Goal: Task Accomplishment & Management: Manage account settings

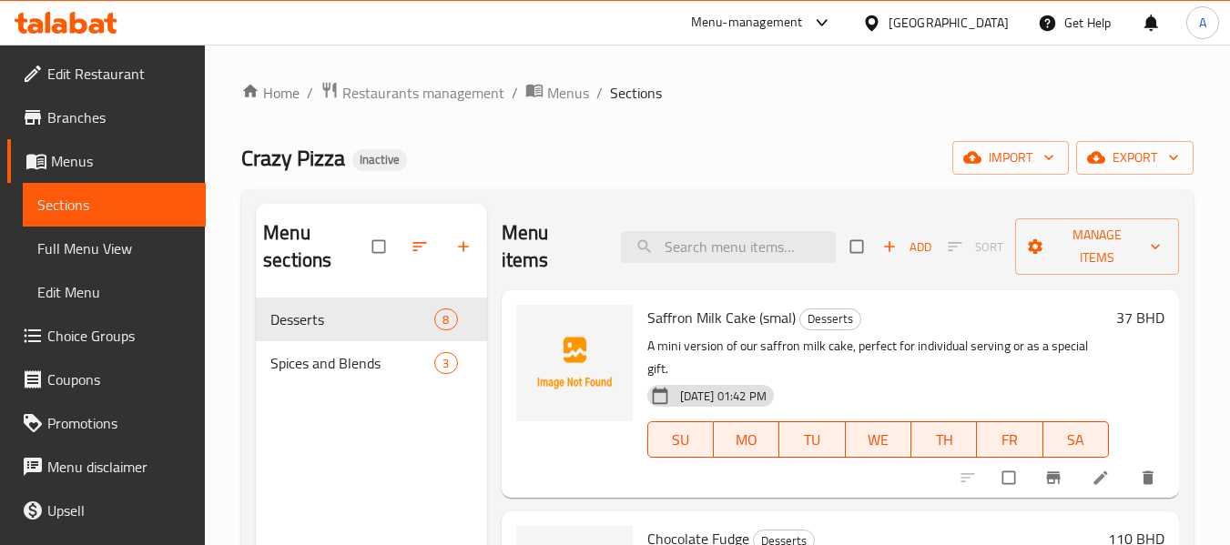
click at [979, 21] on div "[GEOGRAPHIC_DATA]" at bounding box center [948, 23] width 120 height 20
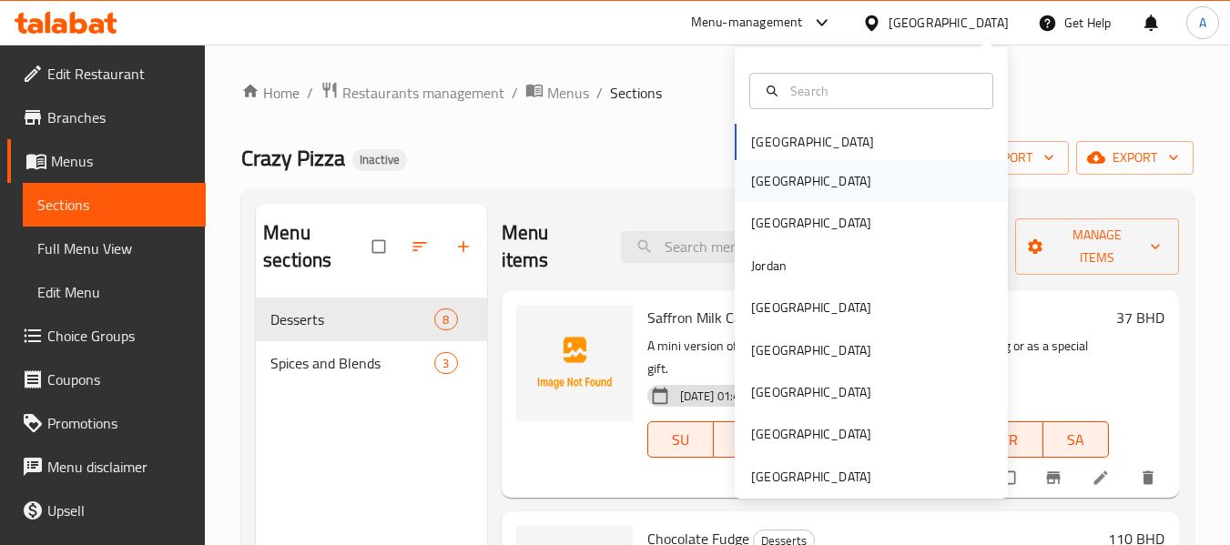
click at [769, 181] on div "[GEOGRAPHIC_DATA]" at bounding box center [810, 181] width 149 height 42
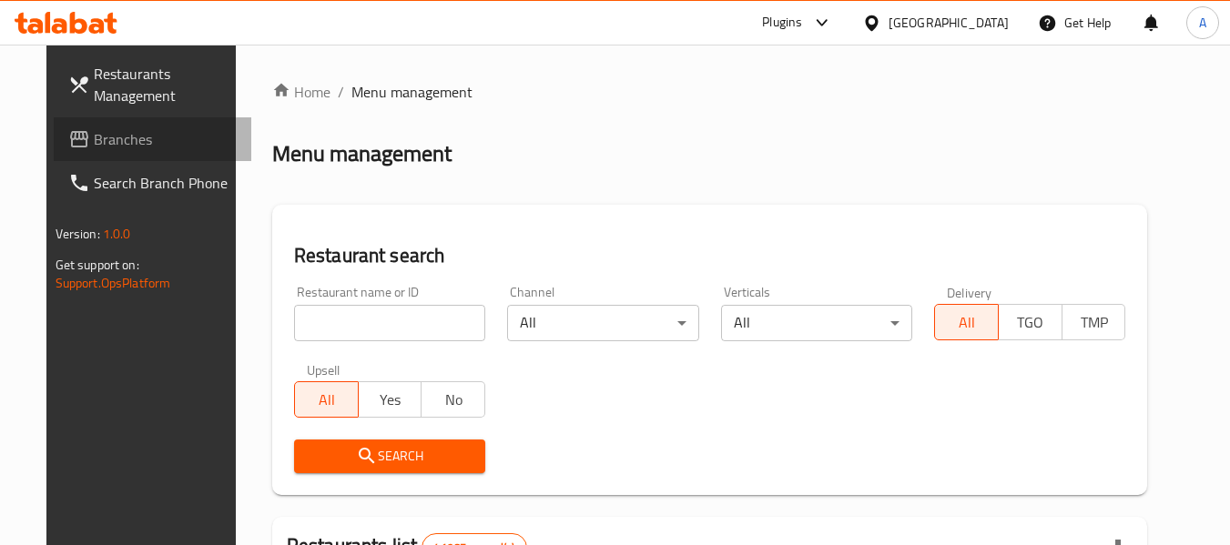
click at [94, 139] on span "Branches" at bounding box center [166, 139] width 144 height 22
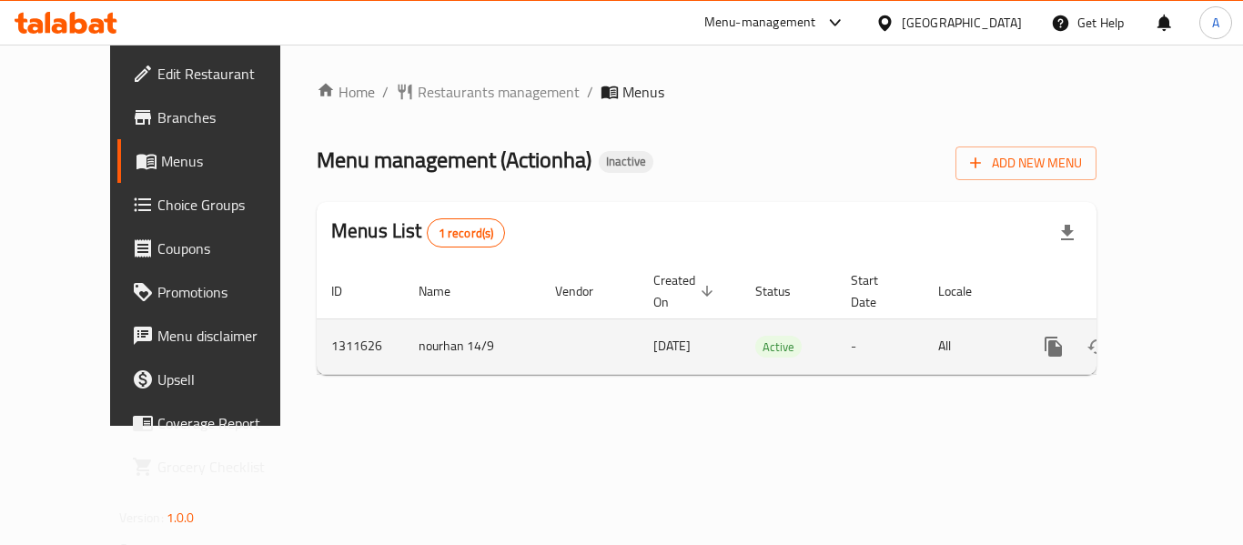
click at [1177, 339] on icon "enhanced table" at bounding box center [1185, 347] width 16 height 16
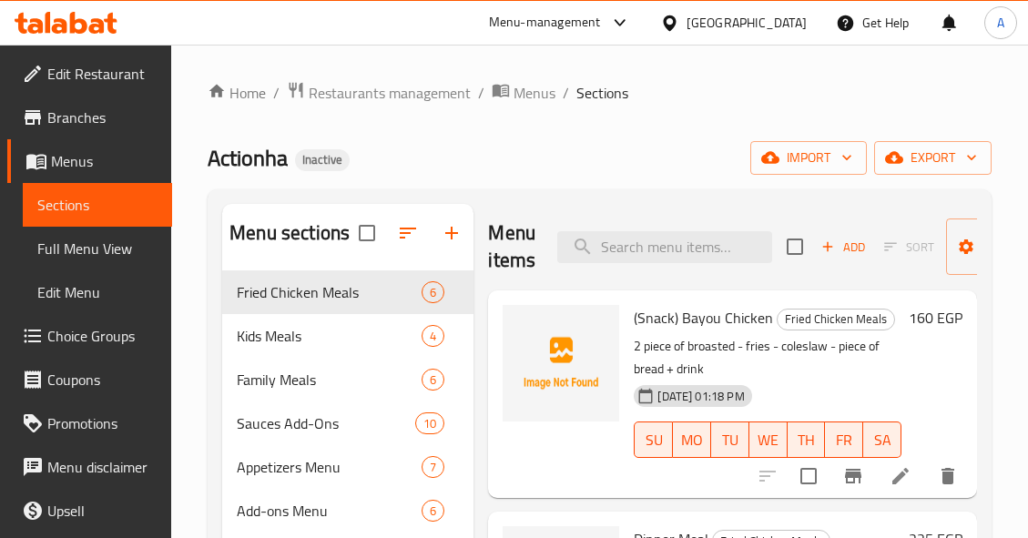
click at [463, 54] on div "Home / Restaurants management / Menus / Sections Actionha Inactive import expor…" at bounding box center [599, 419] width 857 height 748
click at [619, 154] on div "Actionha Inactive import export" at bounding box center [600, 158] width 784 height 34
click at [652, 238] on input "search" at bounding box center [664, 247] width 215 height 32
paste input "3 Onion Rings - Copy"
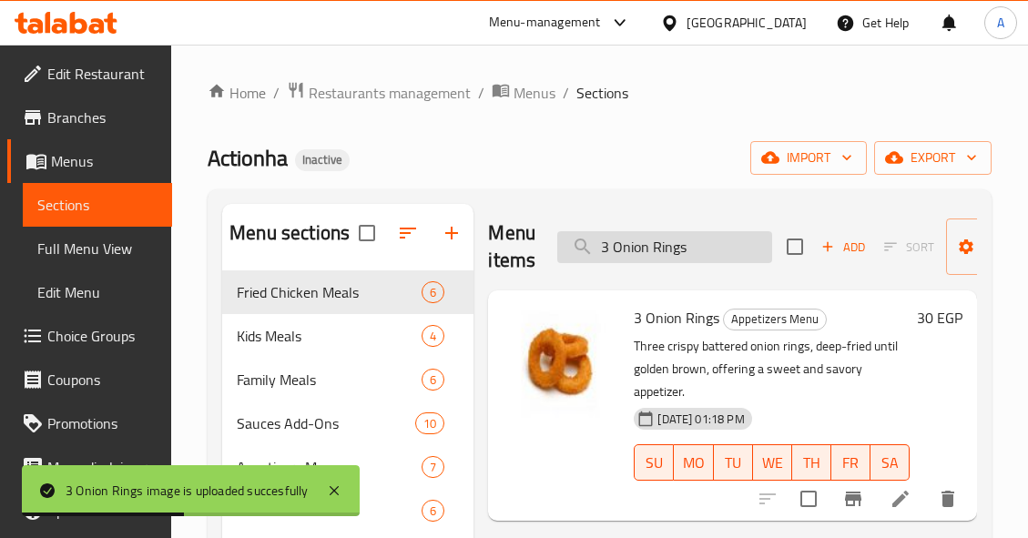
click at [743, 248] on input "3 Onion Rings" at bounding box center [664, 247] width 215 height 32
paste input "Barbecue"
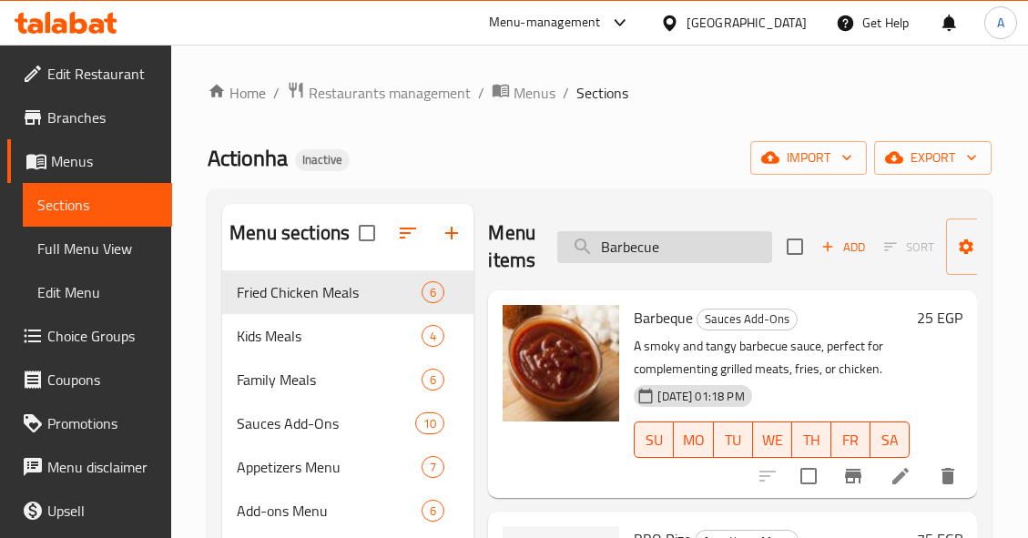
drag, startPoint x: 686, startPoint y: 226, endPoint x: 686, endPoint y: 254, distance: 28.2
click at [686, 226] on div "Menu items Barbecue Add Sort Manage items" at bounding box center [732, 247] width 489 height 86
click at [694, 241] on input "Barbecue" at bounding box center [664, 247] width 215 height 32
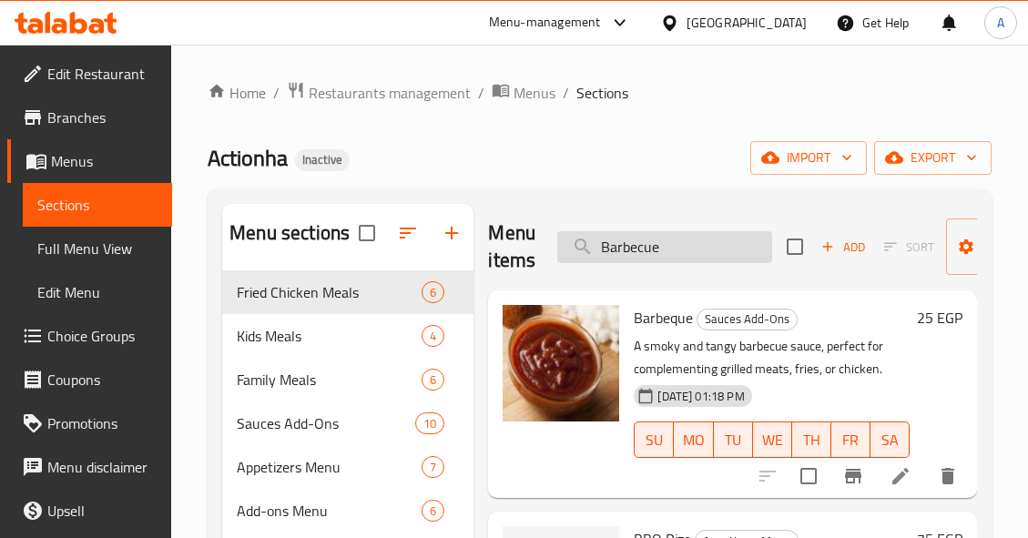
paste input "IG FIRE - Copy"
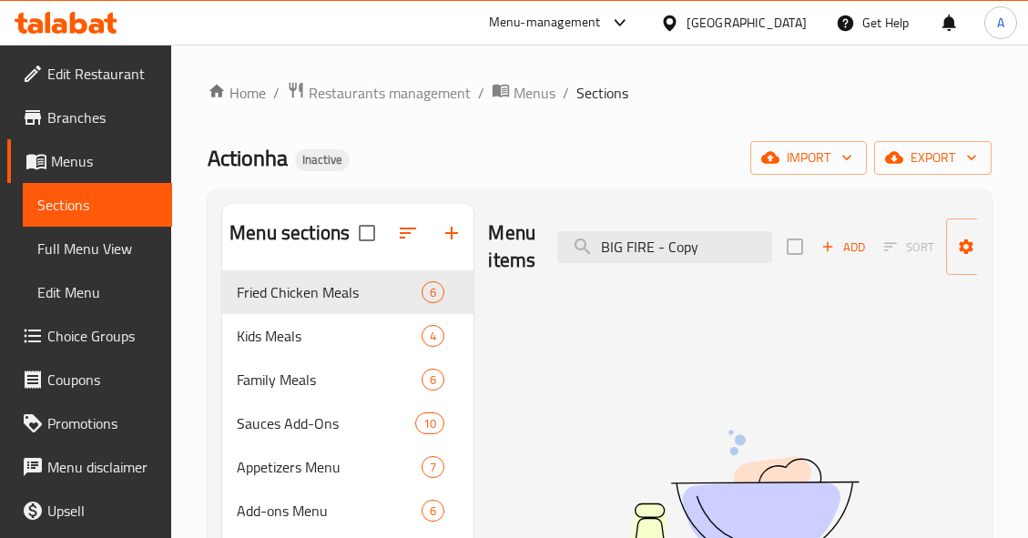
drag, startPoint x: 654, startPoint y: 247, endPoint x: 812, endPoint y: 249, distance: 158.4
click at [812, 249] on div "Menu items BIG FIRE - Copy Add Sort Manage items" at bounding box center [732, 247] width 489 height 86
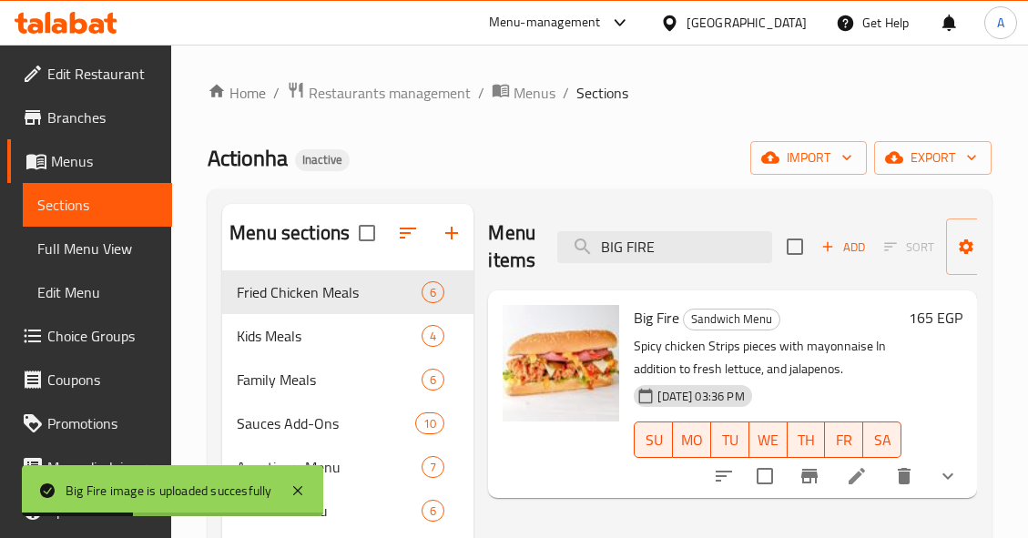
click at [676, 226] on div "Menu items BIG FIRE Add Sort Manage items" at bounding box center [732, 247] width 489 height 86
click at [689, 238] on input "BIG FIRE" at bounding box center [664, 247] width 215 height 32
paste input "uffalo - Copy"
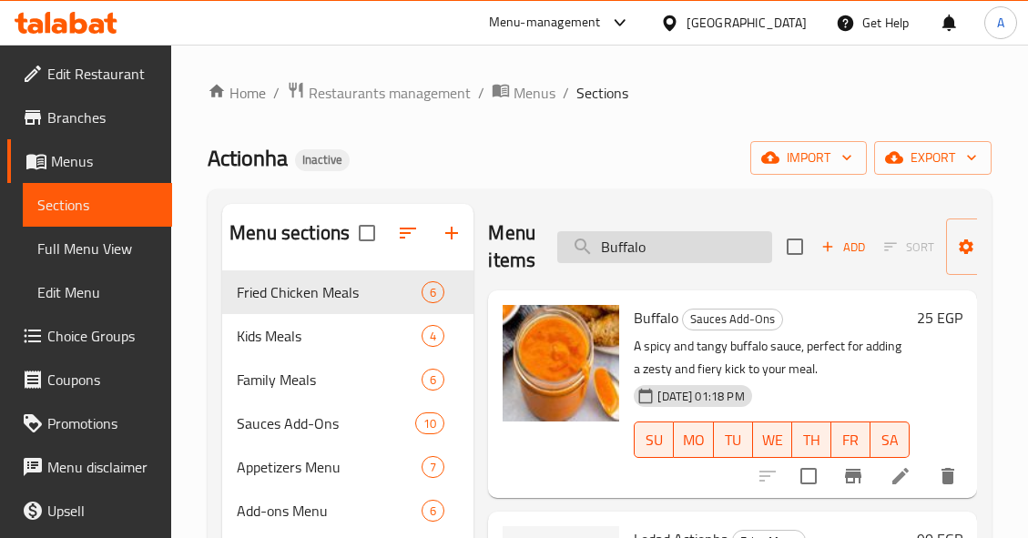
click at [715, 259] on input "Buffalo" at bounding box center [664, 247] width 215 height 32
paste input "CHICKEN WINGS - Copy"
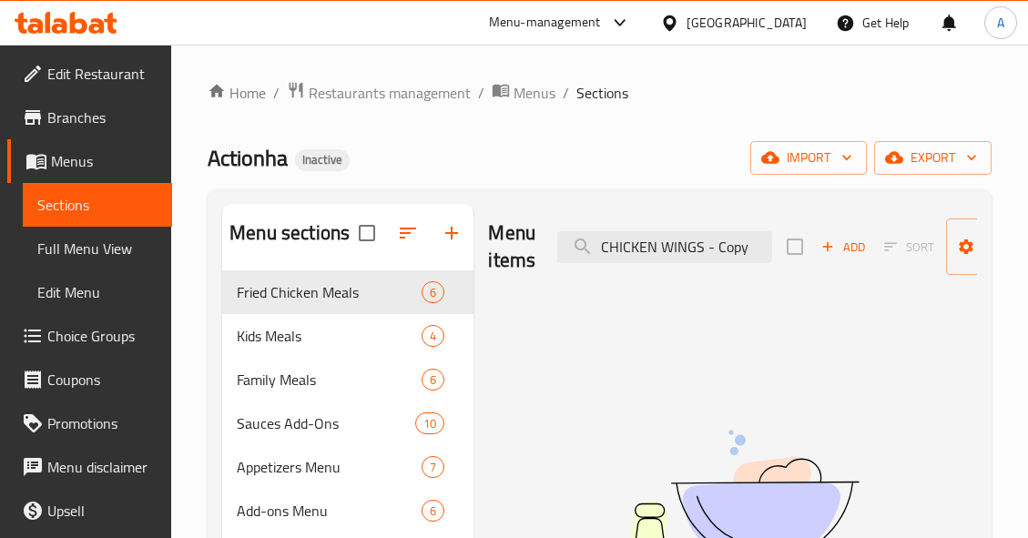
drag, startPoint x: 714, startPoint y: 250, endPoint x: 851, endPoint y: 263, distance: 138.0
click at [851, 263] on div "Menu items CHICKEN WINGS - Copy Add Sort Manage items" at bounding box center [732, 247] width 489 height 86
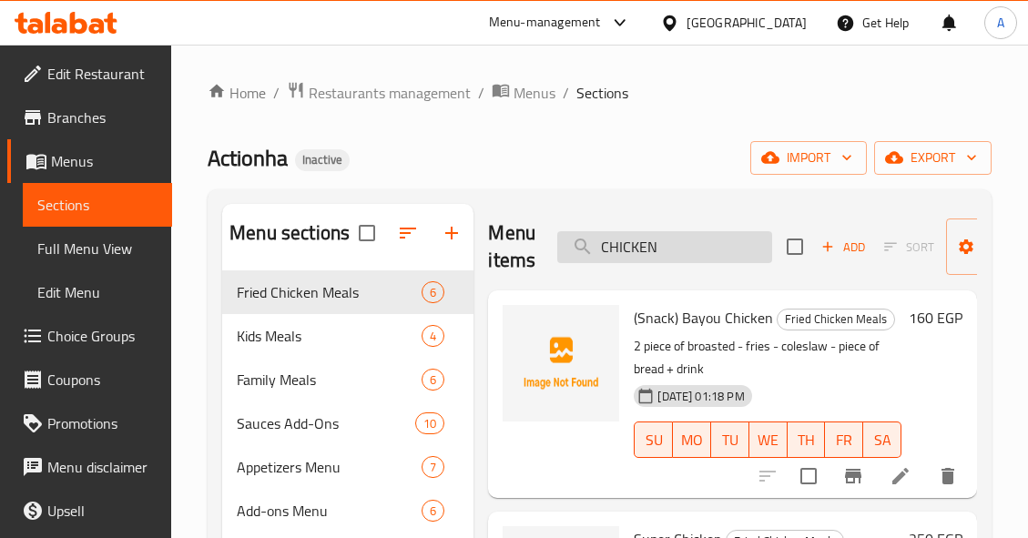
click at [672, 241] on input "CHICKEN" at bounding box center [664, 247] width 215 height 32
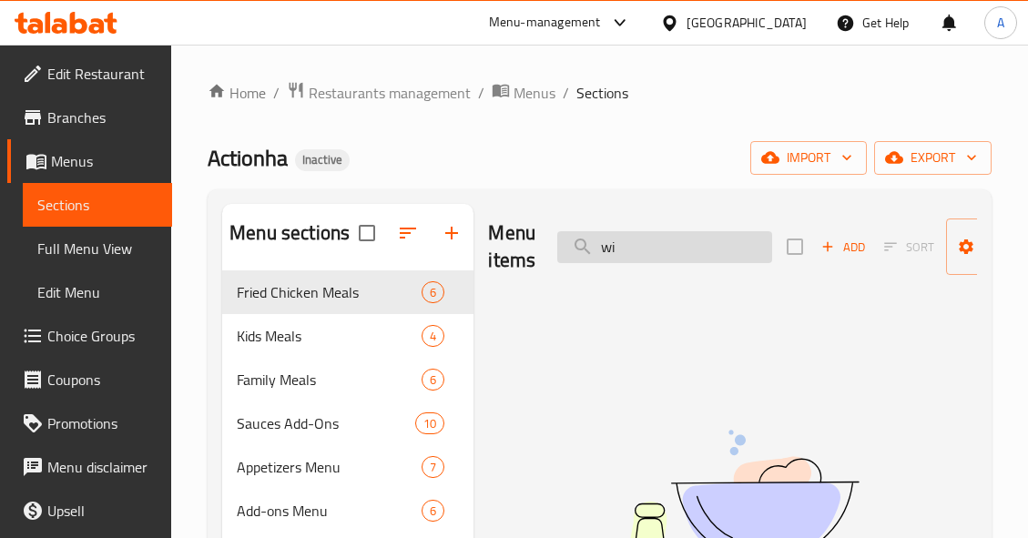
type input "w"
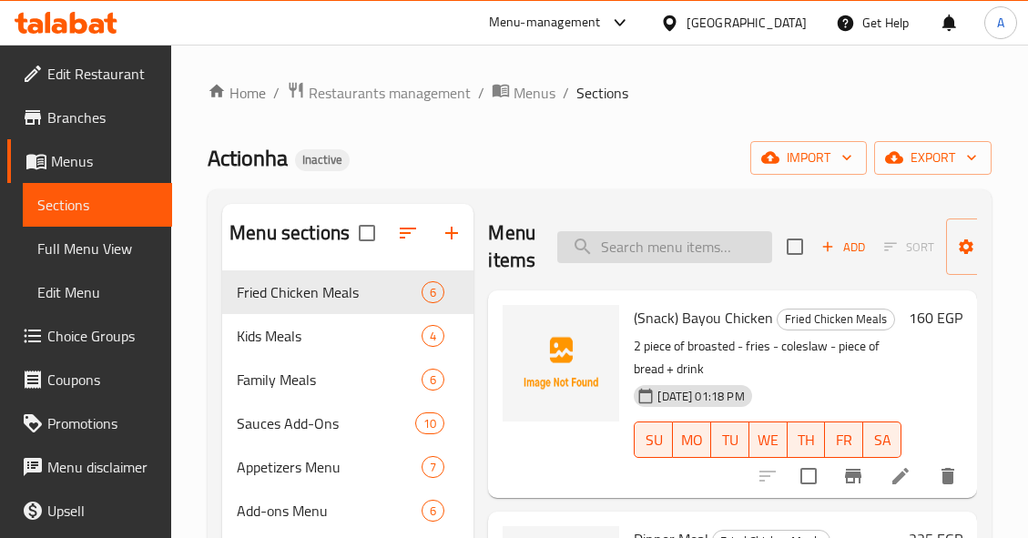
click at [694, 248] on input "search" at bounding box center [664, 247] width 215 height 32
paste input "Classic Mayonnaise"
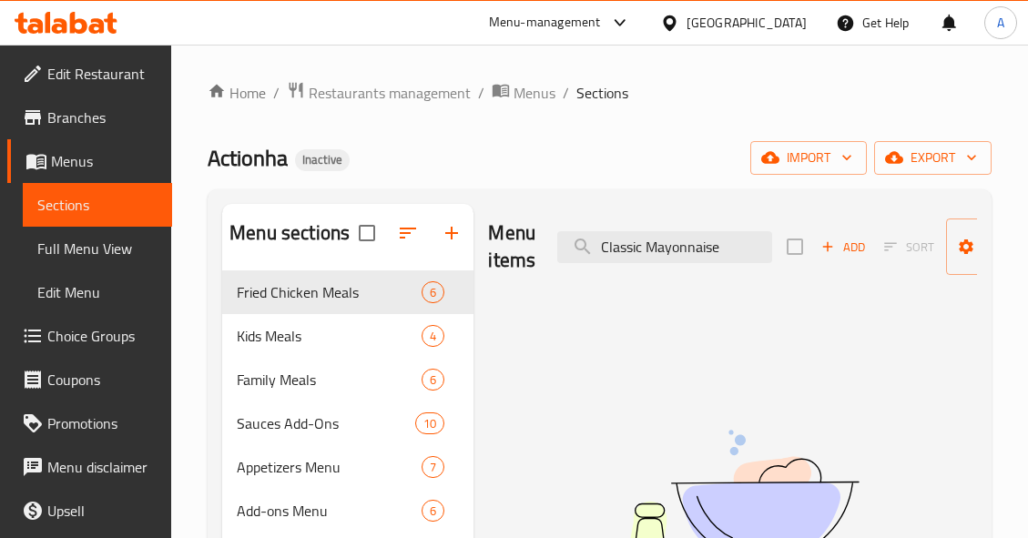
drag, startPoint x: 648, startPoint y: 244, endPoint x: 542, endPoint y: 260, distance: 107.7
click at [543, 260] on div "Menu items Classic Mayonnaise Add Sort Manage items" at bounding box center [732, 247] width 489 height 86
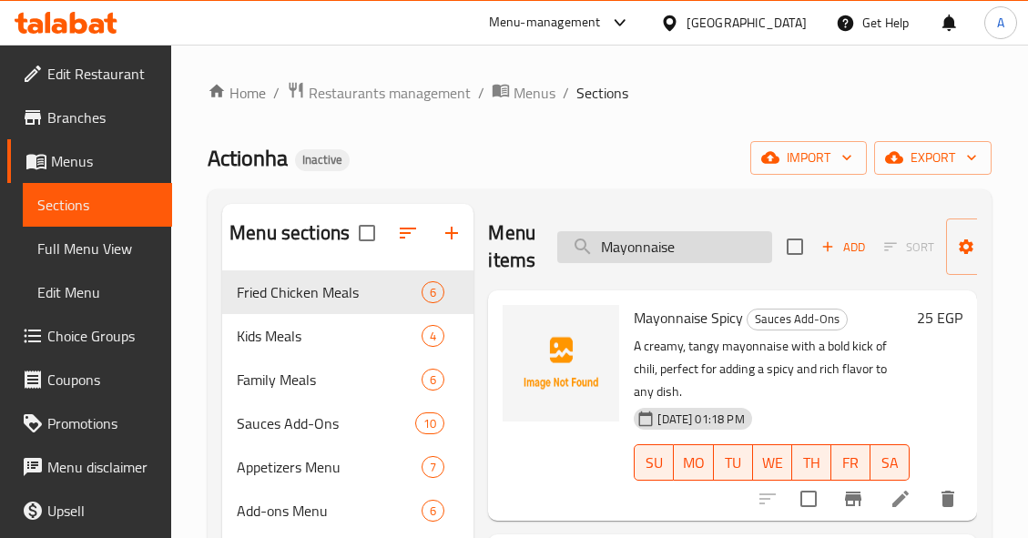
click at [699, 244] on input "Mayonnaise" at bounding box center [664, 247] width 215 height 32
paste input "Curly Fries - Copy"
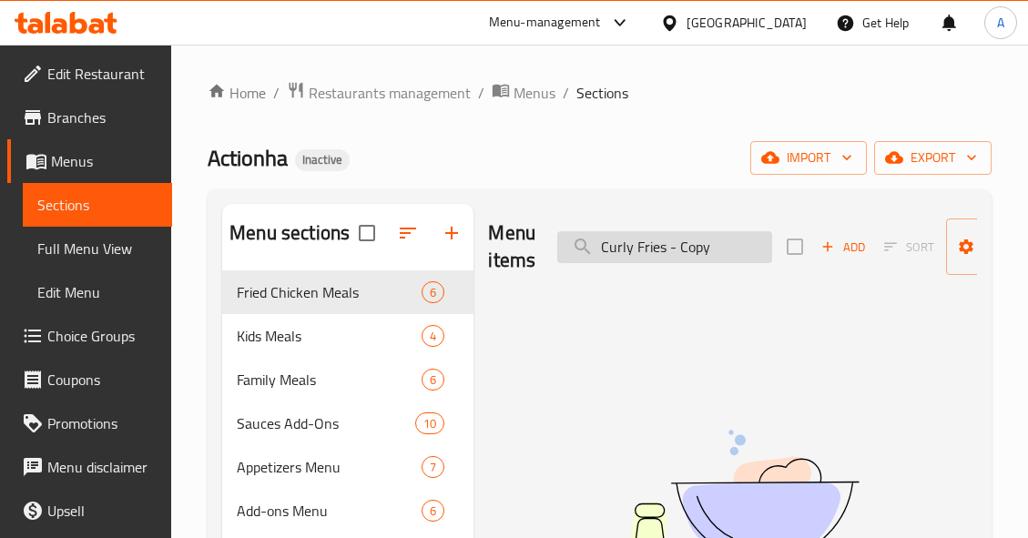
drag, startPoint x: 697, startPoint y: 258, endPoint x: 756, endPoint y: 262, distance: 59.3
click at [756, 262] on input "Curly Fries - Copy" at bounding box center [664, 247] width 215 height 32
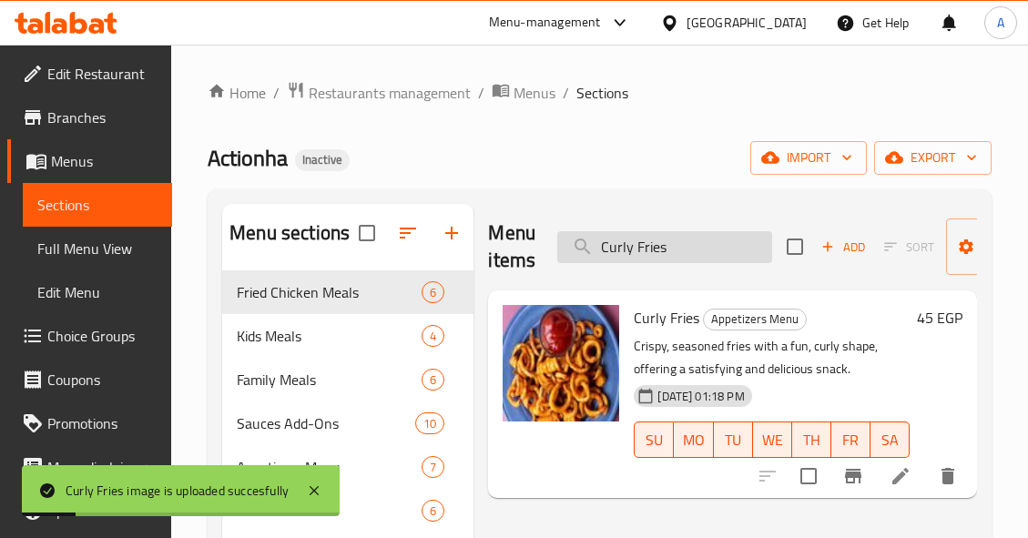
click at [699, 244] on input "Curly Fries" at bounding box center [664, 247] width 215 height 32
paste input "FRISE STRIPS - Copy"
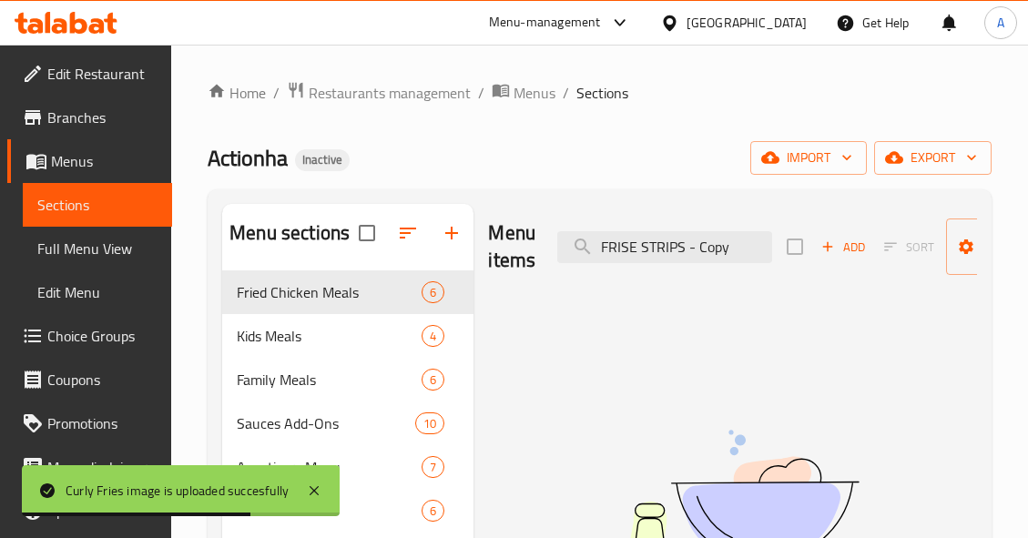
drag, startPoint x: 686, startPoint y: 249, endPoint x: 788, endPoint y: 255, distance: 102.1
click at [788, 255] on div "Menu items FRISE STRIPS - Copy Add Sort Manage items" at bounding box center [732, 247] width 489 height 86
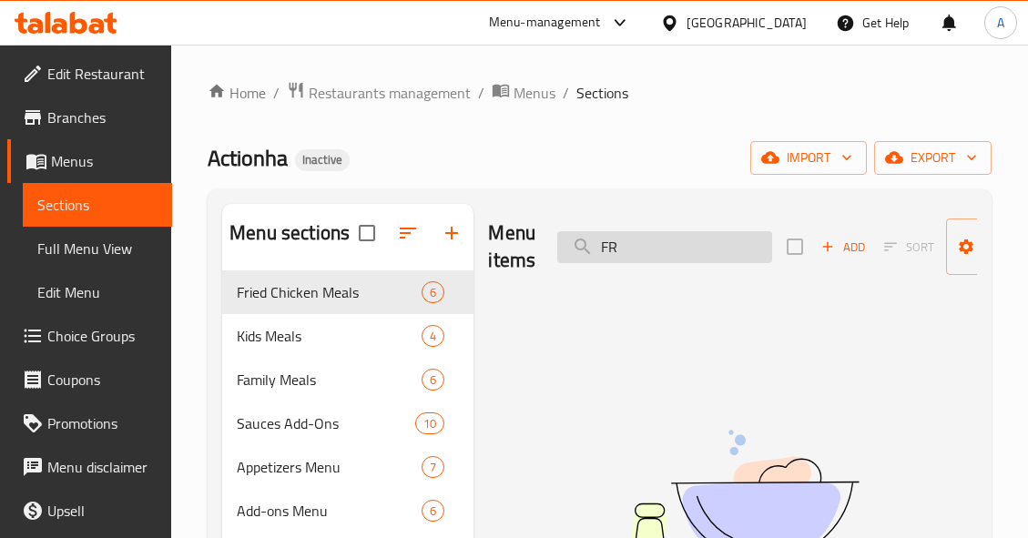
type input "F"
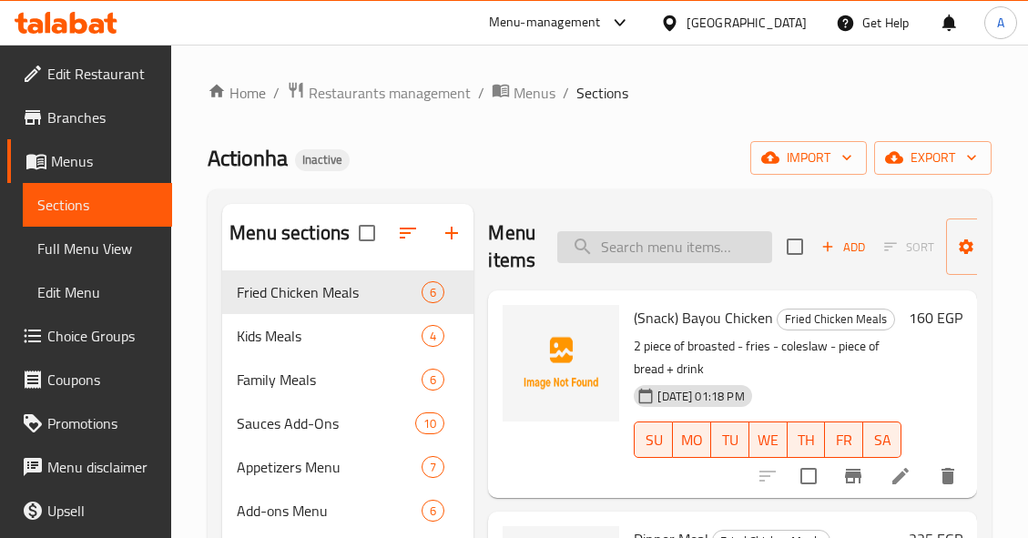
paste input "FRISE STRIPS - Copy"
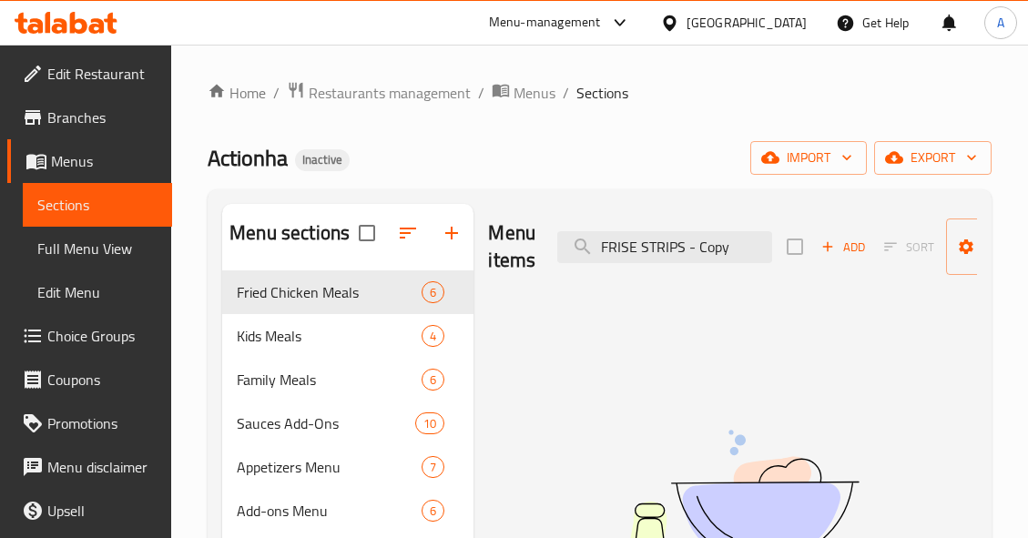
drag, startPoint x: 684, startPoint y: 247, endPoint x: 913, endPoint y: 256, distance: 228.6
click at [913, 256] on div "Menu items FRISE STRIPS - Copy Add Sort Manage items" at bounding box center [732, 247] width 489 height 86
drag, startPoint x: 640, startPoint y: 244, endPoint x: 579, endPoint y: 257, distance: 62.3
click at [581, 257] on input "FRISE STRIPS" at bounding box center [664, 247] width 215 height 32
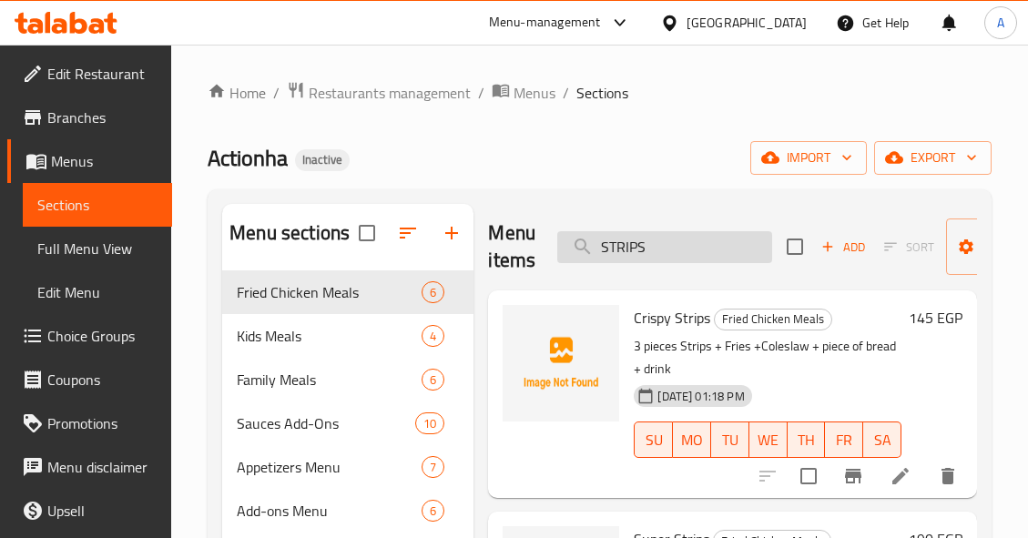
click at [683, 254] on input "STRIPS" at bounding box center [664, 247] width 215 height 32
paste input "gold meal 20 pcs strips - Copy"
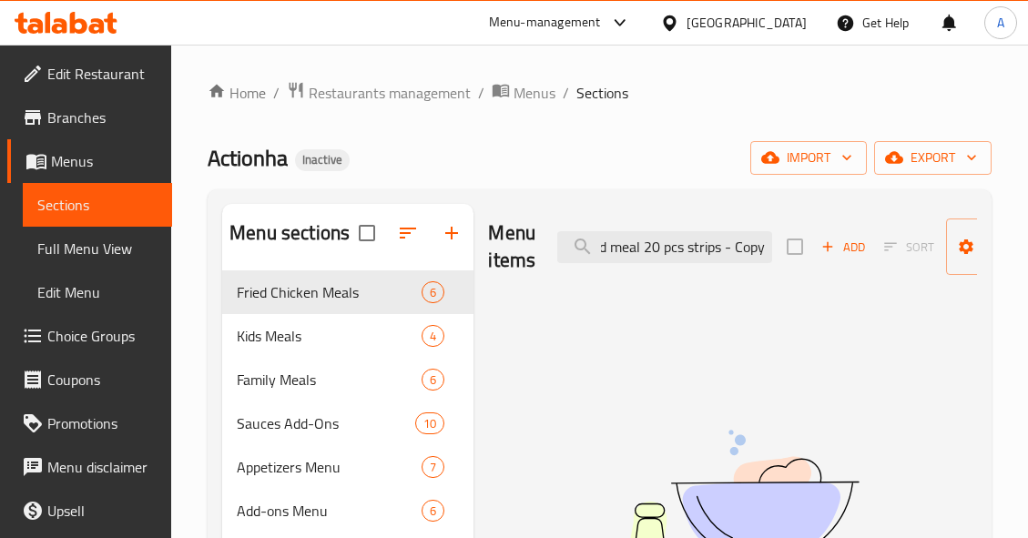
scroll to position [0, 21]
drag, startPoint x: 720, startPoint y: 251, endPoint x: 825, endPoint y: 254, distance: 104.7
click at [825, 254] on div "Menu items gold meal 20 pcs strips - Copy Add Sort Manage items" at bounding box center [732, 247] width 489 height 86
drag, startPoint x: 662, startPoint y: 248, endPoint x: 825, endPoint y: 246, distance: 162.9
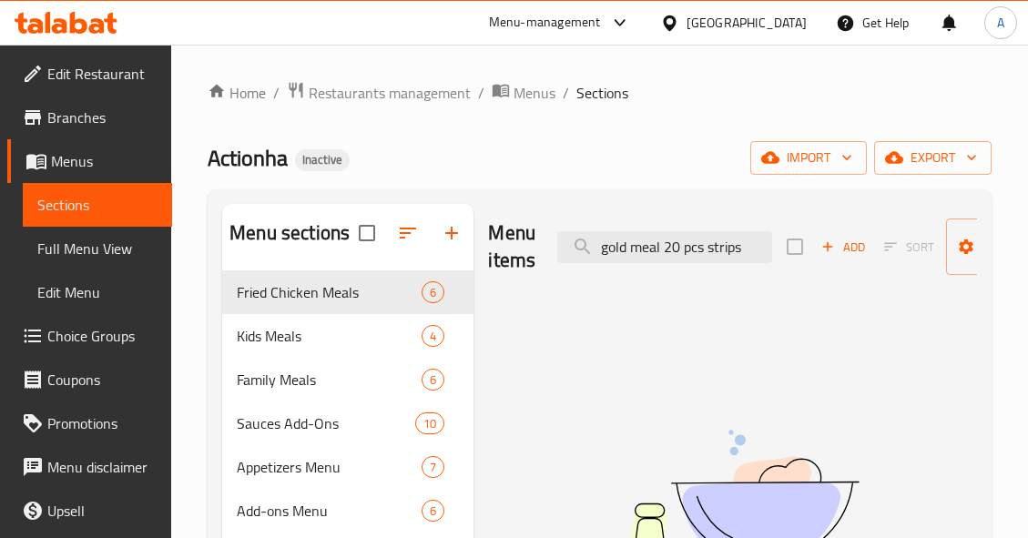
click at [825, 246] on div "Menu items gold meal 20 pcs strips Add Sort Manage items" at bounding box center [732, 247] width 489 height 86
type input "g"
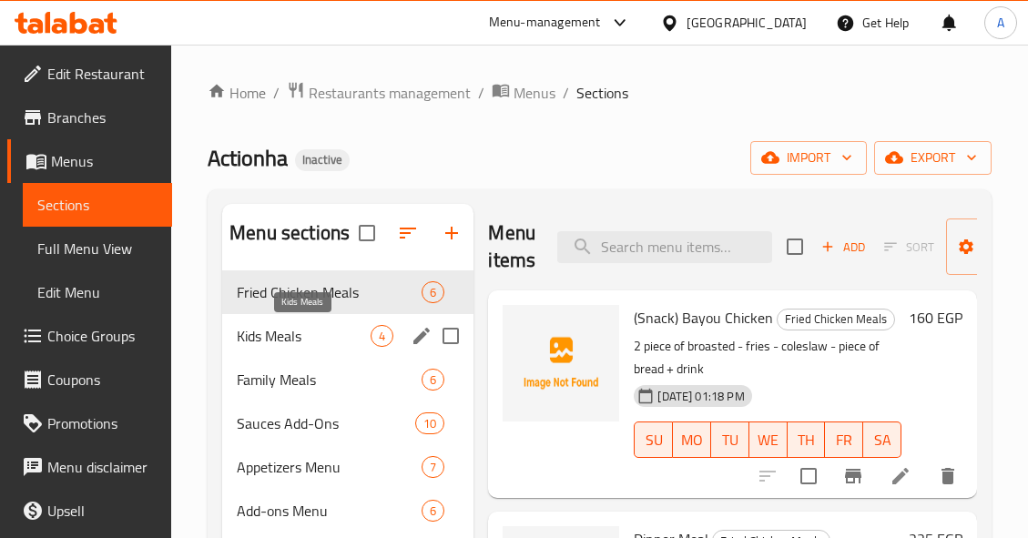
click at [281, 340] on span "Kids Meals" at bounding box center [304, 336] width 134 height 22
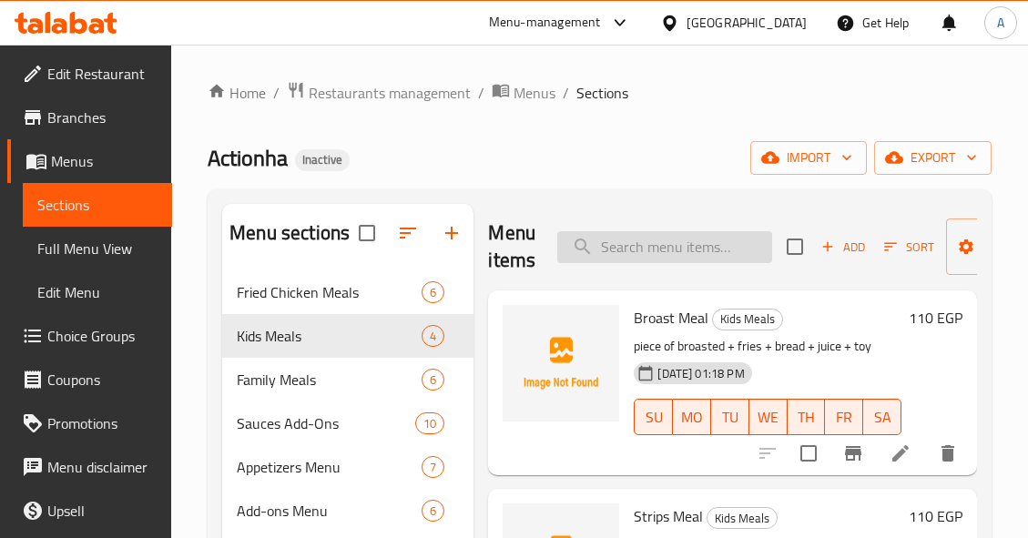
click at [735, 244] on input "search" at bounding box center [664, 247] width 215 height 32
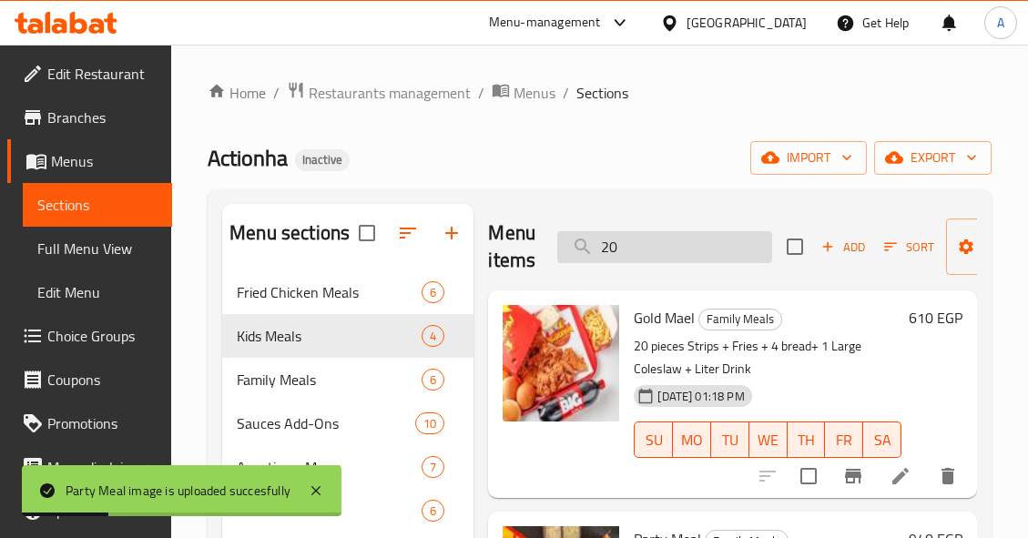
click at [681, 248] on input "20" at bounding box center [664, 247] width 215 height 32
paste input "Jalapen╠âo - Copy"
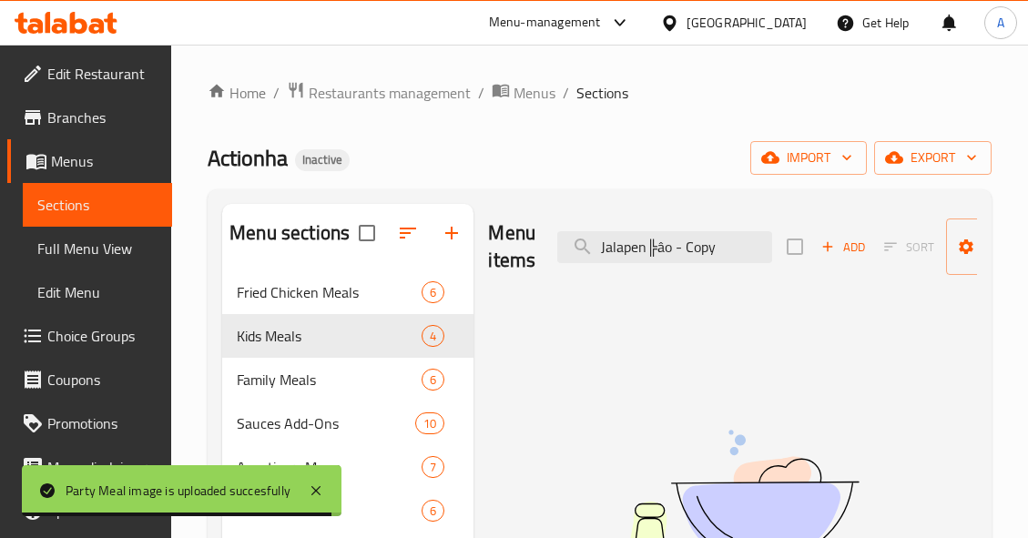
drag, startPoint x: 671, startPoint y: 249, endPoint x: 776, endPoint y: 254, distance: 105.7
click at [776, 254] on div "Menu items Jalapen╠âo - Copy Add Sort Manage items" at bounding box center [732, 247] width 489 height 86
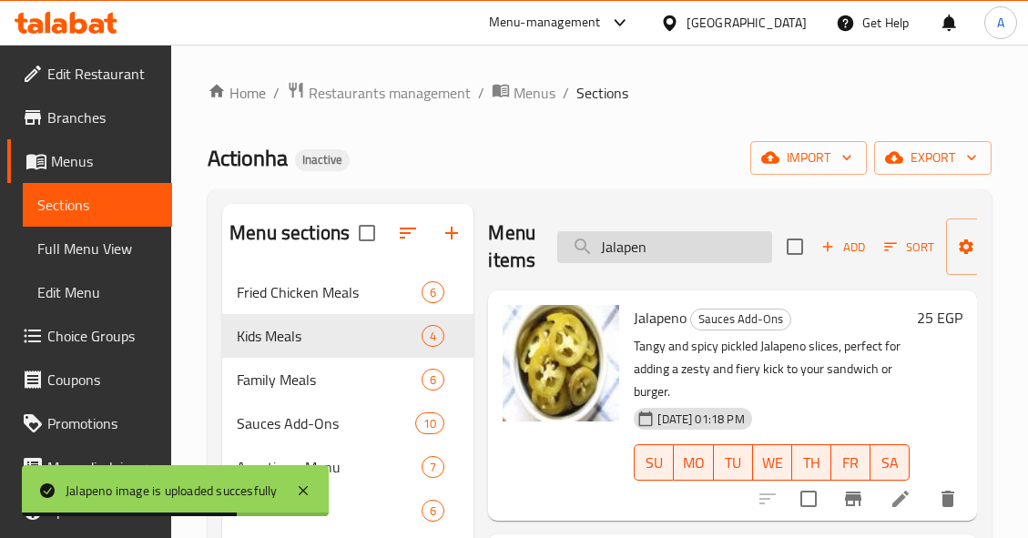
click at [728, 249] on input "Jalapen" at bounding box center [664, 247] width 215 height 32
paste input "loadded actionha - Copy"
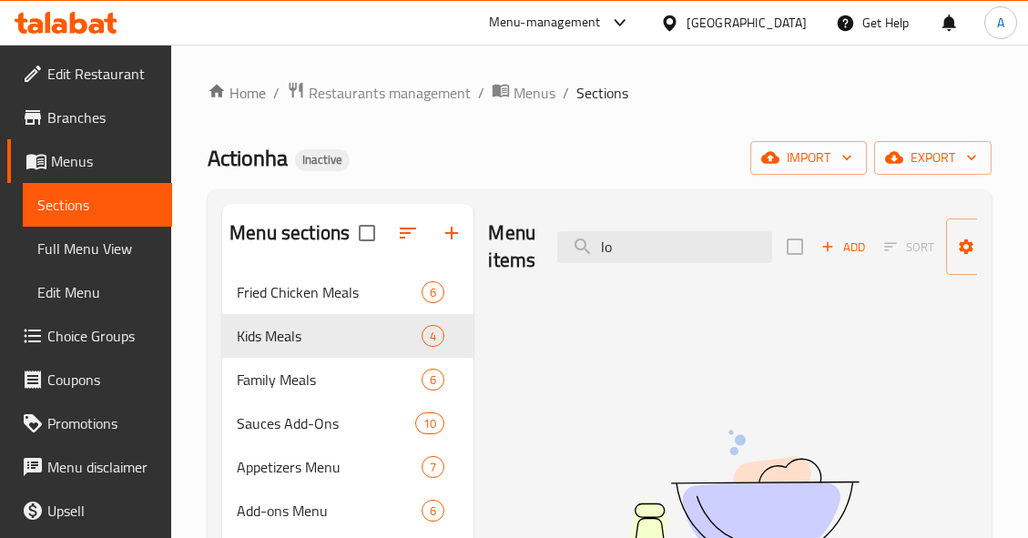
type input "l"
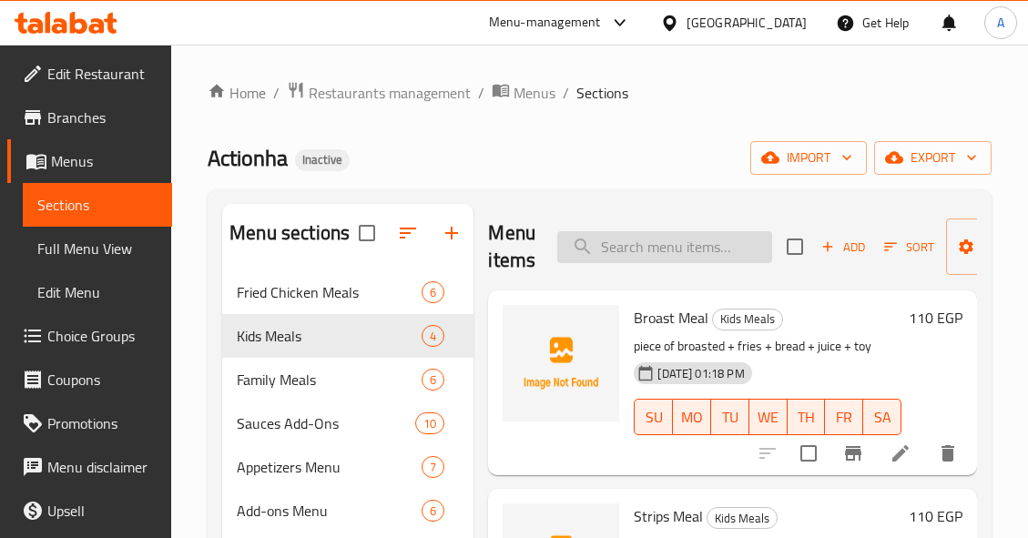
click at [645, 248] on input "search" at bounding box center [664, 247] width 215 height 32
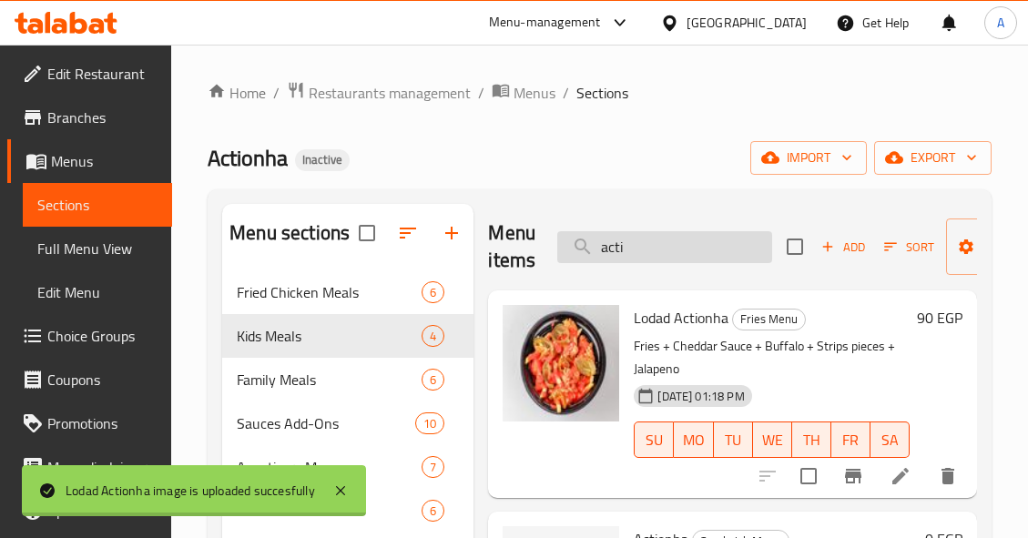
click at [696, 257] on input "acti" at bounding box center [664, 247] width 215 height 32
paste input "Mozzarella Sticks - Copy"
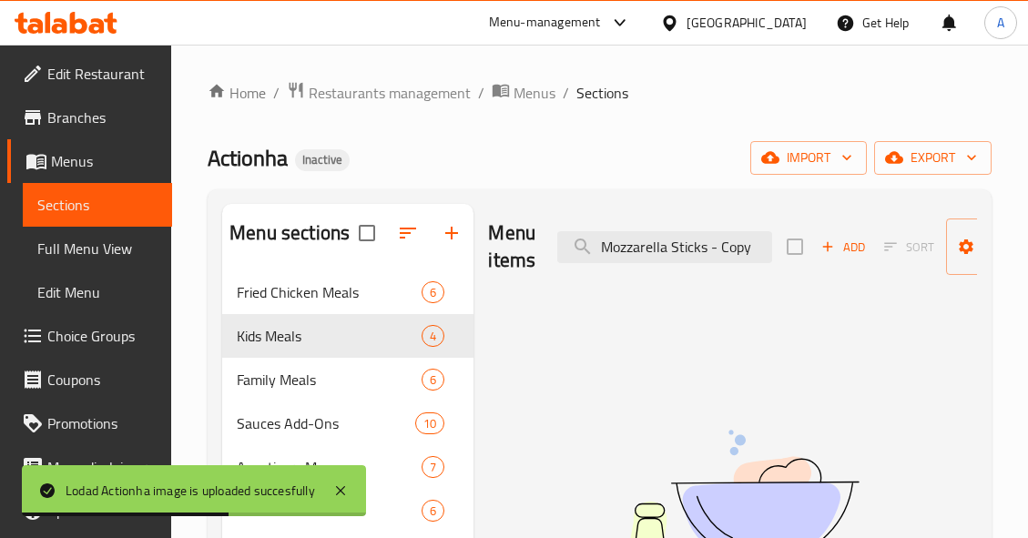
drag, startPoint x: 742, startPoint y: 253, endPoint x: 816, endPoint y: 266, distance: 74.8
click at [816, 266] on div "Menu items Mozzarella Sticks - Copy Add Sort Manage items" at bounding box center [732, 247] width 489 height 86
click at [733, 238] on input "Mozzarella Sticks - Copy" at bounding box center [664, 247] width 215 height 32
drag, startPoint x: 759, startPoint y: 242, endPoint x: 707, endPoint y: 250, distance: 52.5
click at [707, 250] on input "Mozzarella Sticks - Copy" at bounding box center [664, 247] width 215 height 32
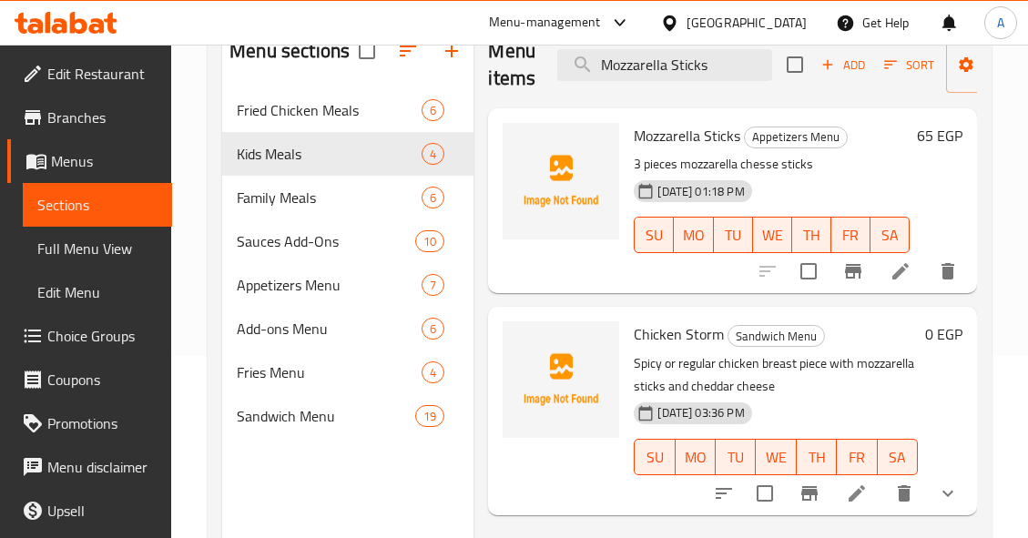
scroll to position [91, 0]
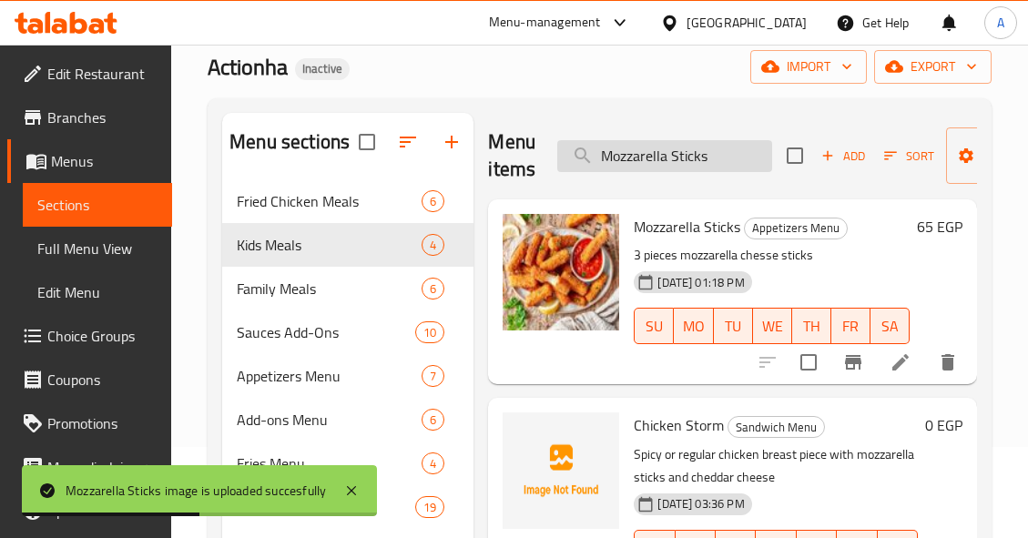
click at [725, 140] on input "Mozzarella Sticks" at bounding box center [664, 156] width 215 height 32
paste input "Ranch - Copy"
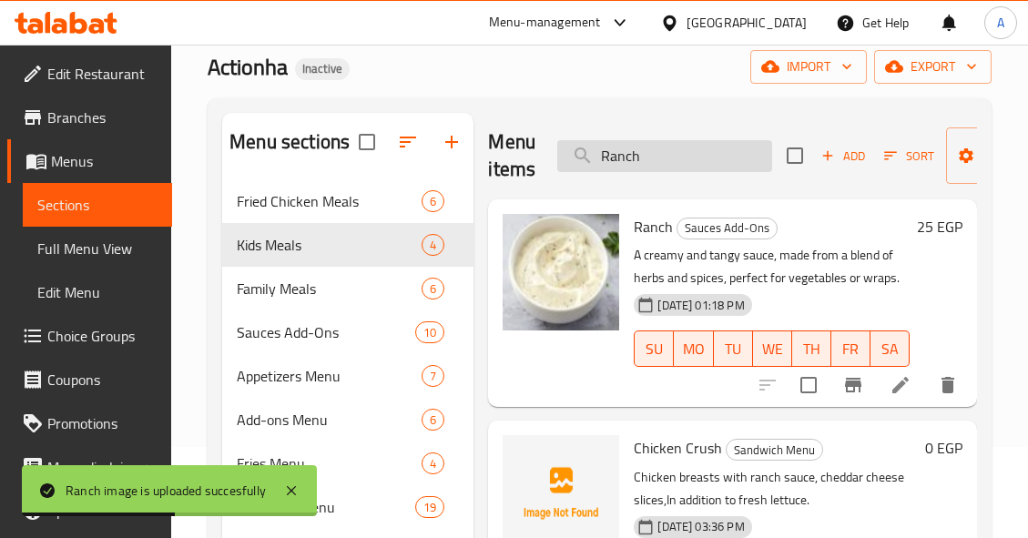
click at [703, 152] on input "Ranch" at bounding box center [664, 156] width 215 height 32
paste input "[PERSON_NAME] BBQ - Copy"
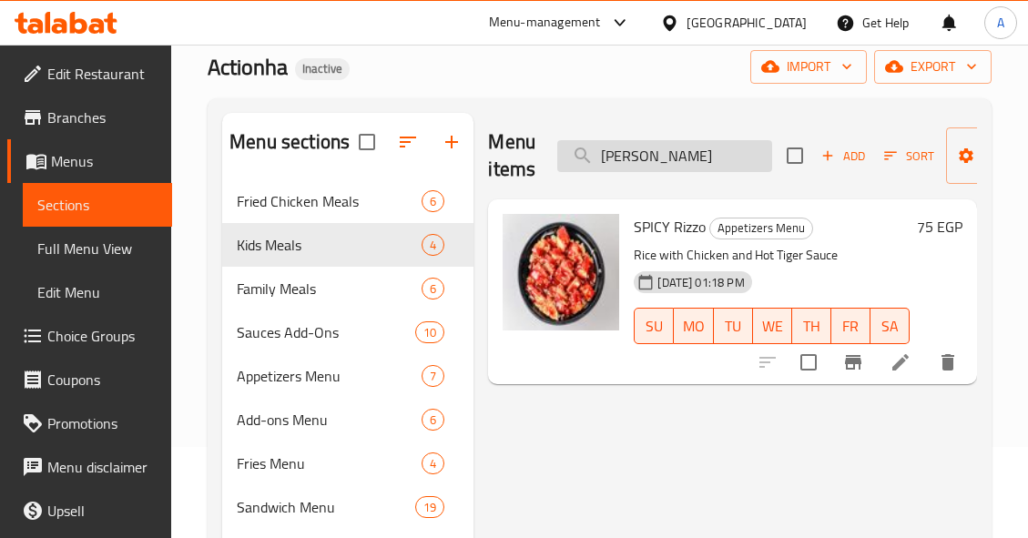
click at [648, 158] on input "[PERSON_NAME]" at bounding box center [664, 156] width 215 height 32
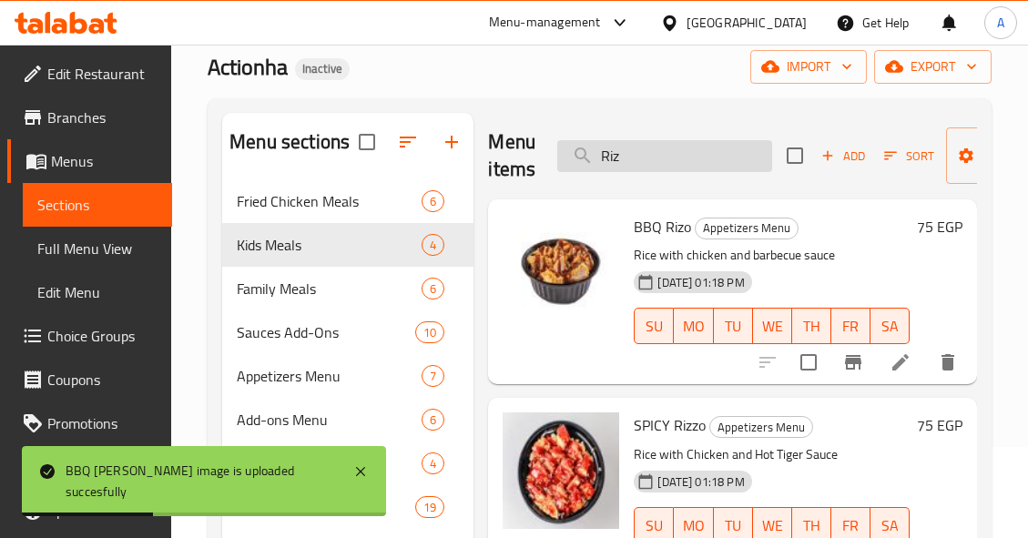
click at [672, 163] on input "Riz" at bounding box center [664, 156] width 215 height 32
paste input "Spicy Mayonnaise - Copy"
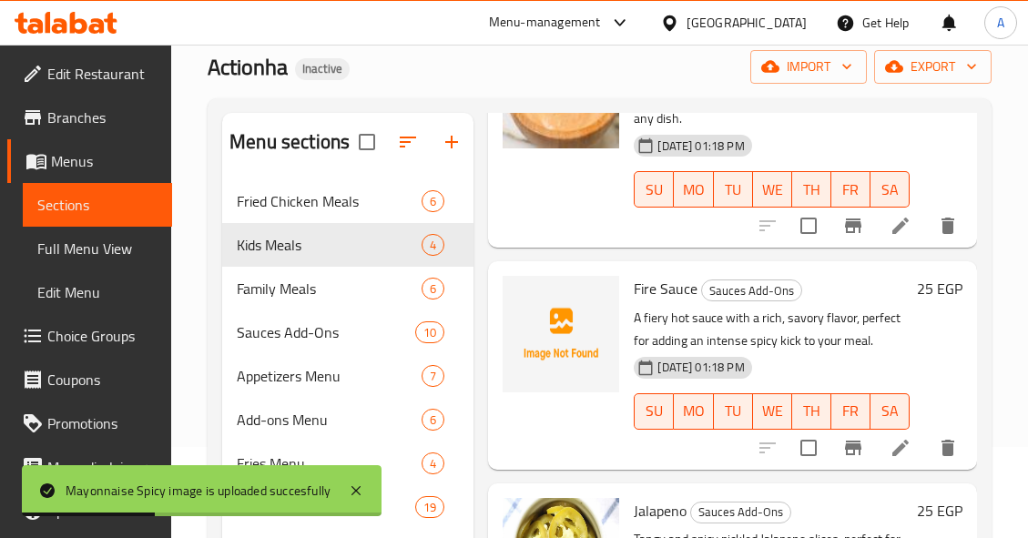
scroll to position [0, 0]
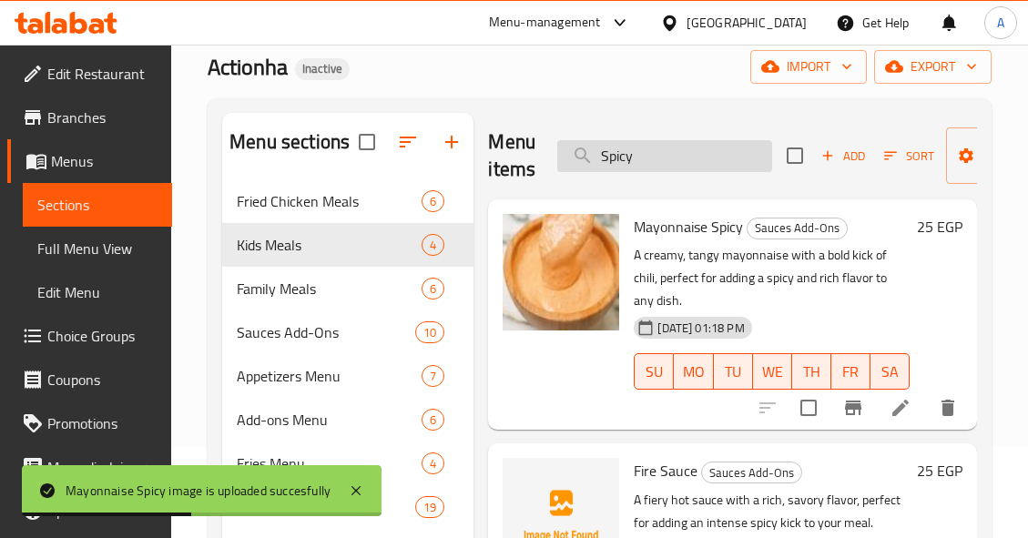
click at [680, 142] on input "Spicy" at bounding box center [664, 156] width 215 height 32
paste input "trips Pcs - Cop"
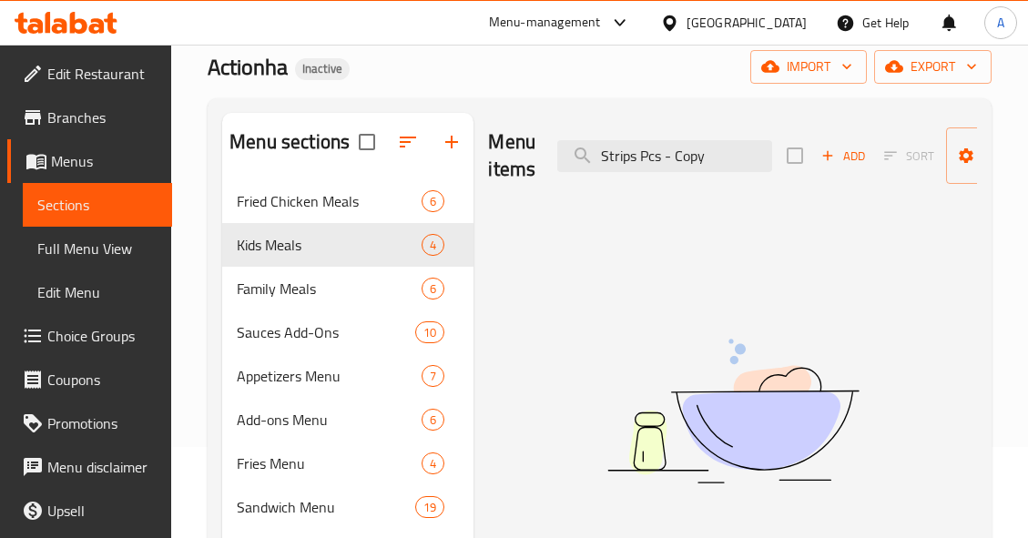
drag, startPoint x: 660, startPoint y: 156, endPoint x: 815, endPoint y: 174, distance: 155.8
click at [815, 174] on div "Menu items Strips Pcs - Copy Add Sort Manage items" at bounding box center [732, 156] width 489 height 86
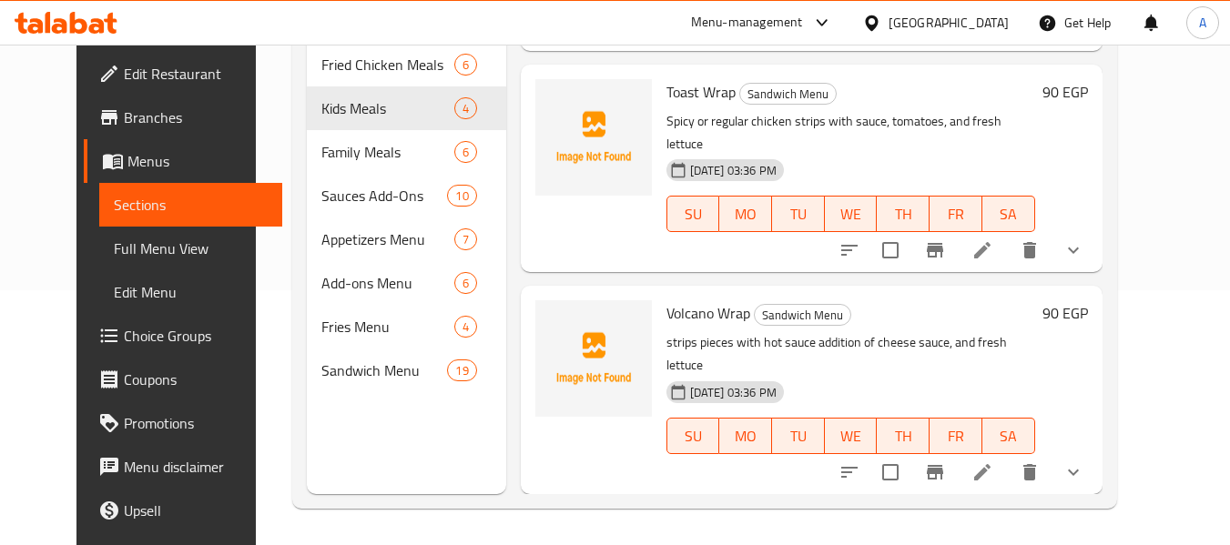
scroll to position [2158, 0]
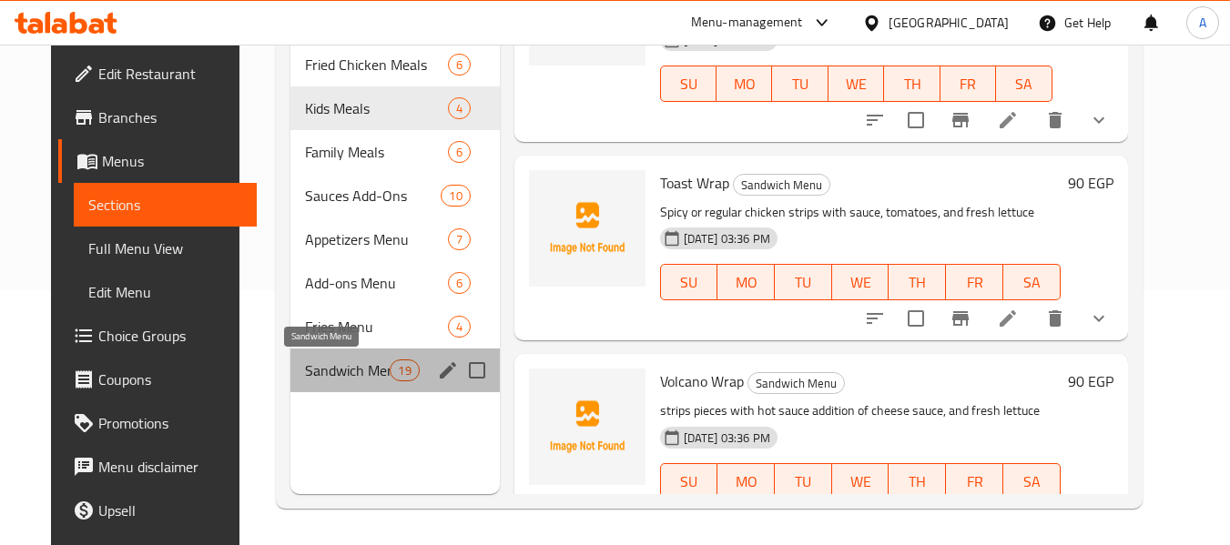
click at [324, 375] on span "Sandwich Menu" at bounding box center [348, 371] width 86 height 22
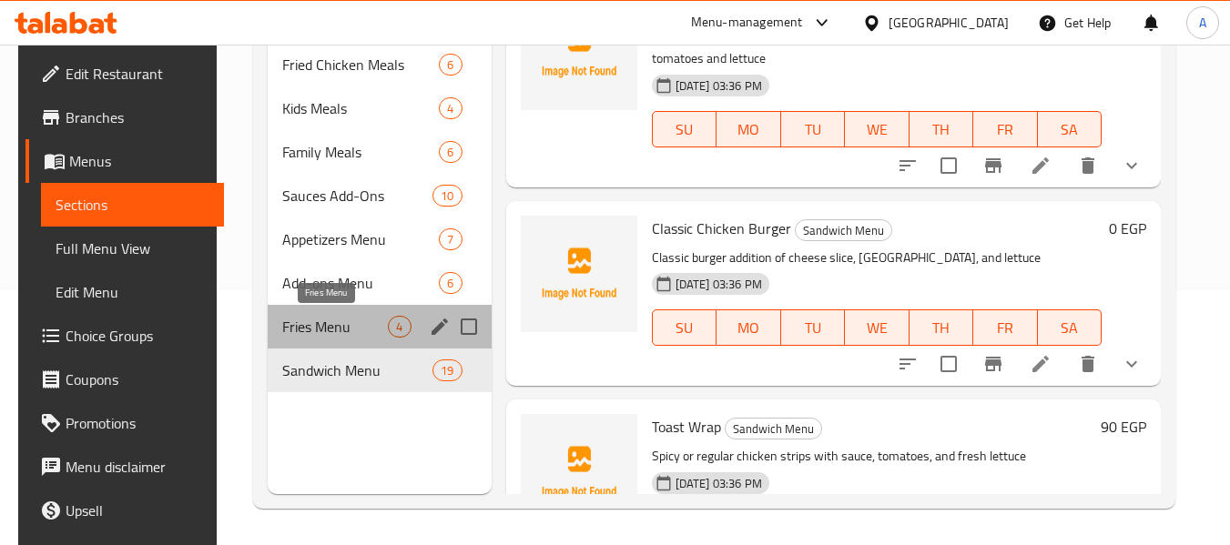
click at [340, 329] on span "Fries Menu" at bounding box center [335, 327] width 106 height 22
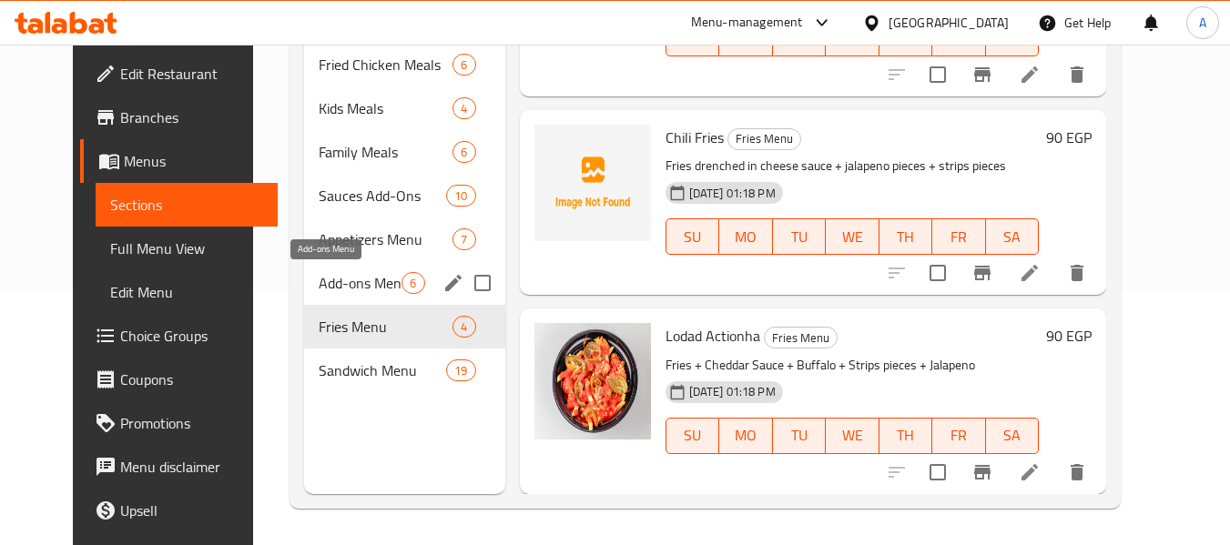
scroll to position [323, 0]
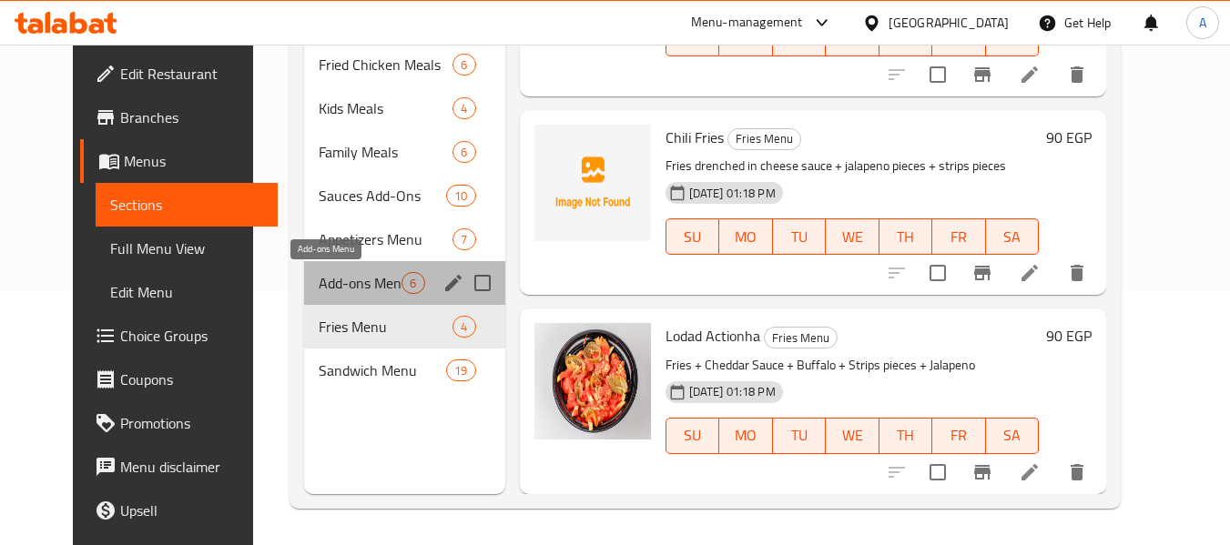
click at [349, 281] on span "Add-ons Menu" at bounding box center [360, 283] width 83 height 22
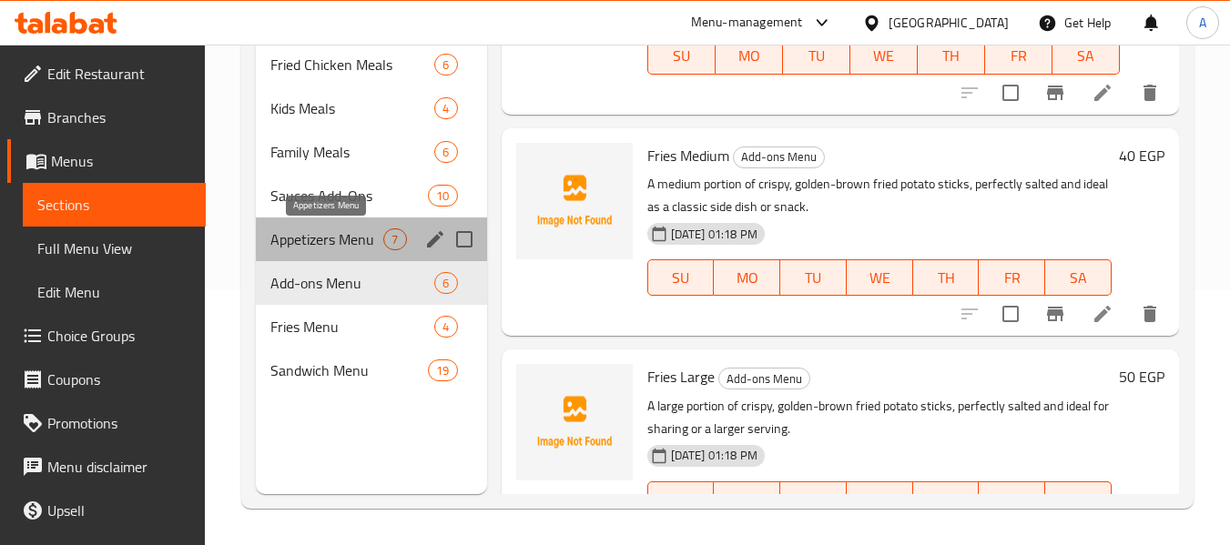
click at [362, 242] on span "Appetizers Menu" at bounding box center [326, 239] width 113 height 22
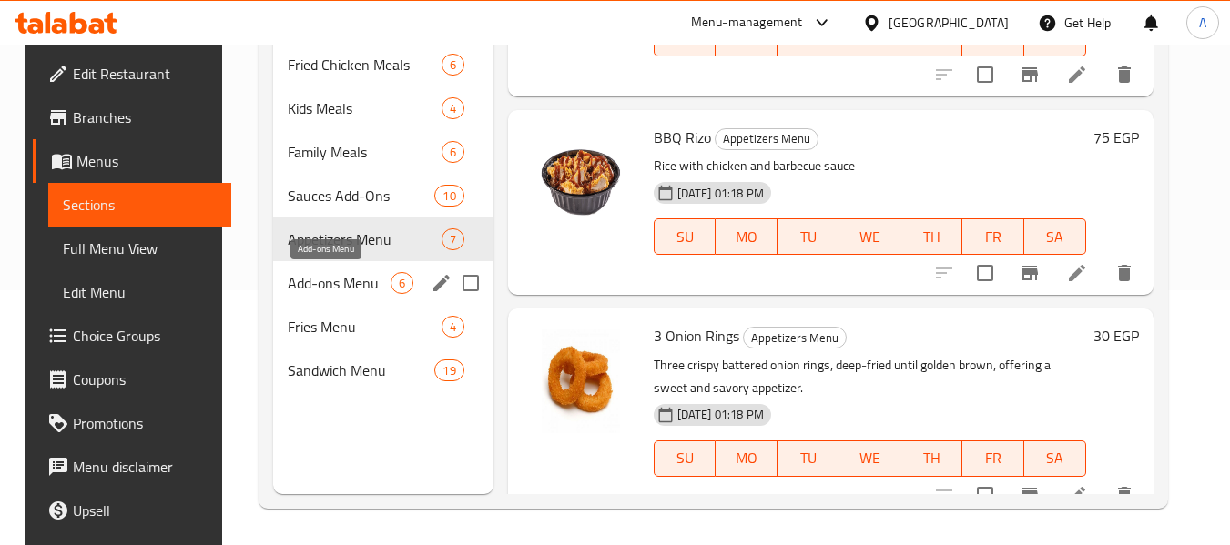
click at [344, 274] on span "Add-ons Menu" at bounding box center [339, 283] width 102 height 22
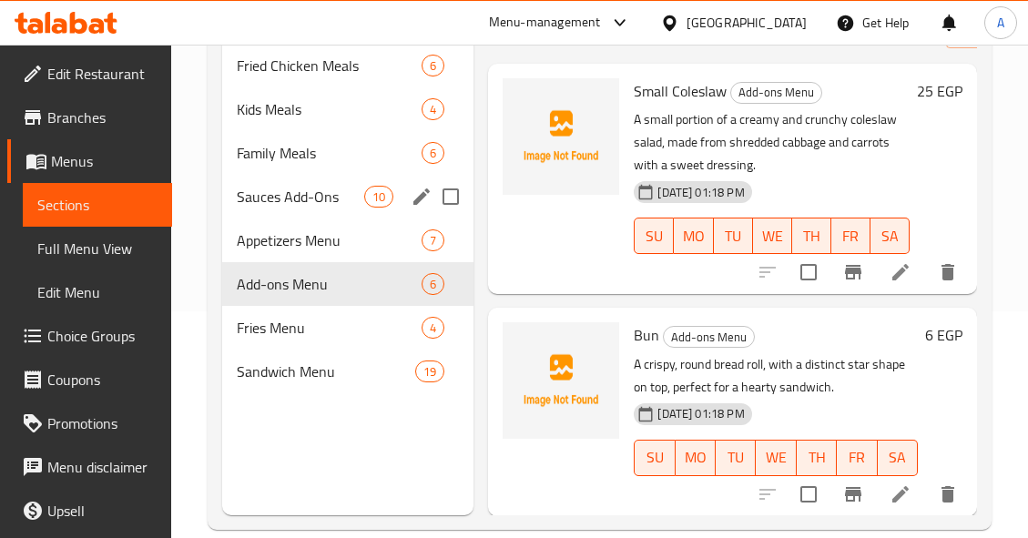
scroll to position [255, 0]
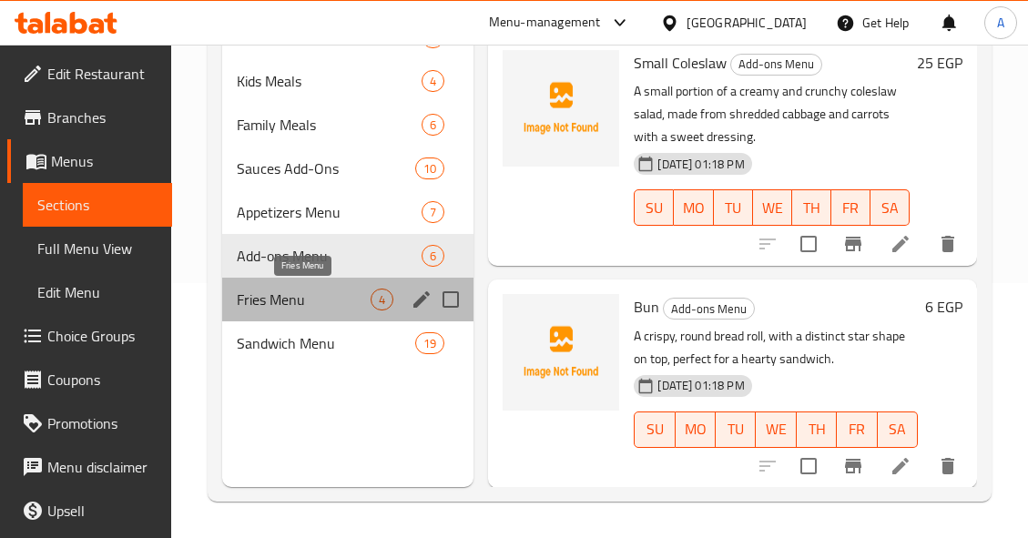
click at [346, 305] on span "Fries Menu" at bounding box center [304, 300] width 134 height 22
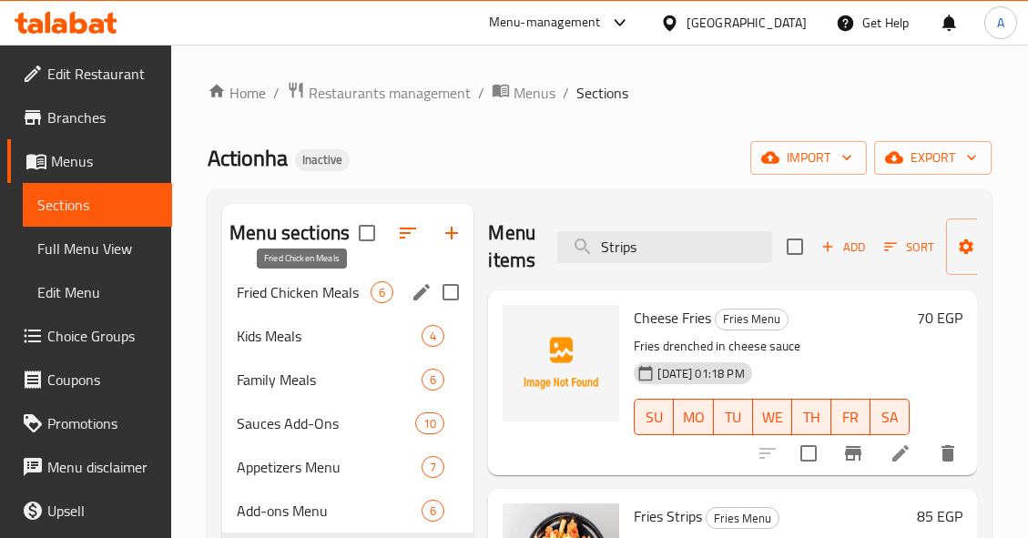
click at [322, 299] on span "Fried Chicken Meals" at bounding box center [304, 292] width 134 height 22
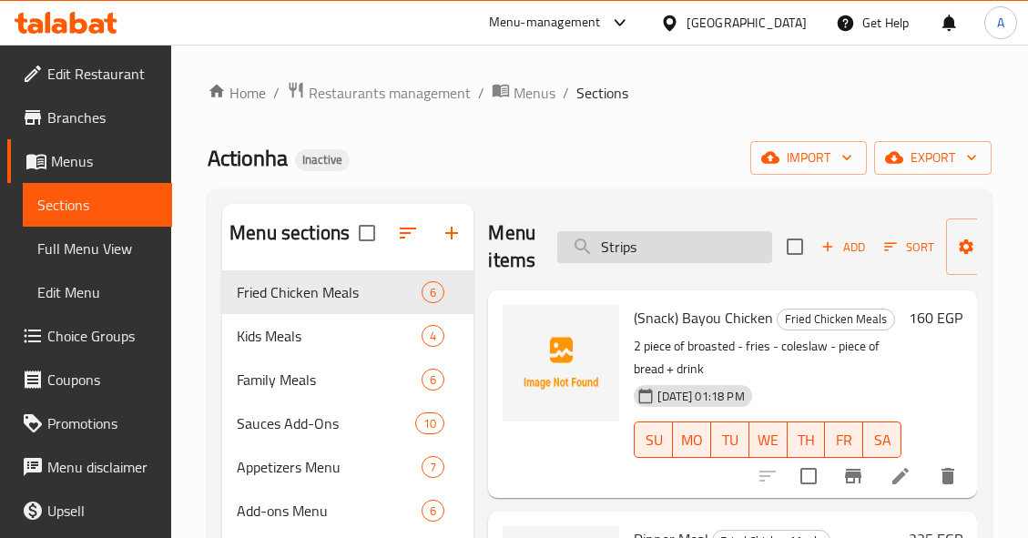
click at [661, 247] on input "Strips" at bounding box center [664, 247] width 215 height 32
click at [661, 248] on input "Strips" at bounding box center [664, 247] width 215 height 32
paste input "Tasty - Copy"
click at [661, 248] on input "Tasty - Copy" at bounding box center [664, 247] width 215 height 32
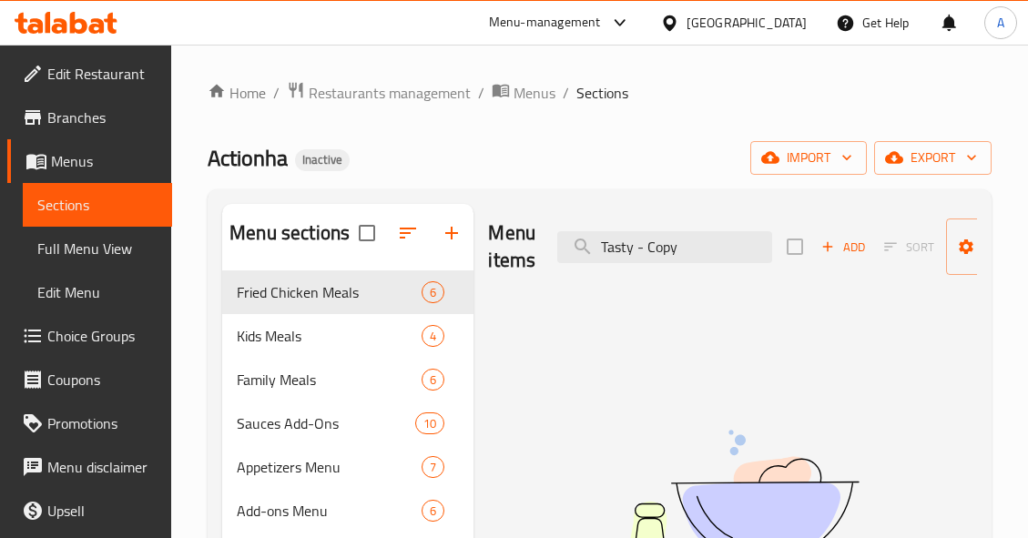
drag, startPoint x: 635, startPoint y: 248, endPoint x: 788, endPoint y: 260, distance: 153.4
click at [788, 260] on div "Menu items Tasty - Copy Add Sort Manage items" at bounding box center [732, 247] width 489 height 86
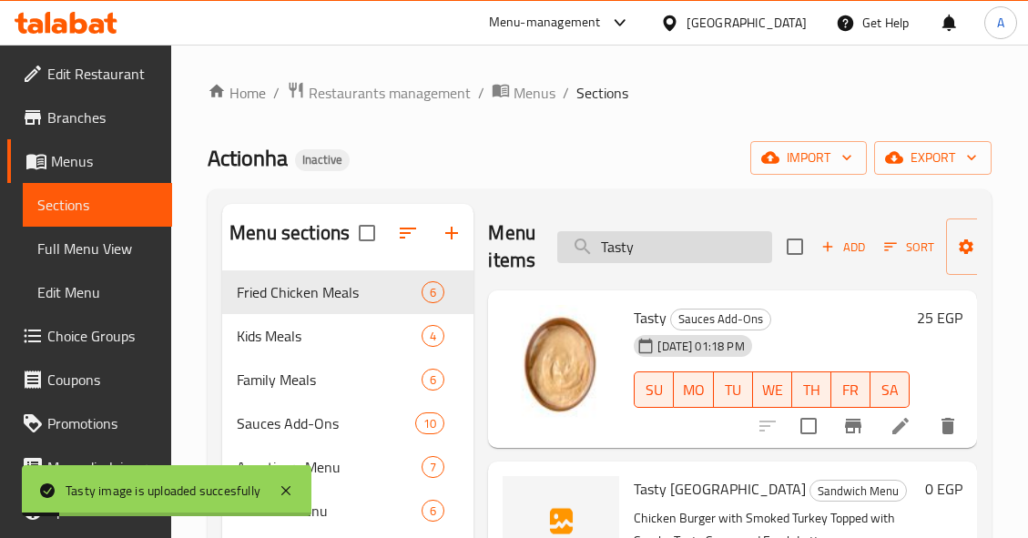
click at [694, 251] on input "Tasty" at bounding box center [664, 247] width 215 height 32
paste input "volcano wrap - Cop"
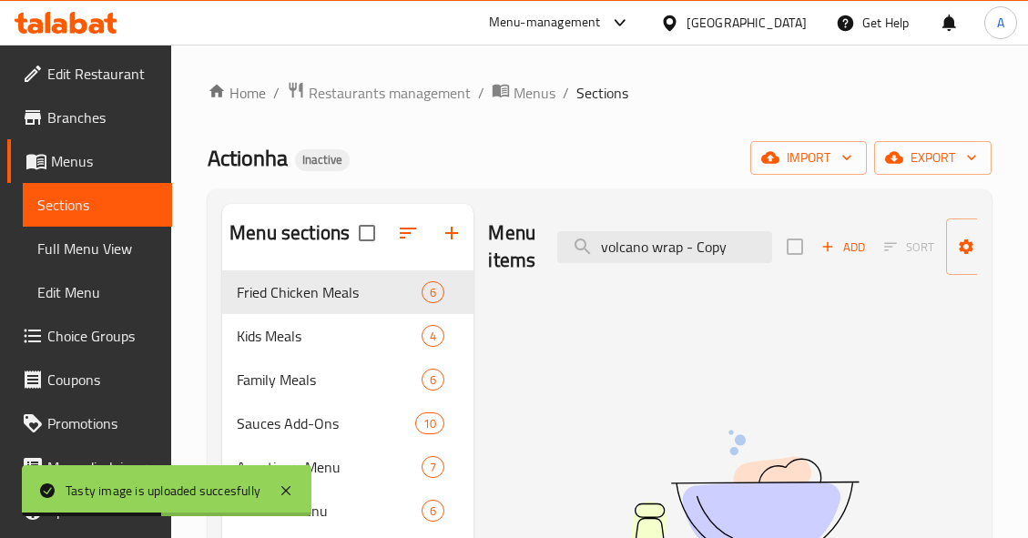
drag, startPoint x: 681, startPoint y: 251, endPoint x: 807, endPoint y: 264, distance: 127.2
click at [807, 264] on div "Menu items volcano wrap - Copy Add Sort Manage items" at bounding box center [732, 247] width 489 height 86
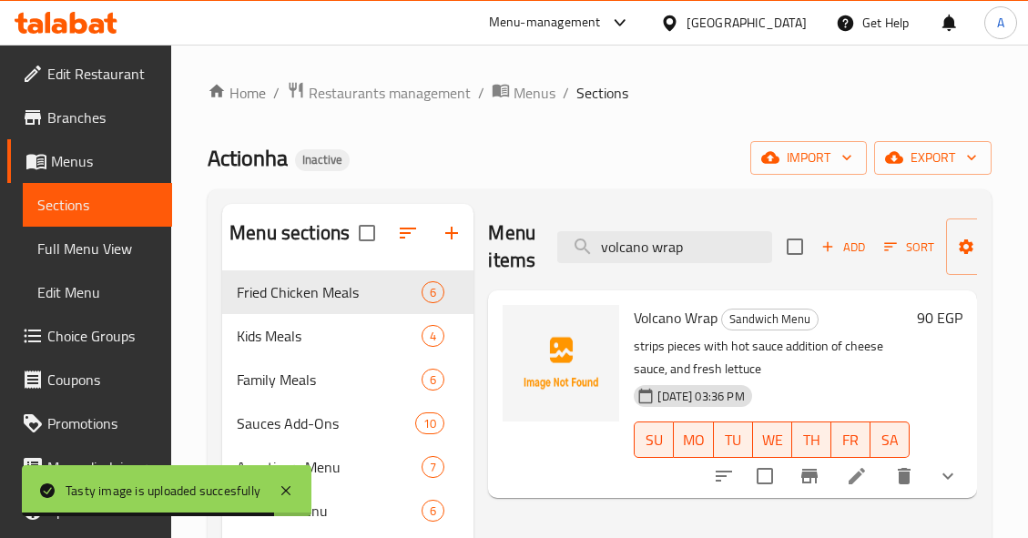
type input "volcano wrap"
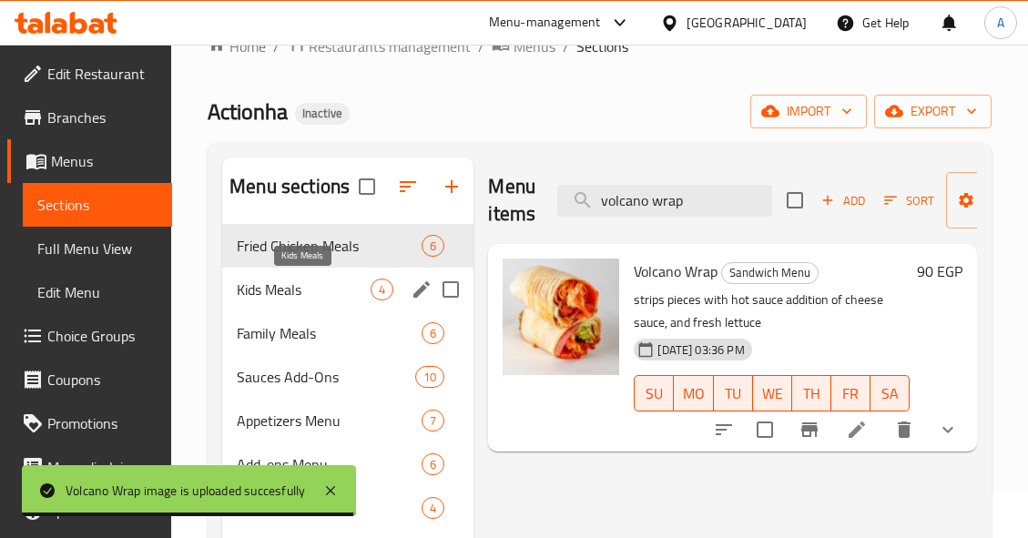
scroll to position [91, 0]
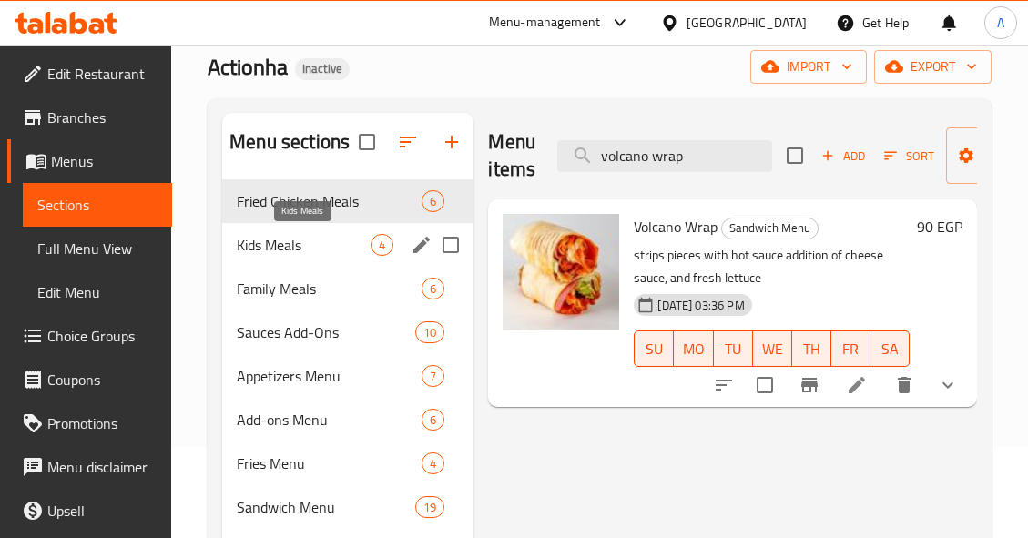
click at [327, 241] on span "Kids Meals" at bounding box center [304, 245] width 134 height 22
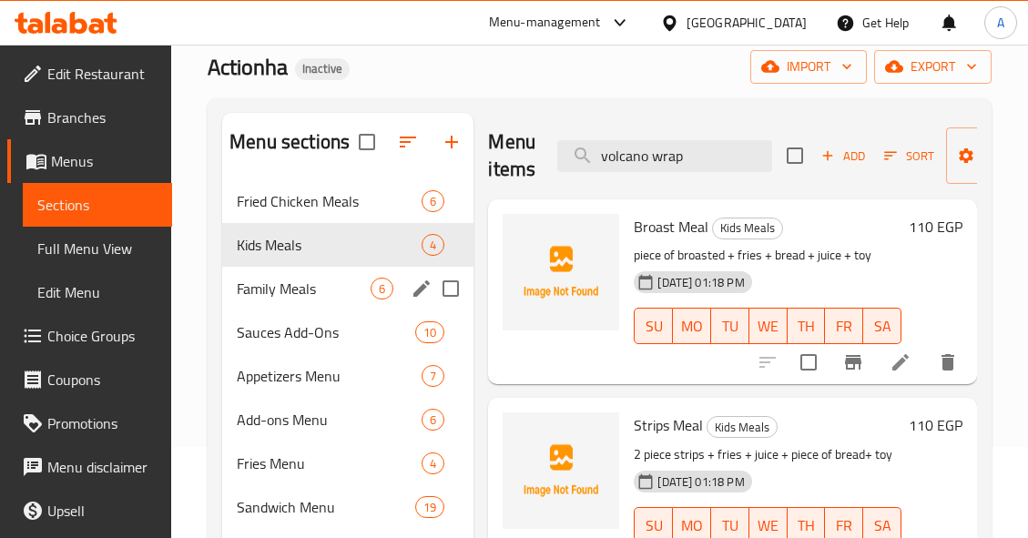
click at [327, 306] on div "Family Meals 6" at bounding box center [347, 289] width 251 height 44
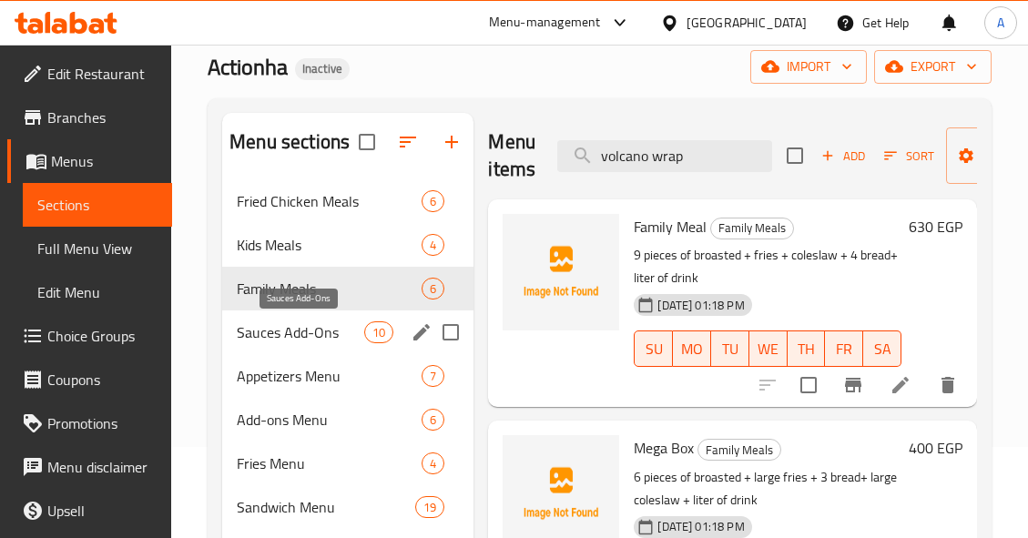
click at [324, 327] on span "Sauces Add-Ons" at bounding box center [300, 332] width 127 height 22
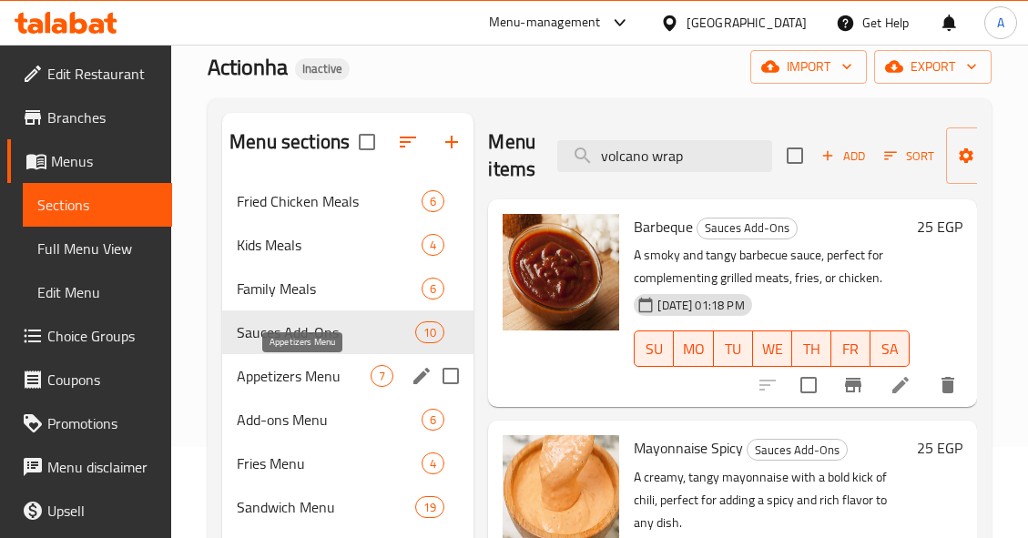
click at [326, 374] on span "Appetizers Menu" at bounding box center [304, 376] width 134 height 22
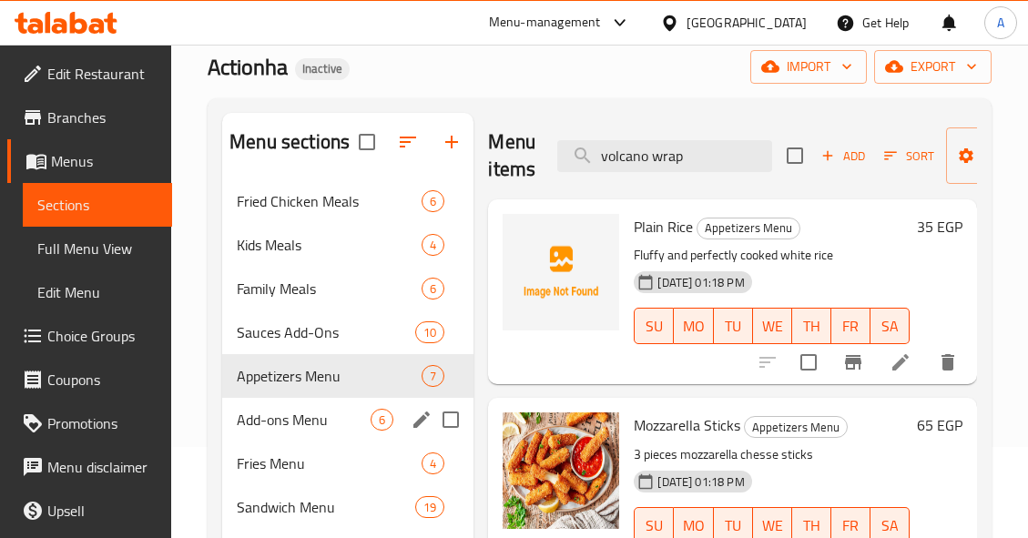
click at [324, 406] on div "Add-ons Menu 6" at bounding box center [347, 420] width 251 height 44
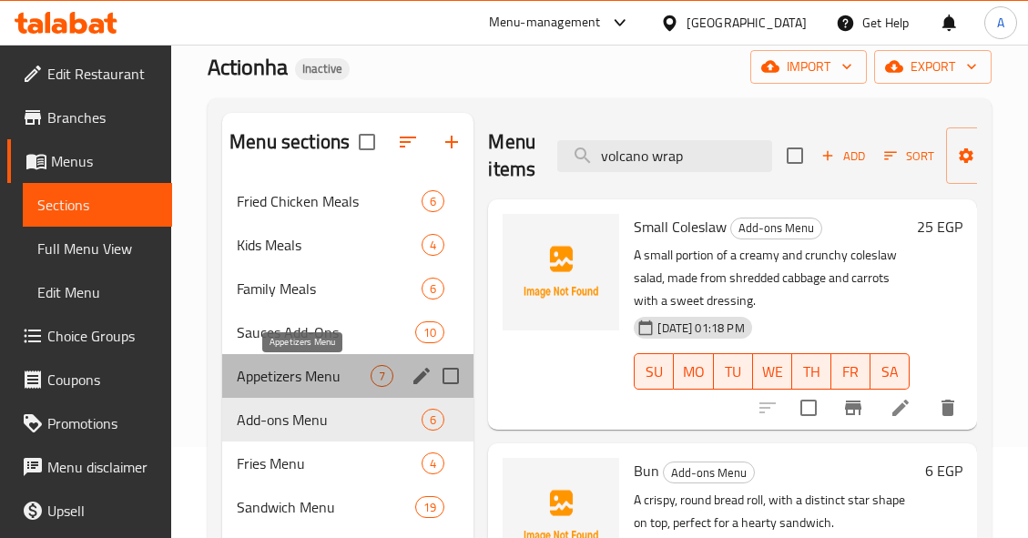
click at [326, 379] on span "Appetizers Menu" at bounding box center [304, 376] width 134 height 22
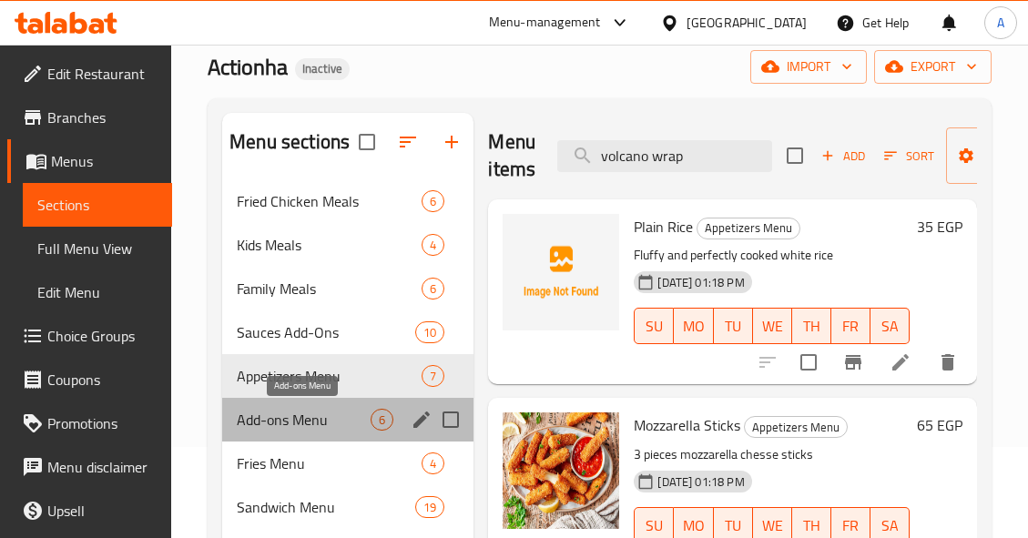
click at [309, 429] on span "Add-ons Menu" at bounding box center [304, 420] width 134 height 22
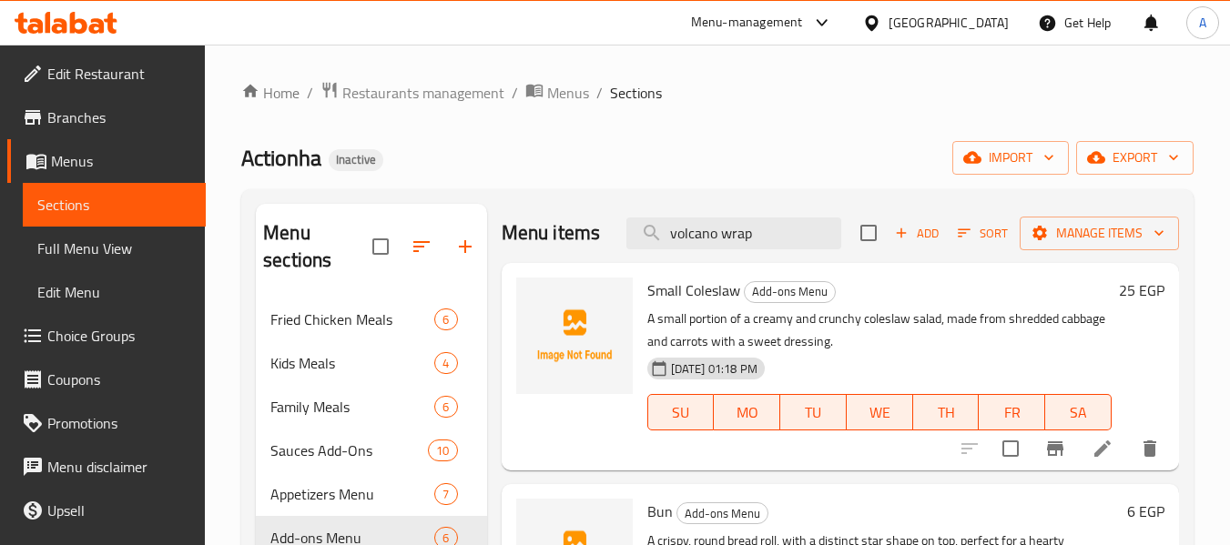
click at [97, 250] on span "Full Menu View" at bounding box center [114, 249] width 154 height 22
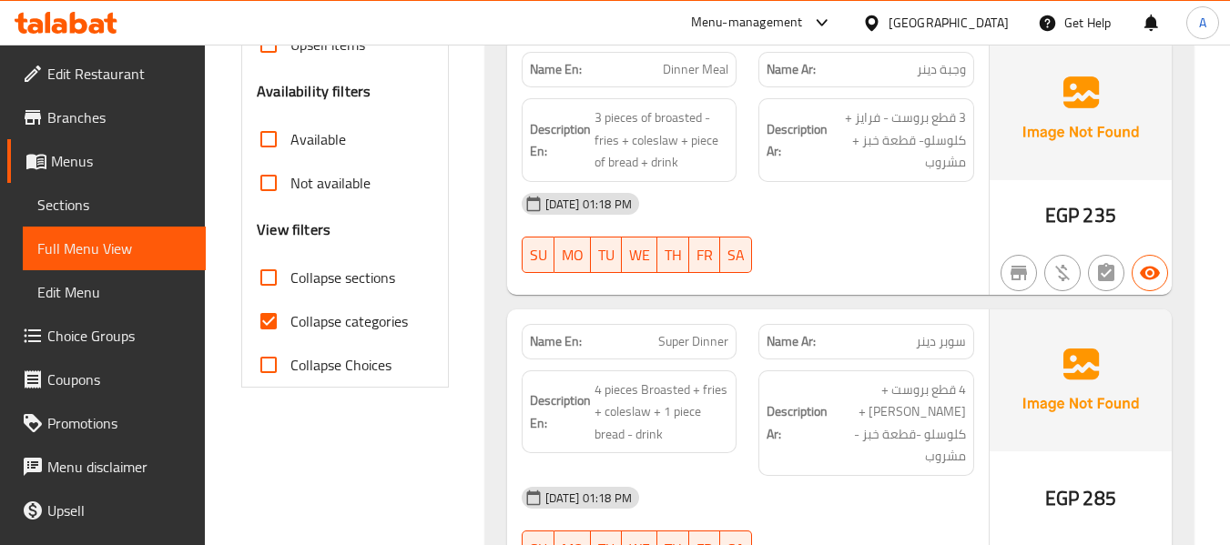
scroll to position [546, 0]
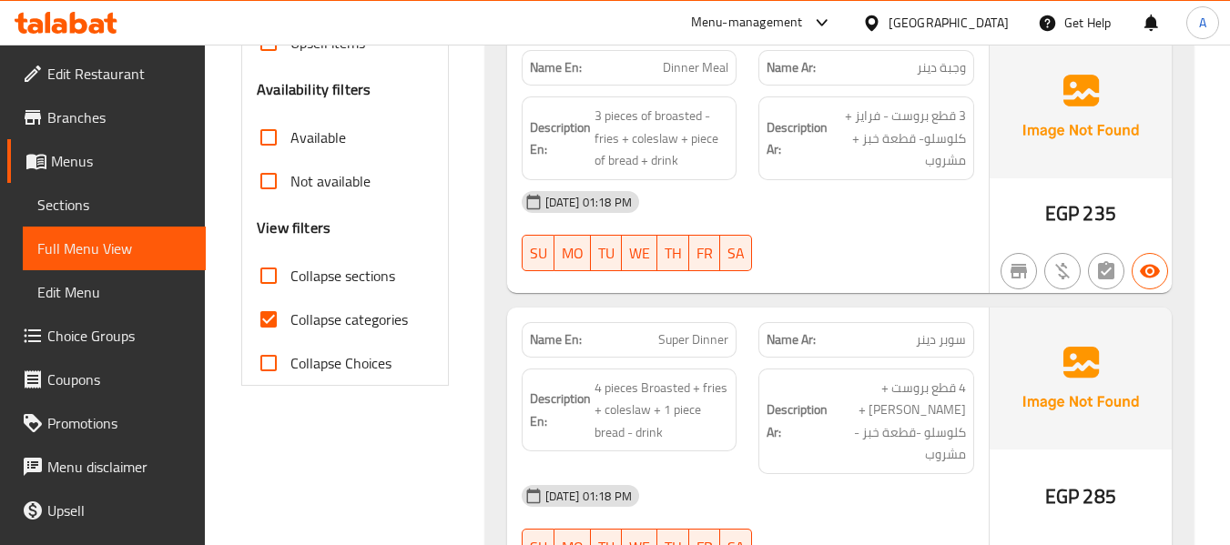
click at [269, 321] on input "Collapse categories" at bounding box center [269, 320] width 44 height 44
checkbox input "false"
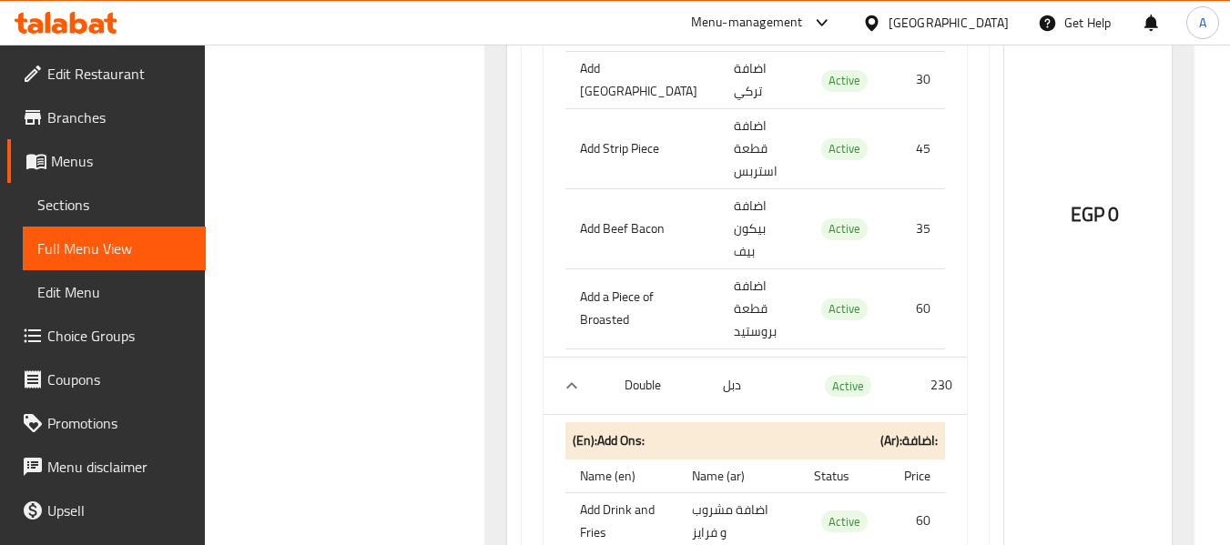
scroll to position [37240, 0]
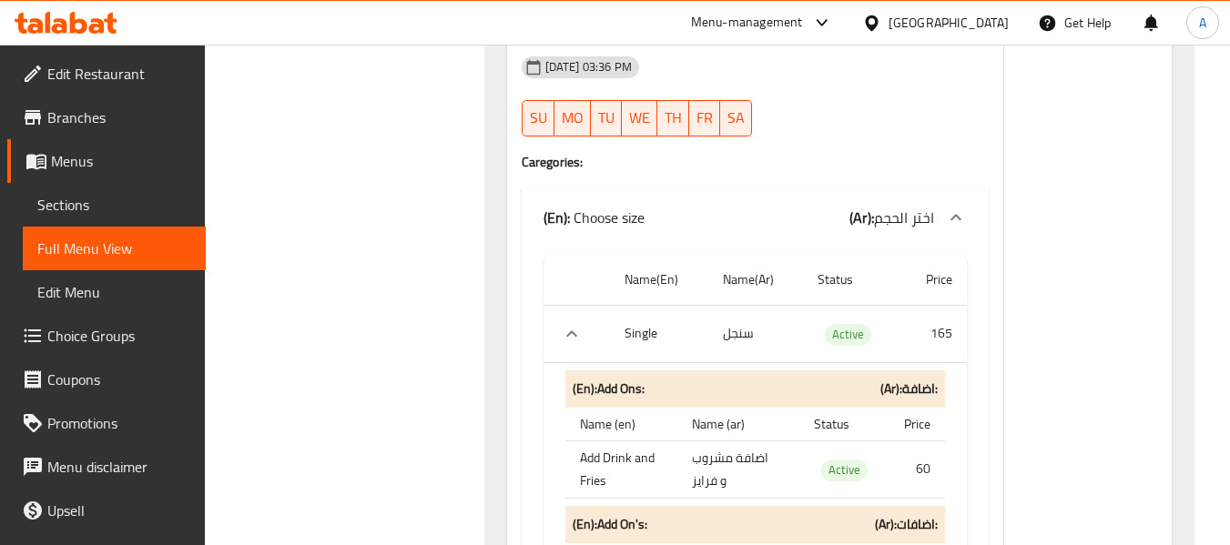
click at [997, 21] on div "[GEOGRAPHIC_DATA]" at bounding box center [948, 23] width 120 height 20
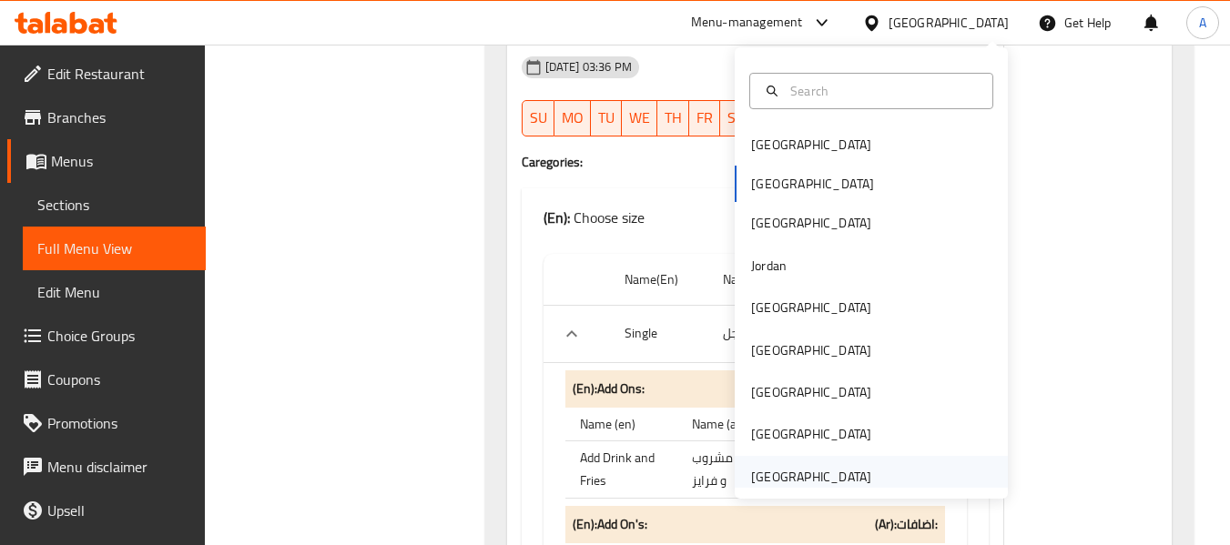
click at [826, 479] on div "[GEOGRAPHIC_DATA]" at bounding box center [811, 477] width 120 height 20
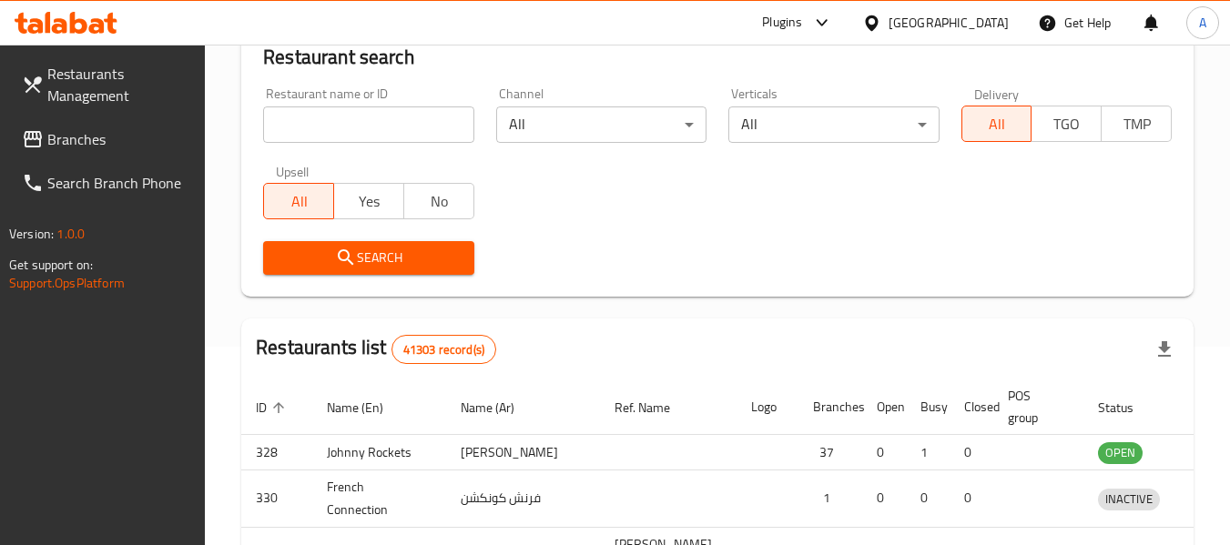
scroll to position [833, 0]
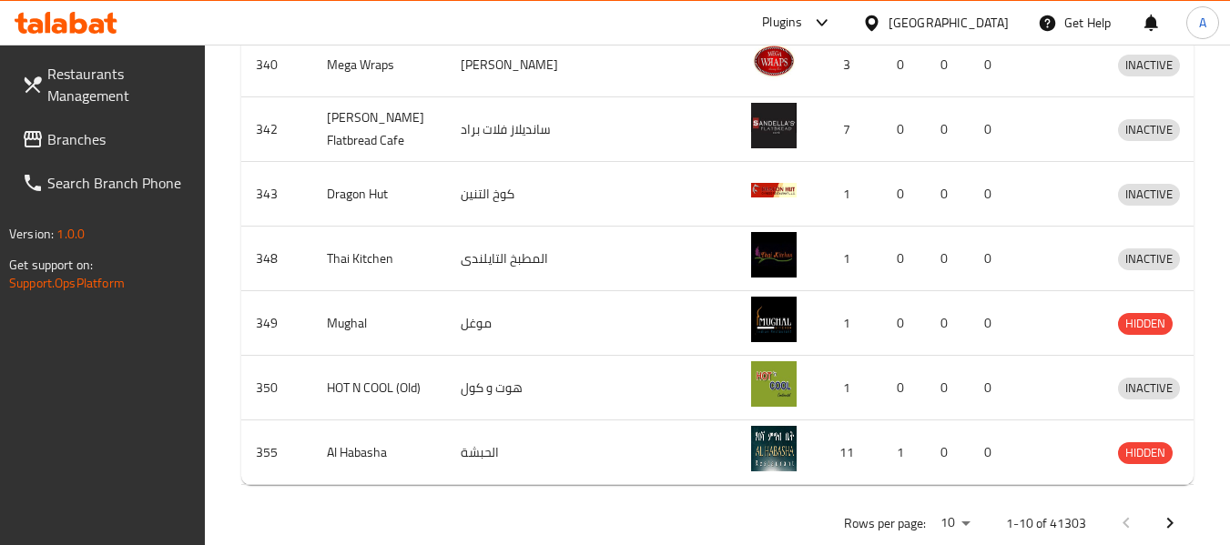
click at [73, 146] on span "Branches" at bounding box center [119, 139] width 144 height 22
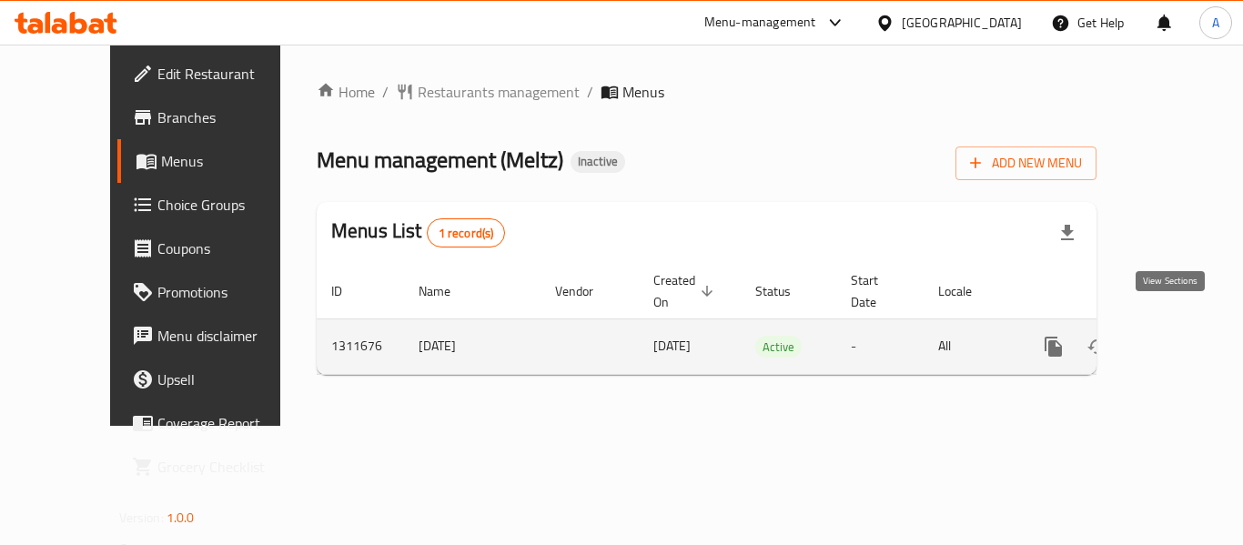
click at [1174, 336] on icon "enhanced table" at bounding box center [1185, 347] width 22 height 22
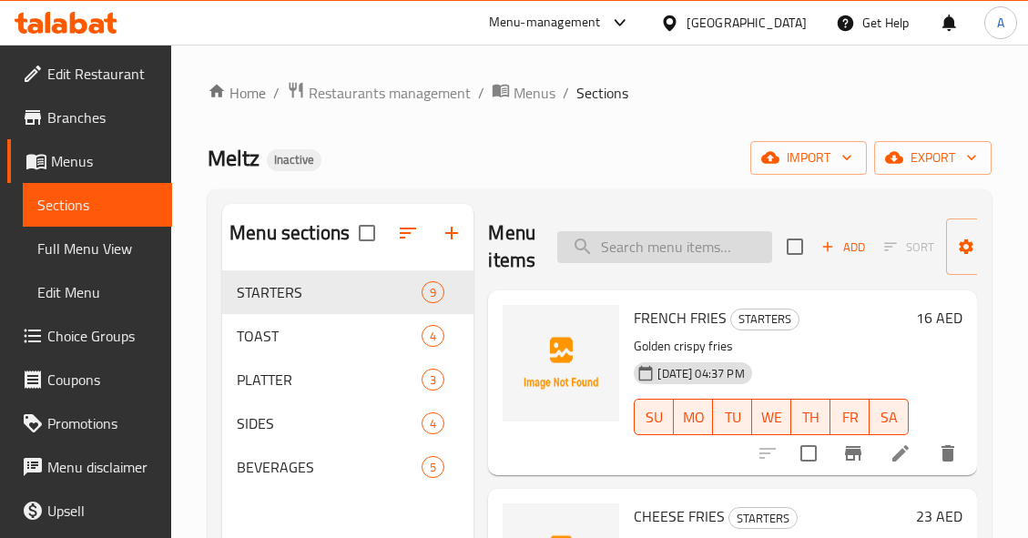
click at [667, 246] on input "search" at bounding box center [664, 247] width 215 height 32
paste input "BRISKET (Slow & Low)"
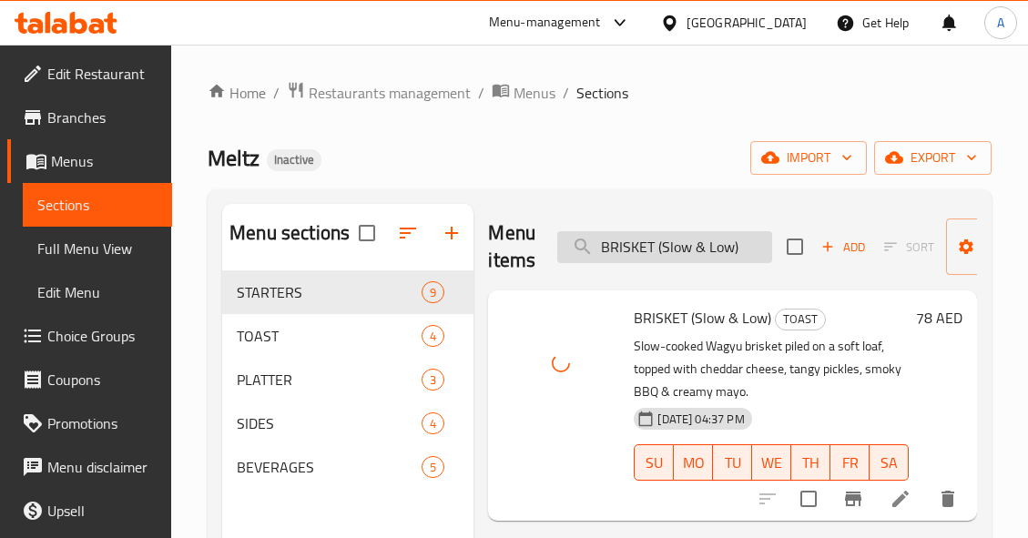
click at [745, 247] on input "BRISKET (Slow & Low)" at bounding box center [664, 247] width 215 height 32
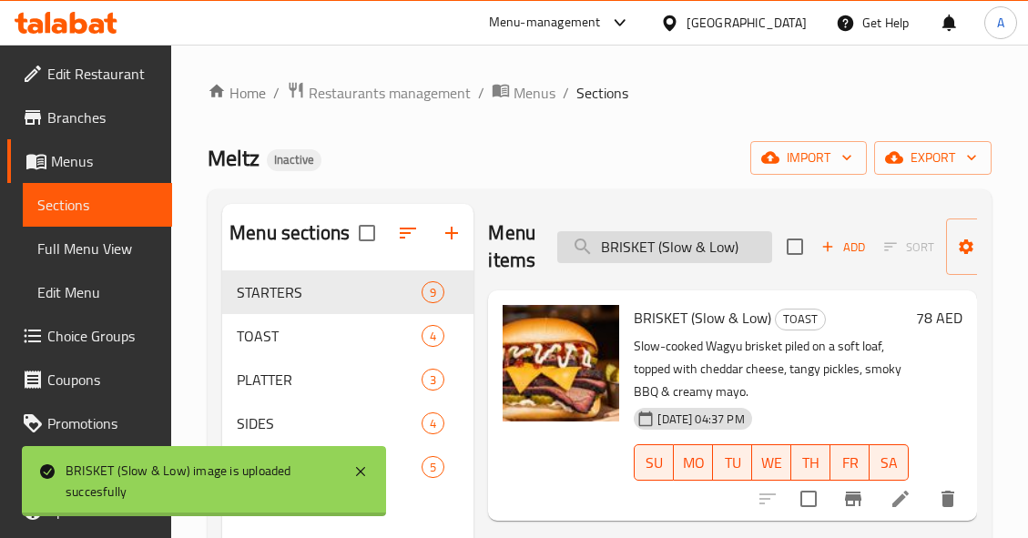
click at [745, 247] on input "BRISKET (Slow & Low)" at bounding box center [664, 247] width 215 height 32
paste input "search"
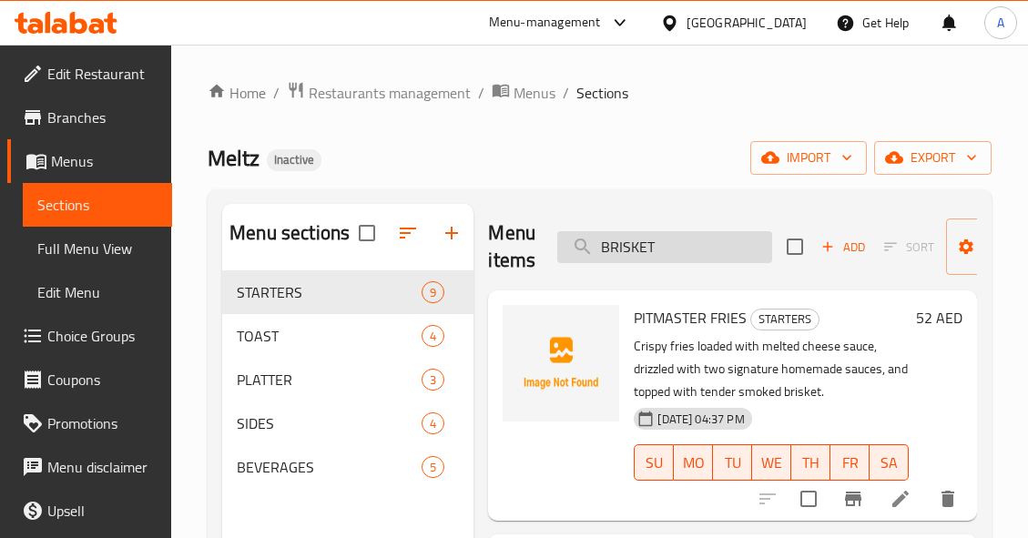
click at [706, 241] on input "BRISKET" at bounding box center [664, 247] width 215 height 32
click at [706, 242] on input "BRISKET" at bounding box center [664, 247] width 215 height 32
paste input "CHEESE FRIES - Copy"
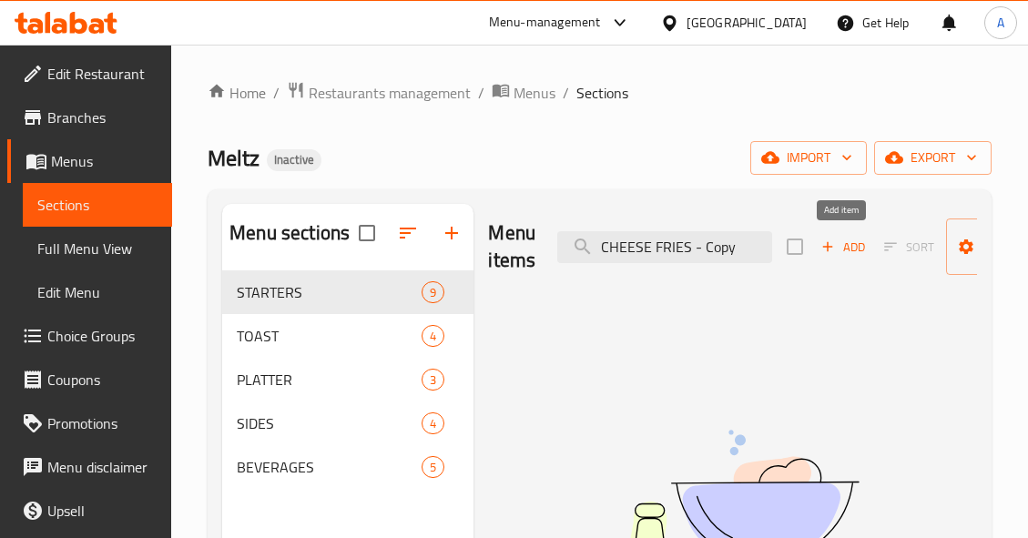
drag, startPoint x: 691, startPoint y: 243, endPoint x: 846, endPoint y: 256, distance: 156.2
click at [846, 256] on div "Menu items CHEESE FRIES - Copy Add Sort Manage items" at bounding box center [732, 247] width 489 height 86
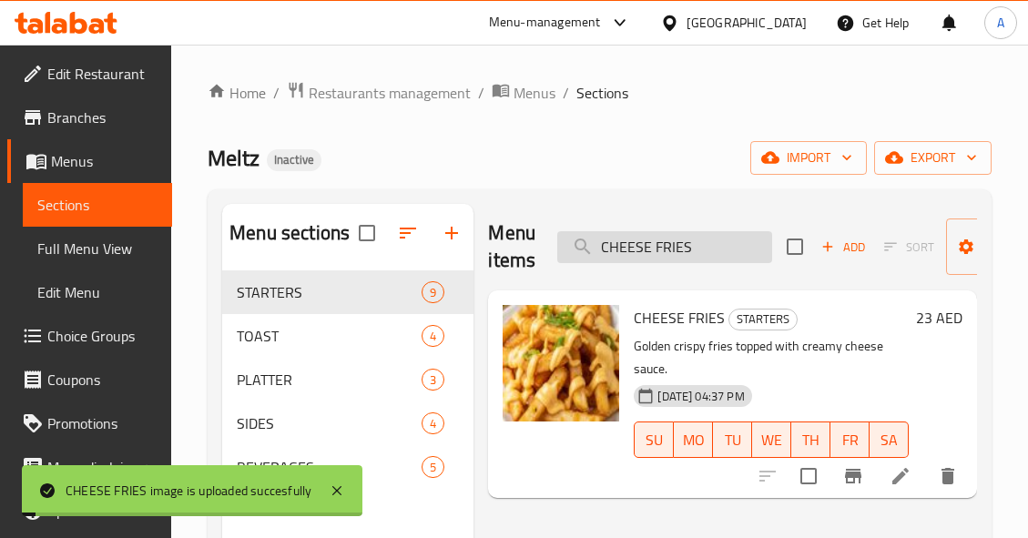
click at [739, 245] on input "CHEESE FRIES" at bounding box center [664, 247] width 215 height 32
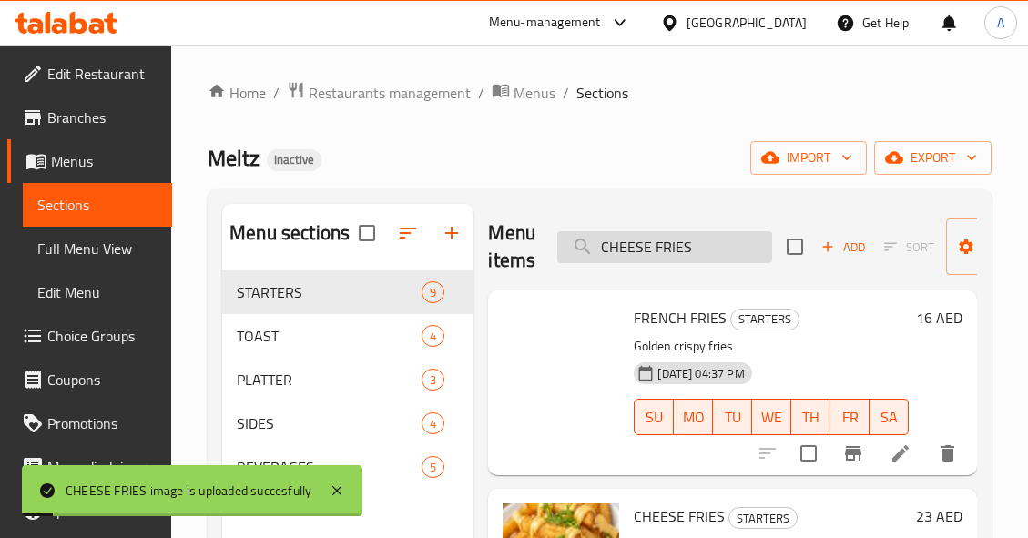
click at [739, 245] on input "CHEESE FRIES" at bounding box center [664, 247] width 215 height 32
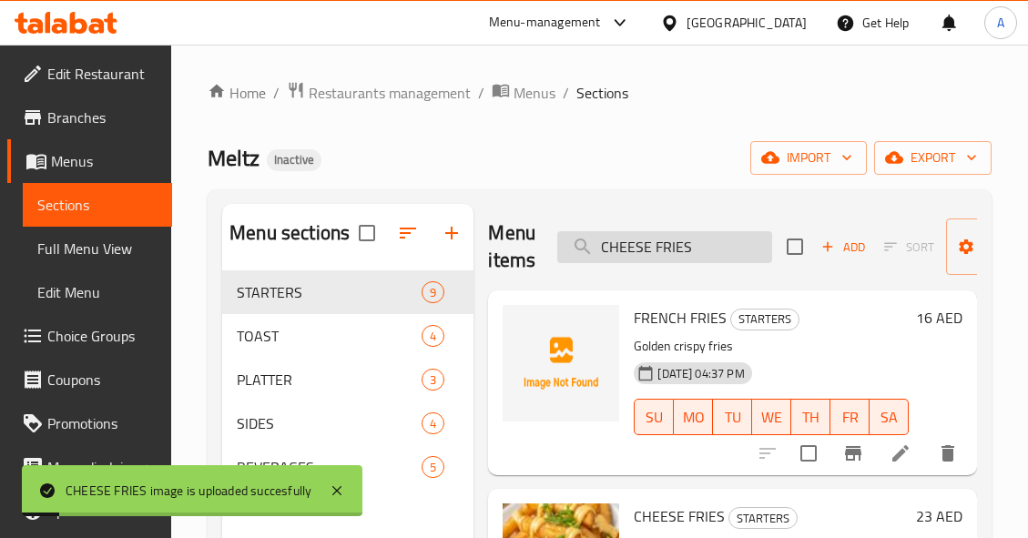
click at [739, 245] on input "CHEESE FRIES" at bounding box center [664, 247] width 215 height 32
paste input "ILI POPPER"
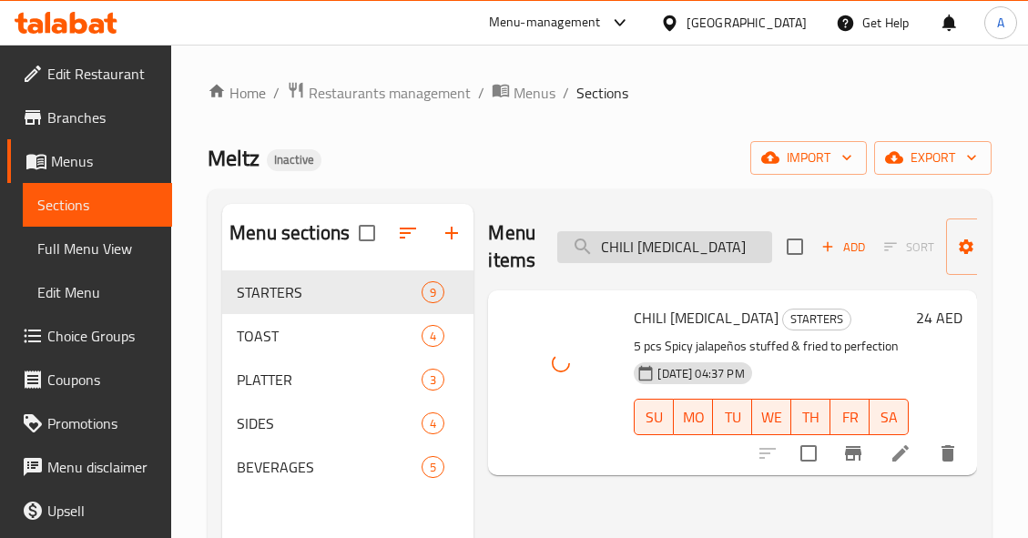
click at [739, 245] on input "CHILI POPPERS" at bounding box center [664, 247] width 215 height 32
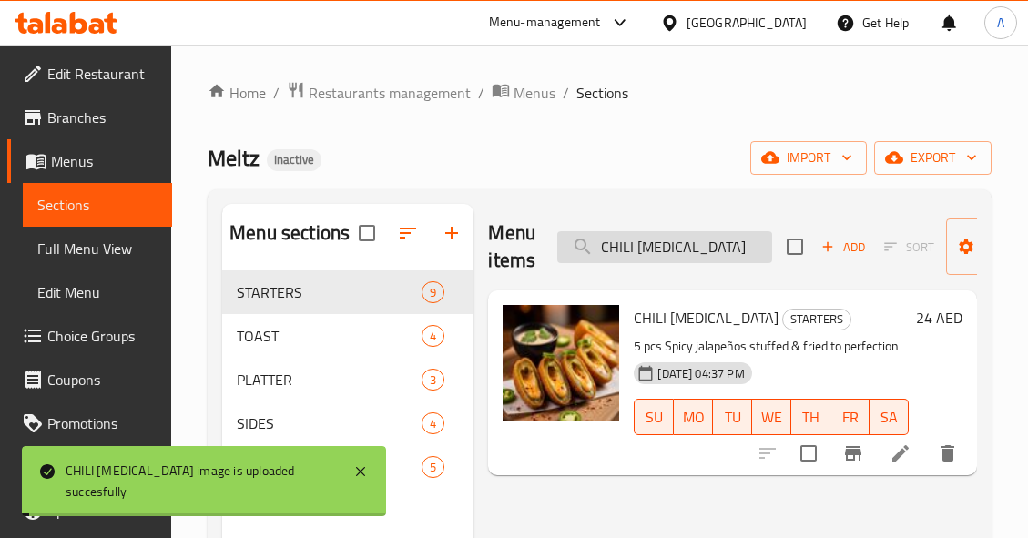
click at [739, 245] on input "CHILI POPPERS" at bounding box center [664, 247] width 215 height 32
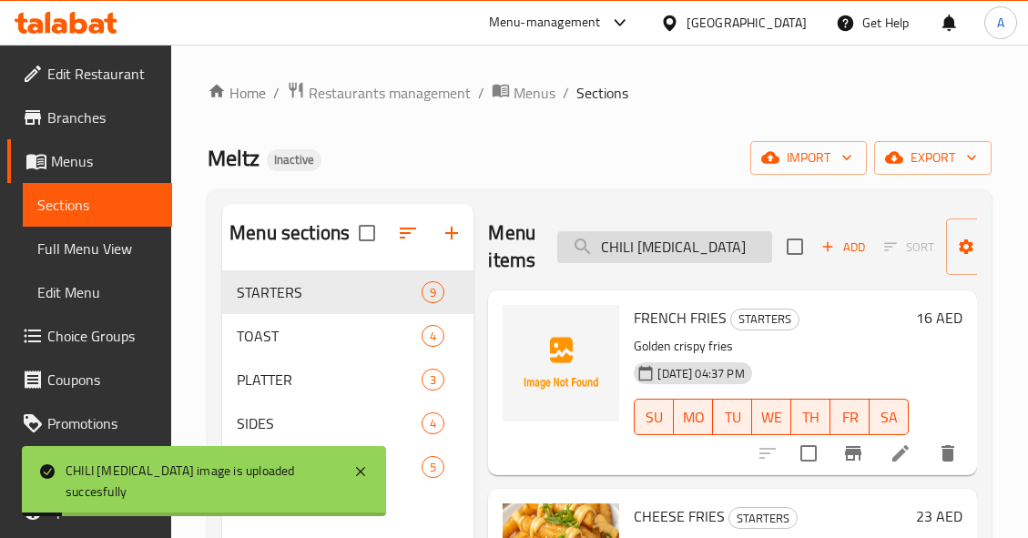
paste input "oca Cola"
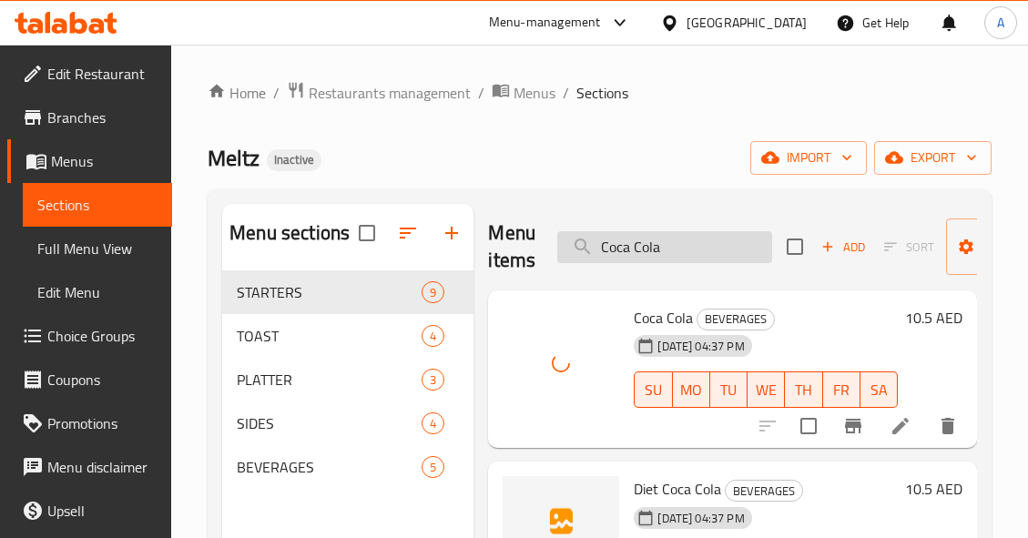
click at [737, 248] on input "Coca Cola" at bounding box center [664, 247] width 215 height 32
paste input "ORN RIBS"
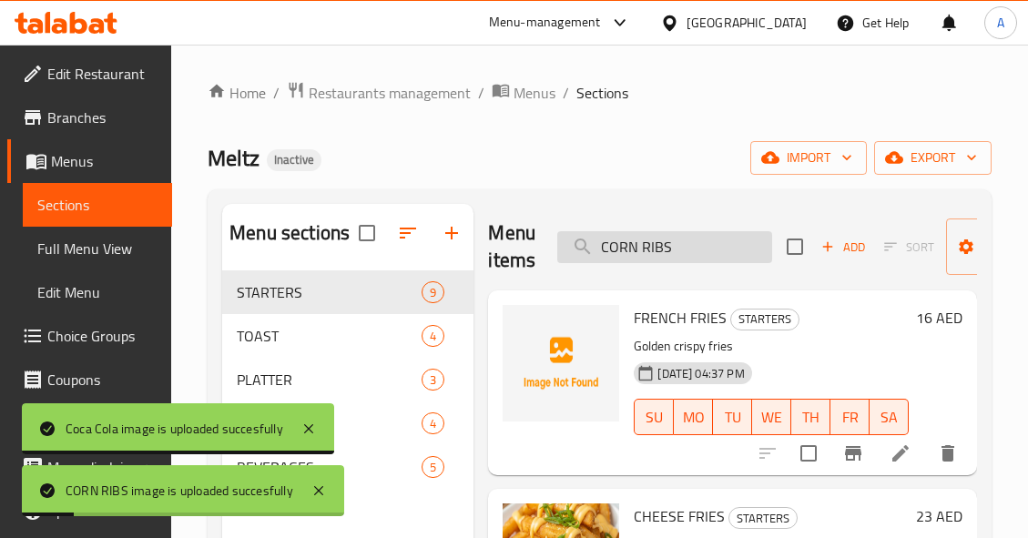
click at [713, 249] on input "CORN RIBS" at bounding box center [664, 247] width 215 height 32
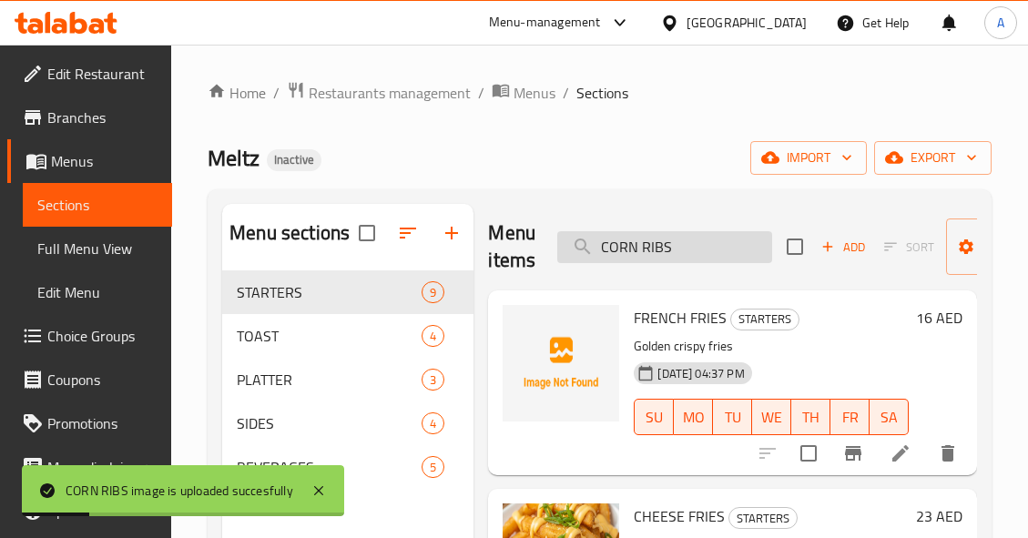
click at [713, 249] on input "CORN RIBS" at bounding box center [664, 247] width 215 height 32
paste input "Diet Coca Cola"
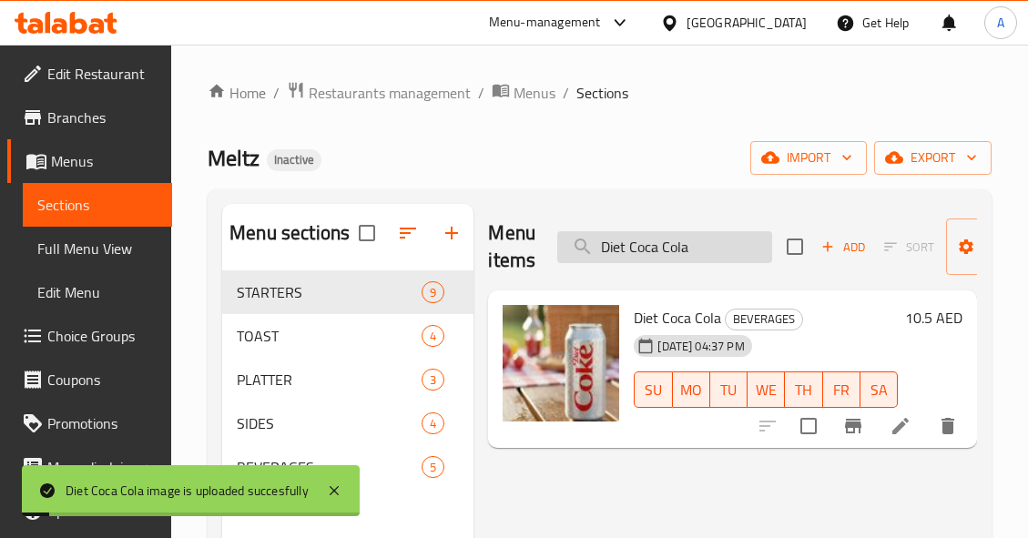
click at [709, 248] on input "Diet Coca Cola" at bounding box center [664, 247] width 215 height 32
paste input "FRENCH FRIES"
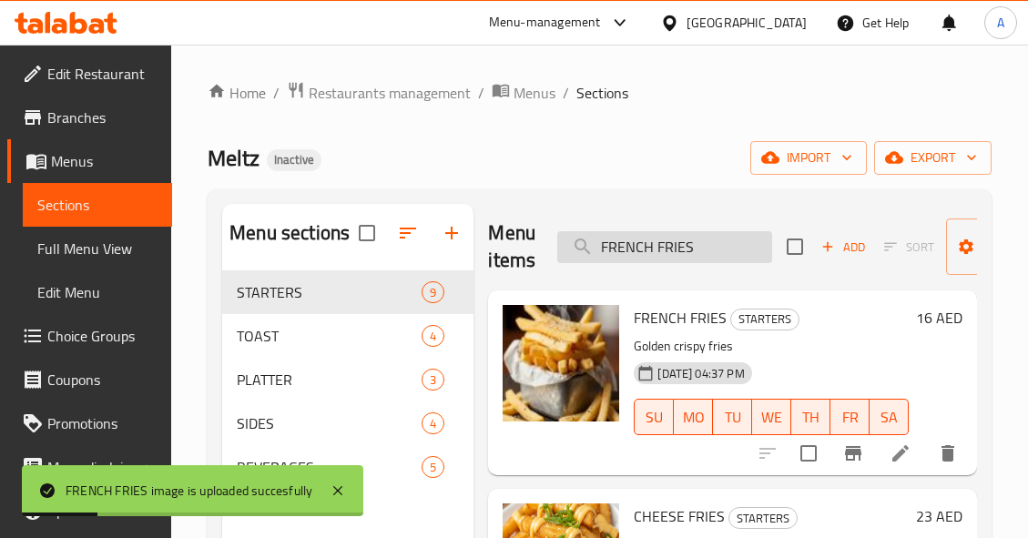
click at [729, 248] on input "FRENCH FRIES" at bounding box center [664, 247] width 215 height 32
paste input "LAMB SHANK"
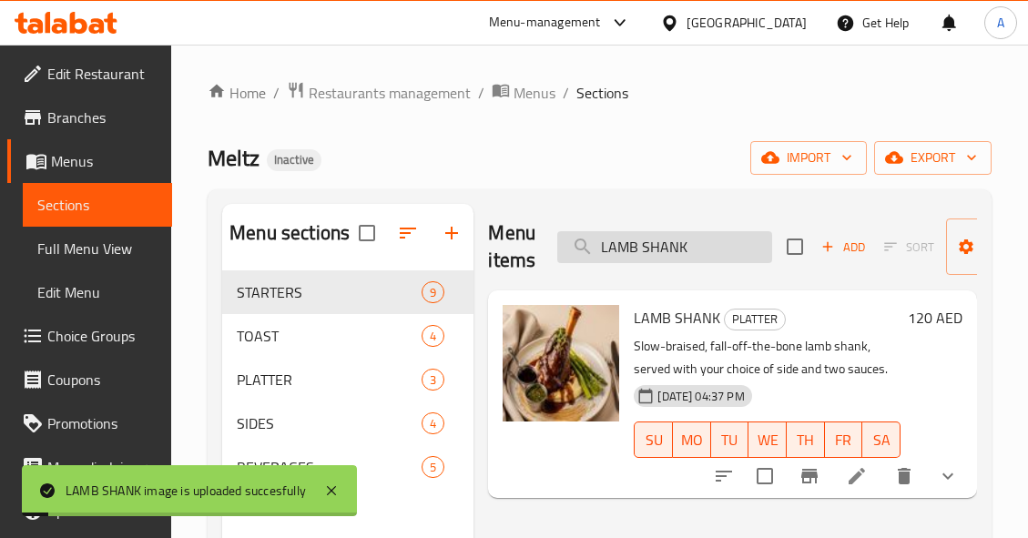
click at [721, 248] on input "LAMB SHANK" at bounding box center [664, 247] width 215 height 32
click at [721, 249] on input "LAMB SHANK" at bounding box center [664, 247] width 215 height 32
paste input "MASH POTATO"
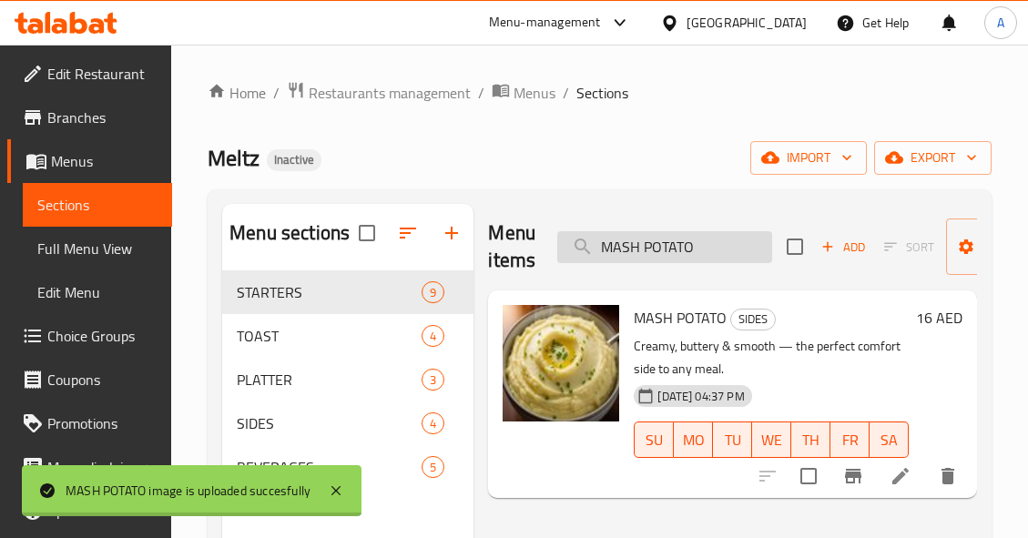
click at [720, 247] on input "MASH POTATO" at bounding box center [664, 247] width 215 height 32
paste input "ountain Dew"
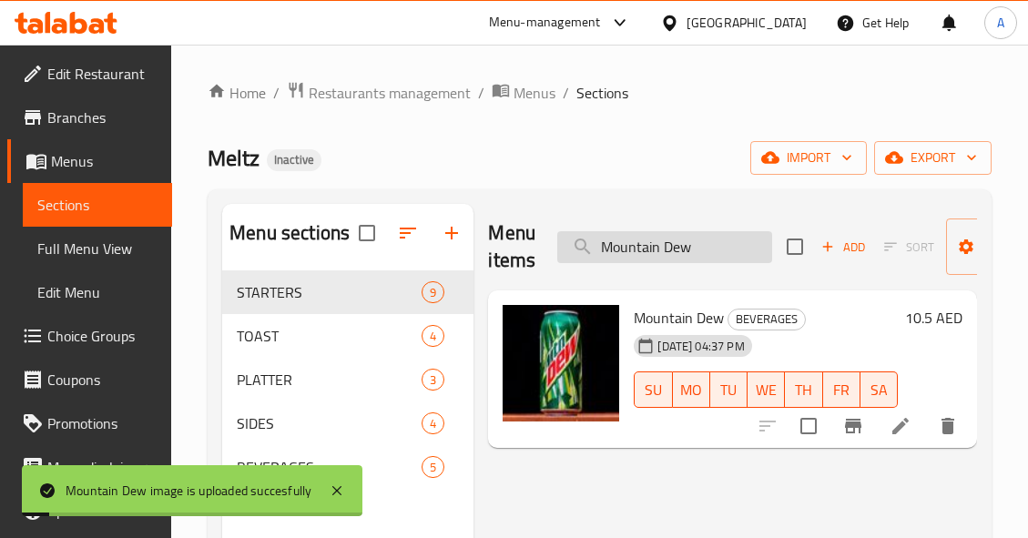
click at [748, 245] on input "Mountain Dew" at bounding box center [664, 247] width 215 height 32
click at [746, 245] on input "Mountain Dew" at bounding box center [664, 247] width 215 height 32
paste input "OZZARELLA STICK"
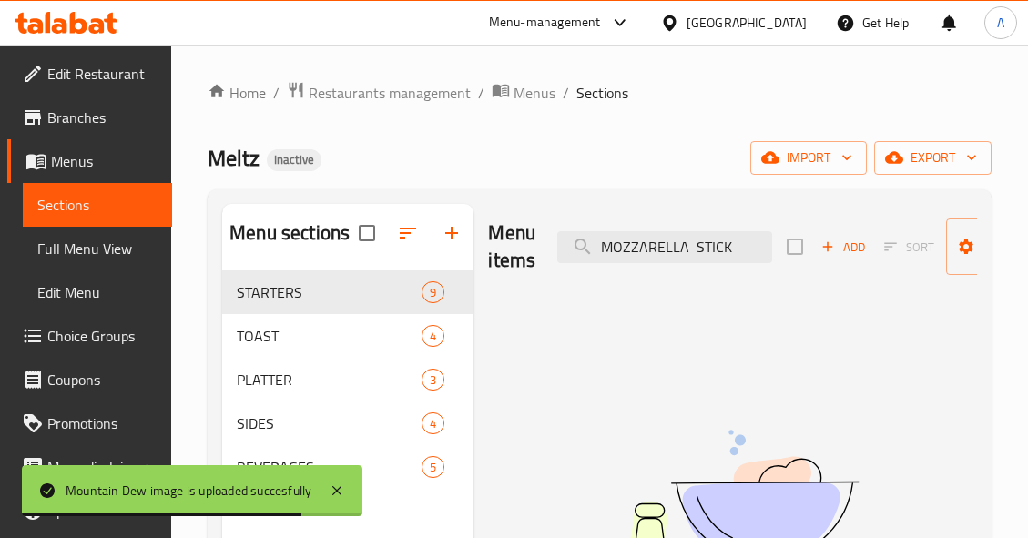
drag, startPoint x: 686, startPoint y: 244, endPoint x: 796, endPoint y: 247, distance: 109.3
click at [796, 247] on div "Menu items MOZZARELLA STICK Add Sort Manage items" at bounding box center [732, 247] width 489 height 86
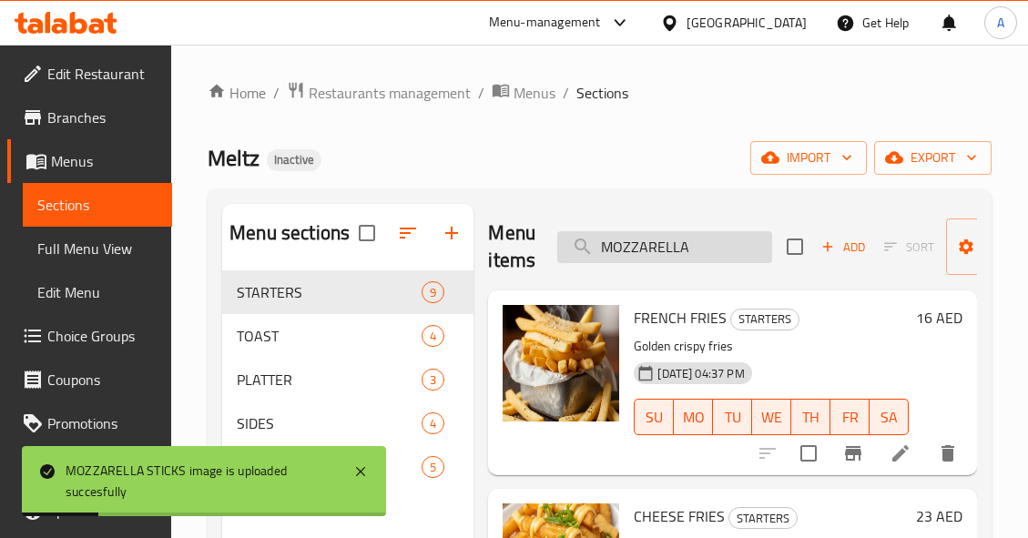
click at [713, 247] on input "MOZZARELLA" at bounding box center [664, 247] width 215 height 32
paste input "NASHVILLE"
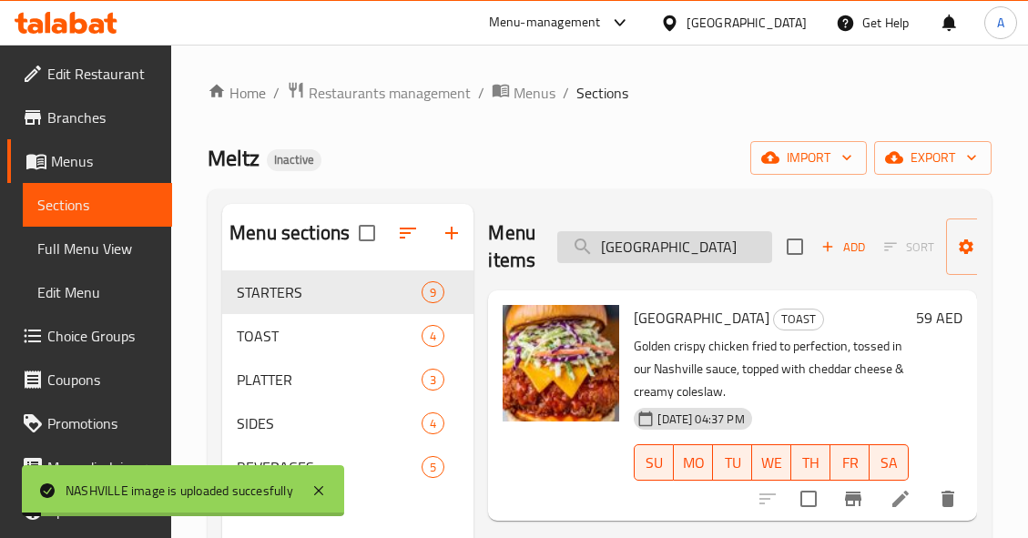
click at [697, 252] on input "NASHVILLE" at bounding box center [664, 247] width 215 height 32
paste input "ONION RINGS"
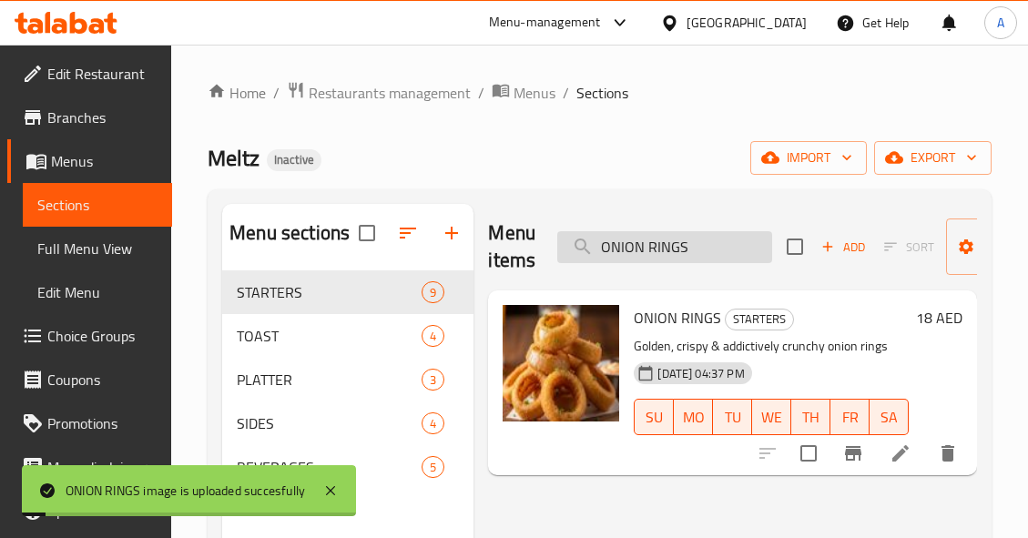
click at [735, 248] on input "ONION RINGS" at bounding box center [664, 247] width 215 height 32
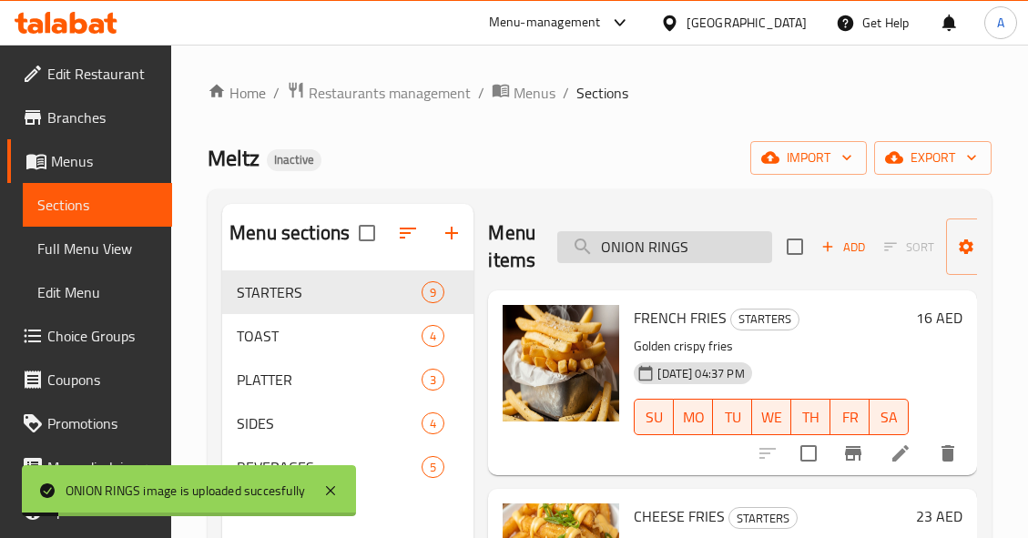
click at [735, 248] on input "ONION RINGS" at bounding box center [664, 247] width 215 height 32
paste input "PHILLI STEAK"
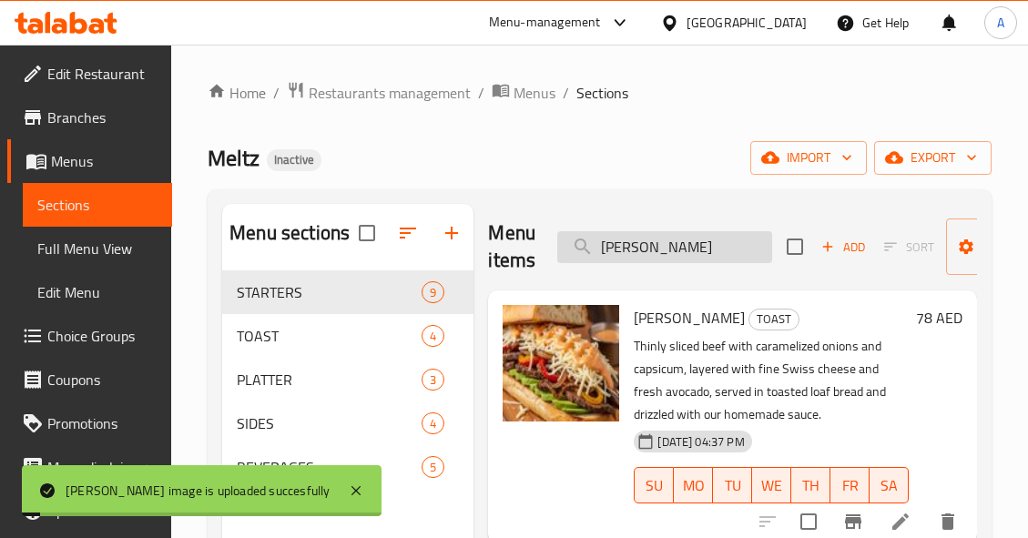
click at [742, 246] on input "PHILLI STEAK" at bounding box center [664, 247] width 215 height 32
paste input "ITMASTER FRIES"
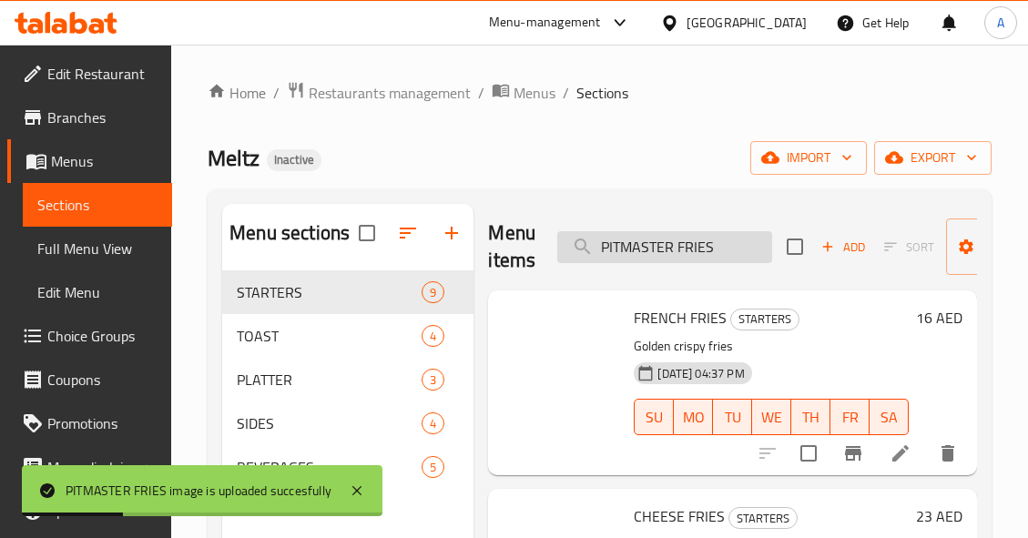
click at [728, 248] on input "PITMASTER FRIES" at bounding box center [664, 247] width 215 height 32
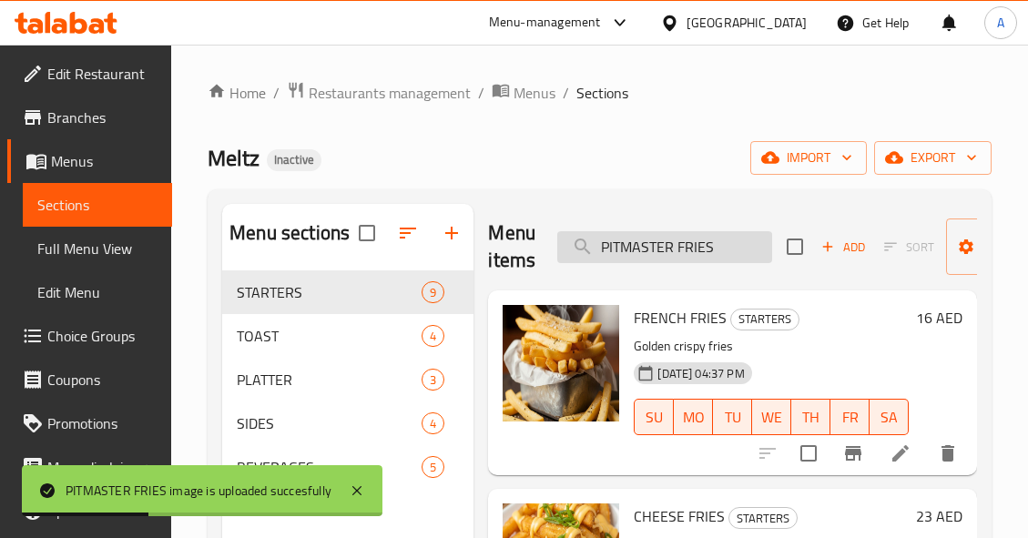
click at [728, 248] on input "PITMASTER FRIES" at bounding box center [664, 247] width 215 height 32
paste input "RANCH DILL"
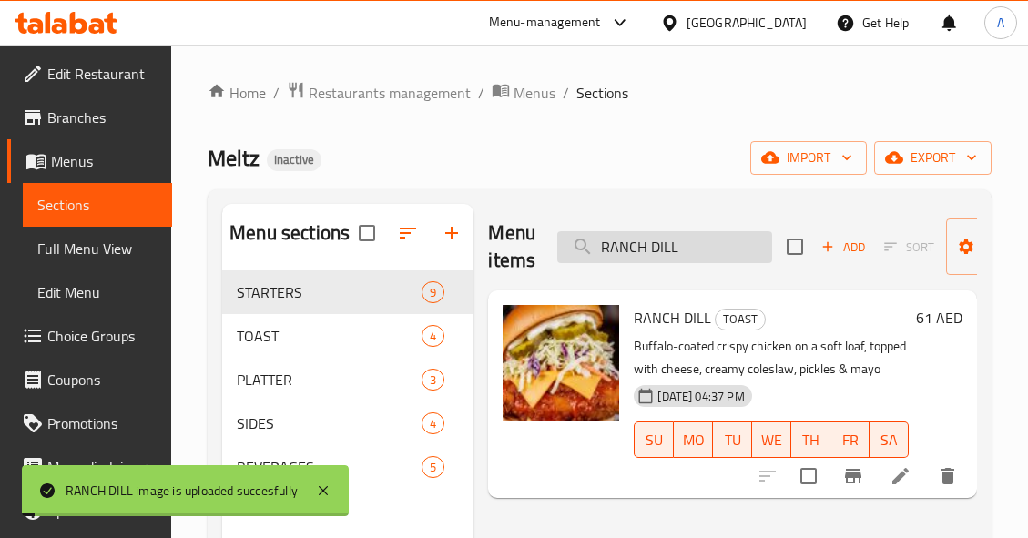
click at [709, 246] on input "RANCH DILL" at bounding box center [664, 247] width 215 height 32
paste input "IBS"
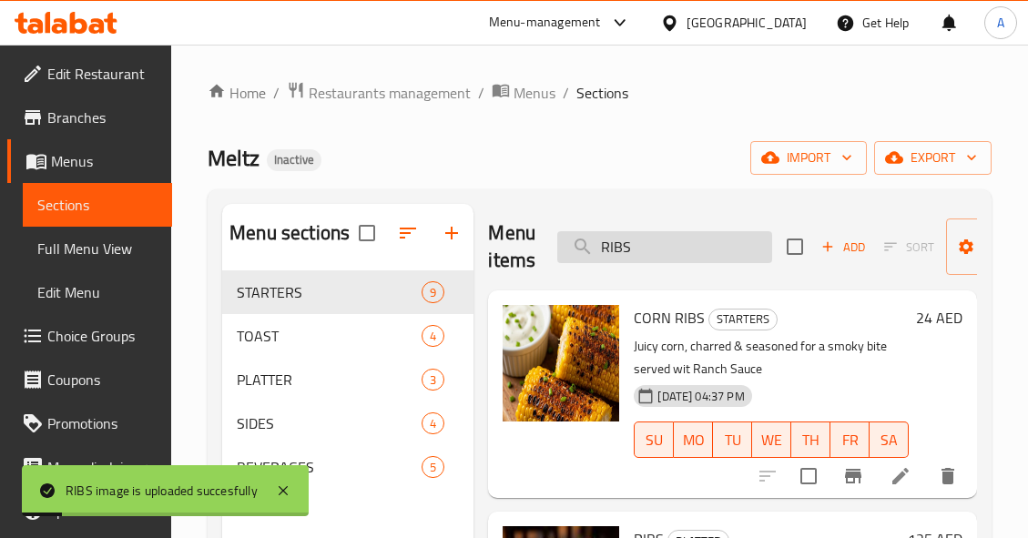
click at [713, 256] on input "RIBS" at bounding box center [664, 247] width 215 height 32
paste input "CE"
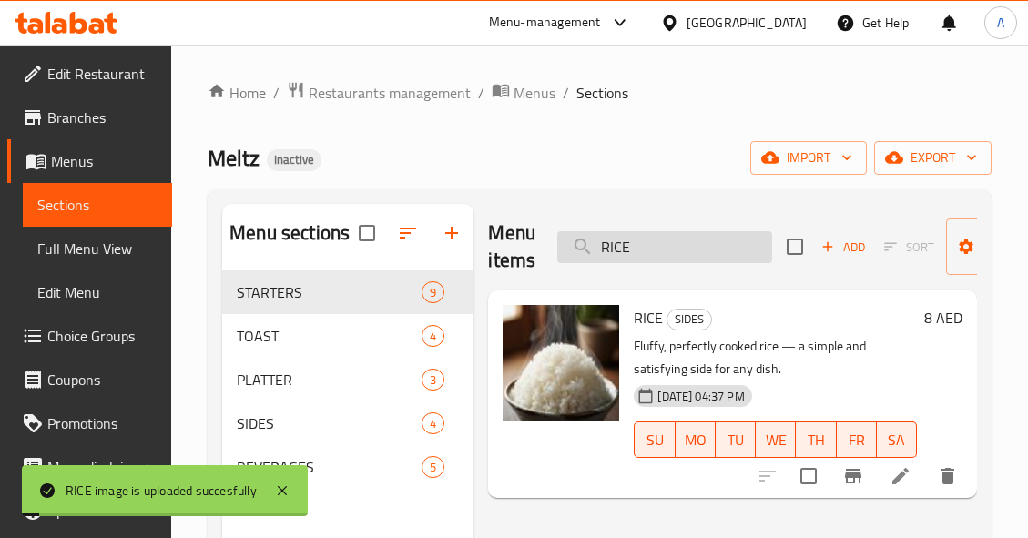
click at [742, 246] on input "RICE" at bounding box center [664, 247] width 215 height 32
paste input "SMOKED VEG"
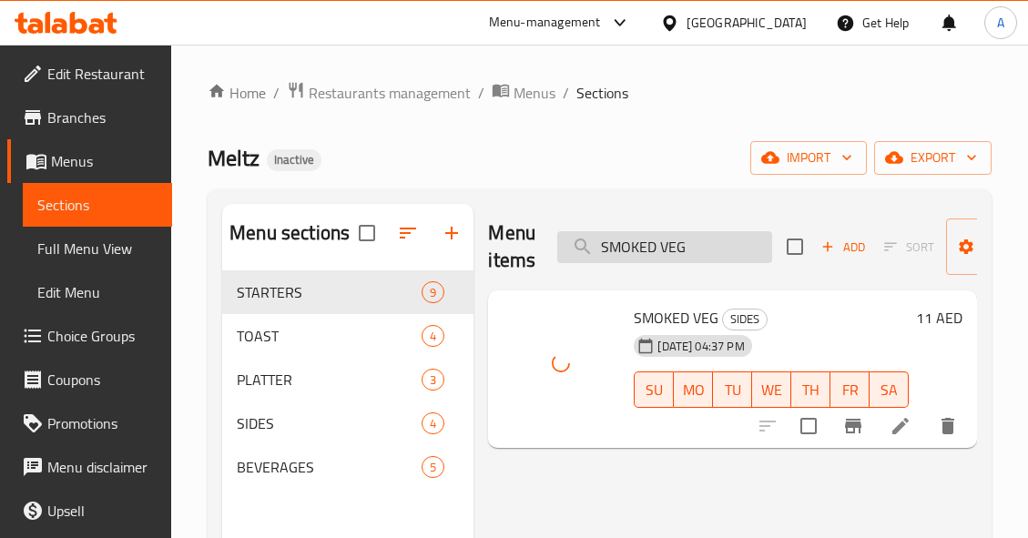
click at [748, 241] on input "SMOKED VEG" at bounding box center [664, 247] width 215 height 32
click at [748, 242] on input "SMOKED VEG" at bounding box center [664, 247] width 215 height 32
click at [748, 246] on input "SMOKED VEG" at bounding box center [664, 247] width 215 height 32
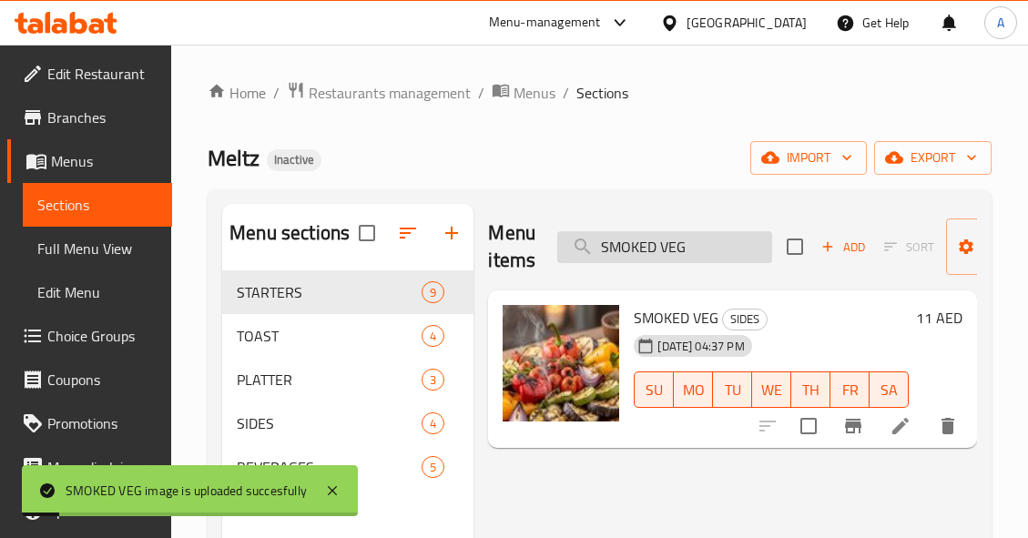
click at [746, 241] on input "SMOKED VEG" at bounding box center [664, 247] width 215 height 32
paste input "prite"
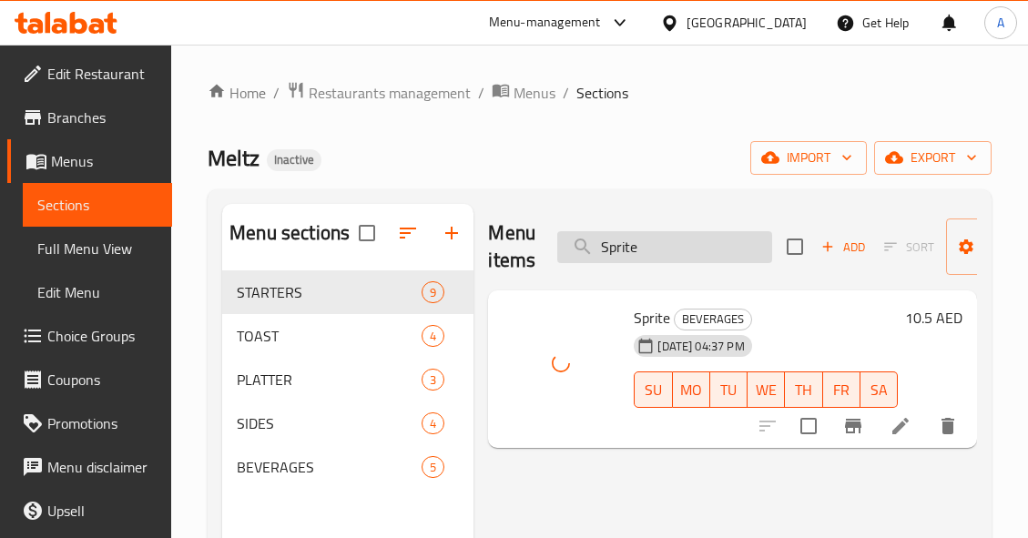
click at [691, 258] on input "Sprite" at bounding box center [664, 247] width 215 height 32
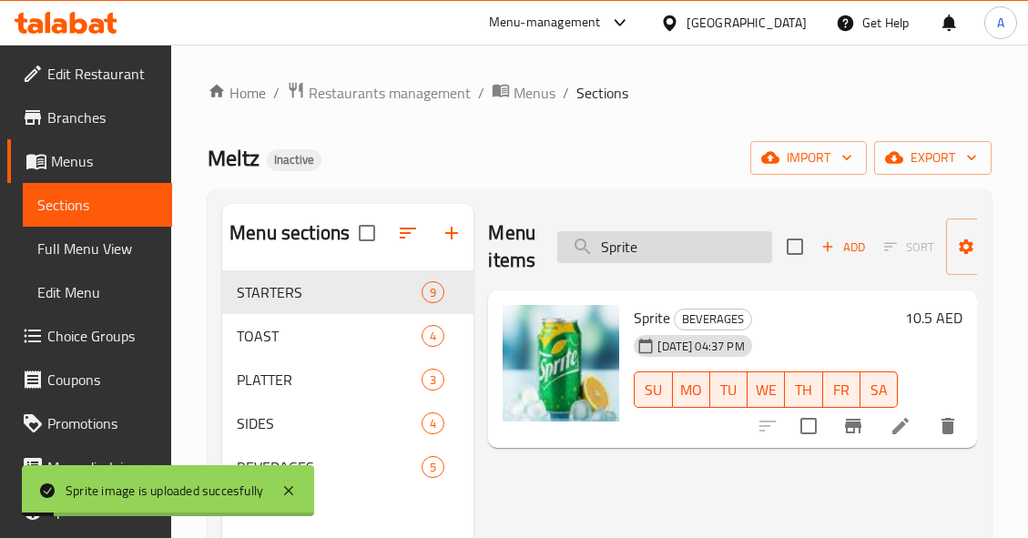
paste input "TRUFFLE FRIES"
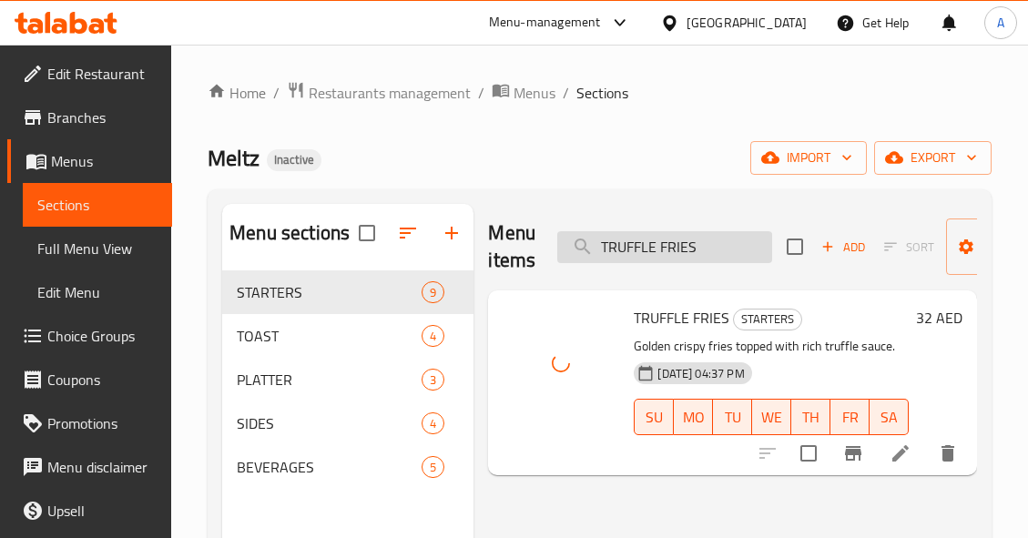
click at [717, 247] on input "TRUFFLE FRIES" at bounding box center [664, 247] width 215 height 32
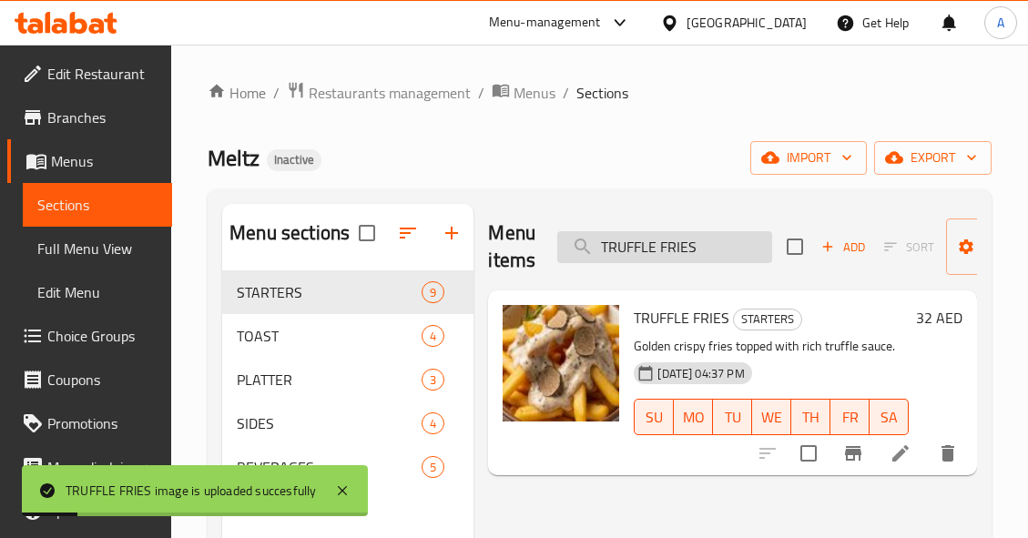
paste input "Water 500ml"
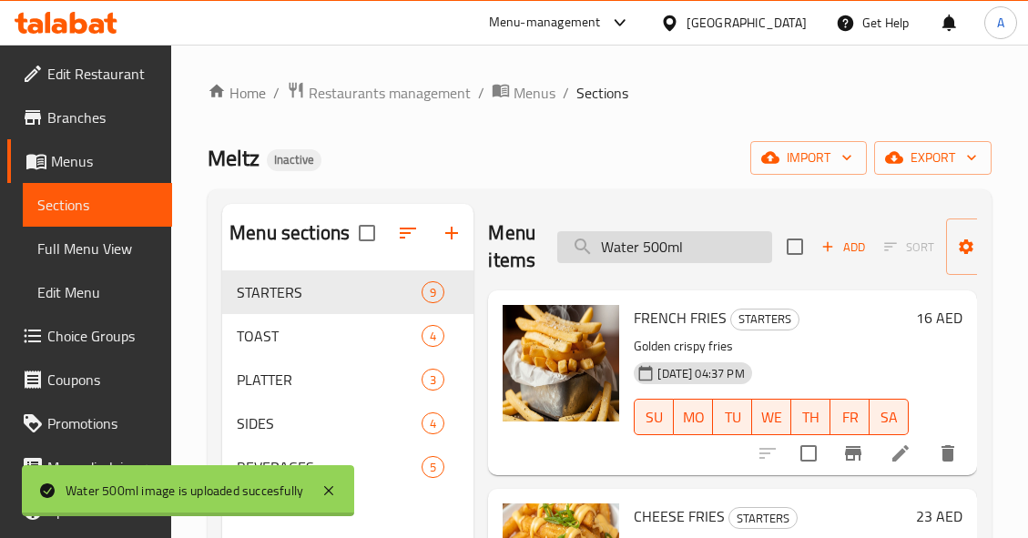
click at [703, 252] on input "Water 500ml" at bounding box center [664, 247] width 215 height 32
paste input "INGS"
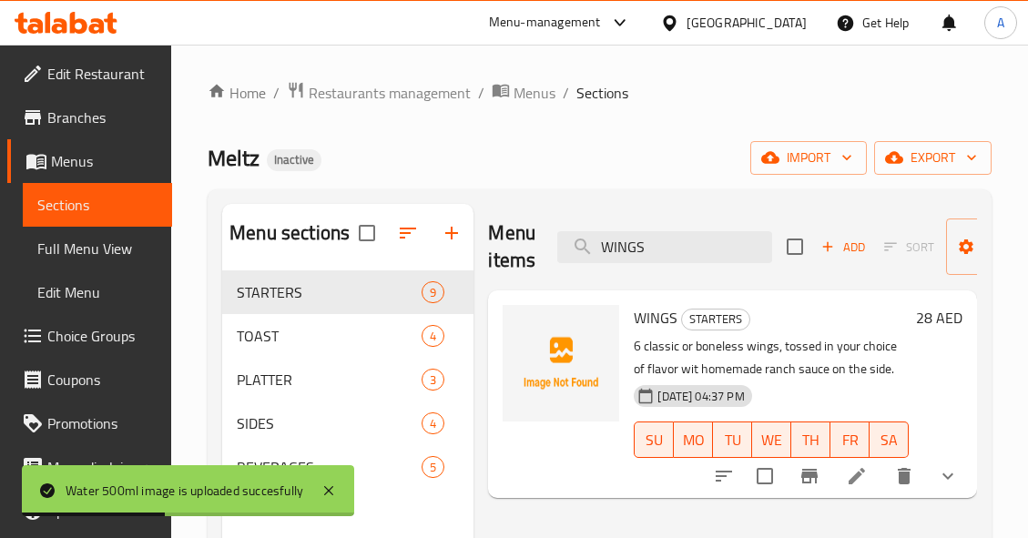
type input "WINGS"
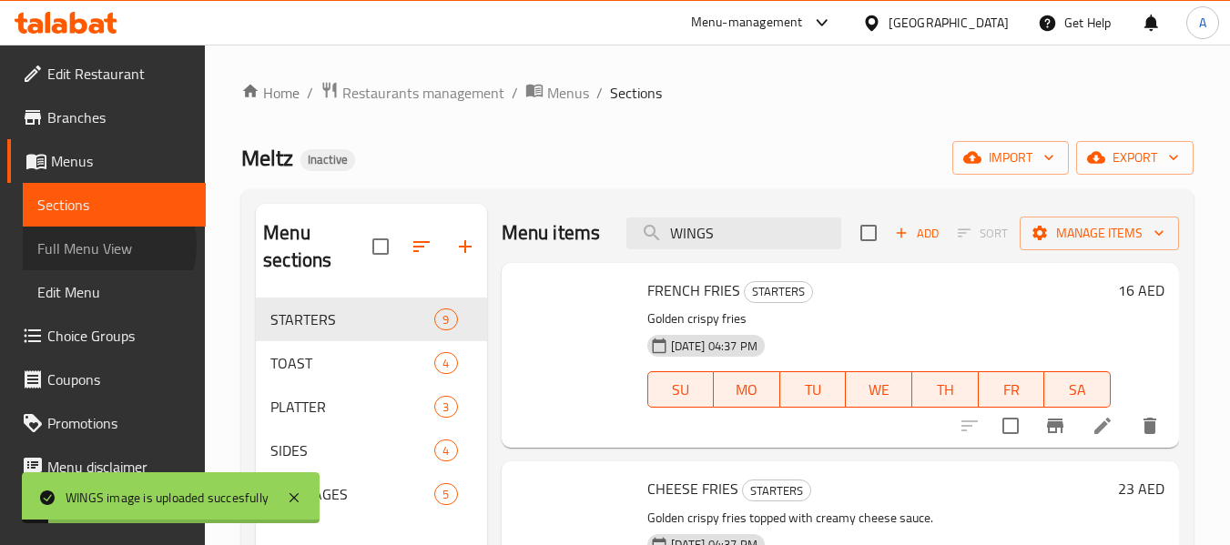
click at [97, 245] on span "Full Menu View" at bounding box center [114, 249] width 154 height 22
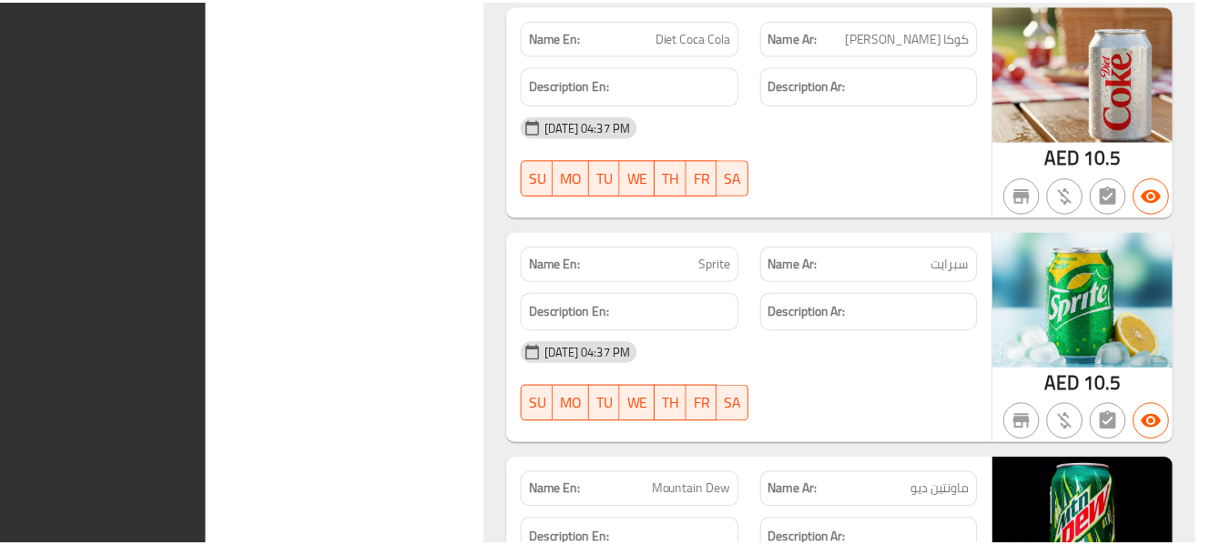
scroll to position [7944, 0]
